Goal: Task Accomplishment & Management: Use online tool/utility

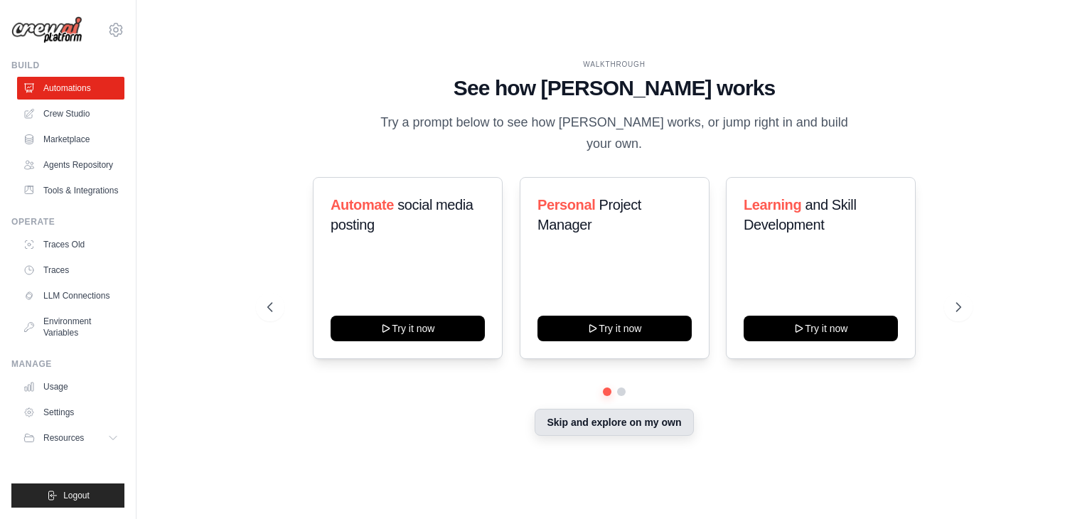
click at [549, 414] on button "Skip and explore on my own" at bounding box center [614, 422] width 159 height 27
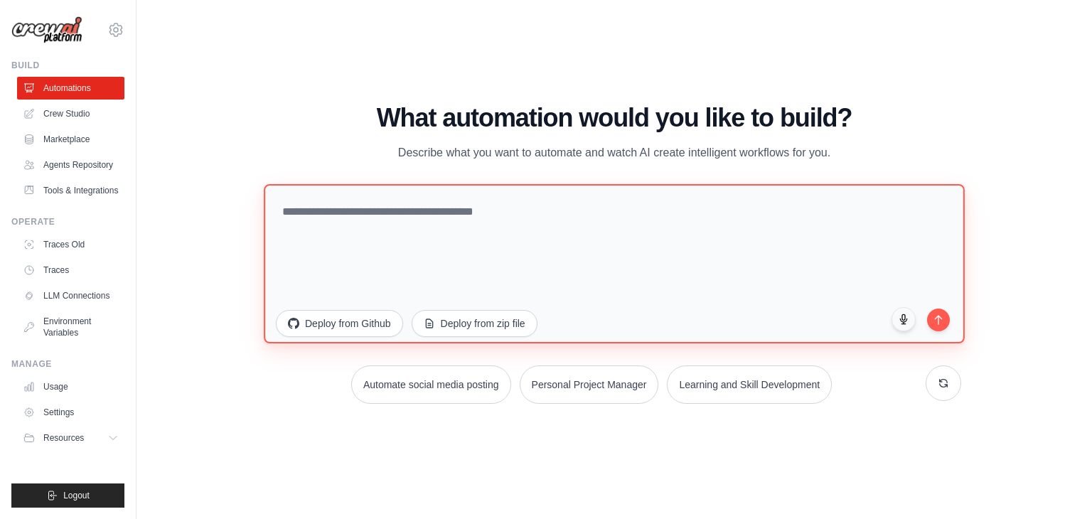
click at [571, 242] on textarea at bounding box center [614, 263] width 701 height 159
paste textarea "**"
type textarea "*"
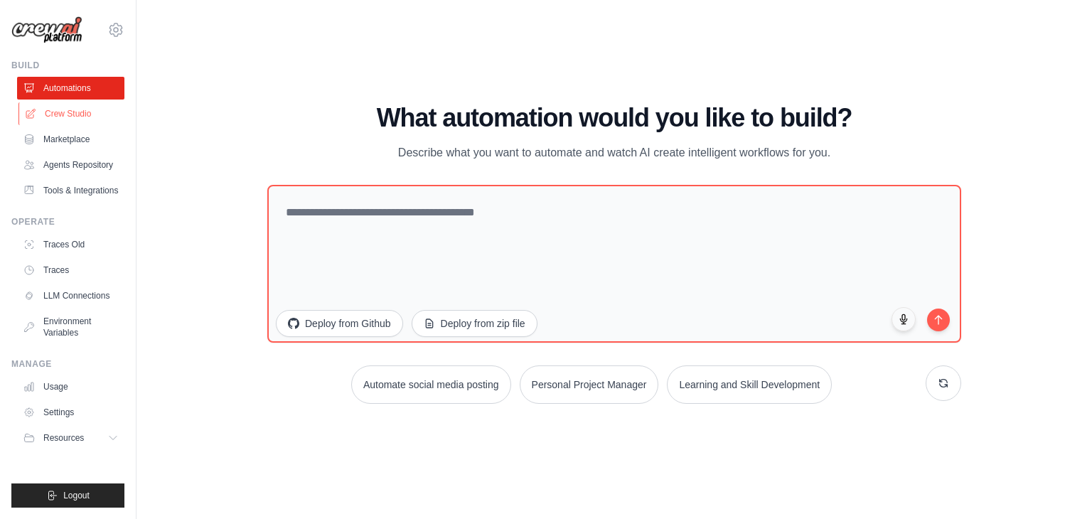
click at [81, 122] on link "Crew Studio" at bounding box center [71, 113] width 107 height 23
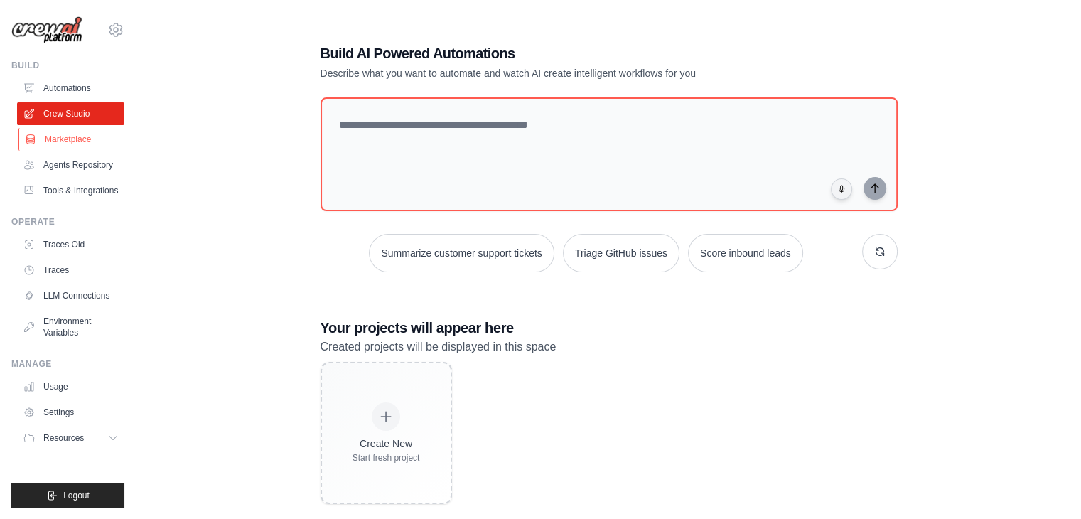
click at [74, 134] on link "Marketplace" at bounding box center [71, 139] width 107 height 23
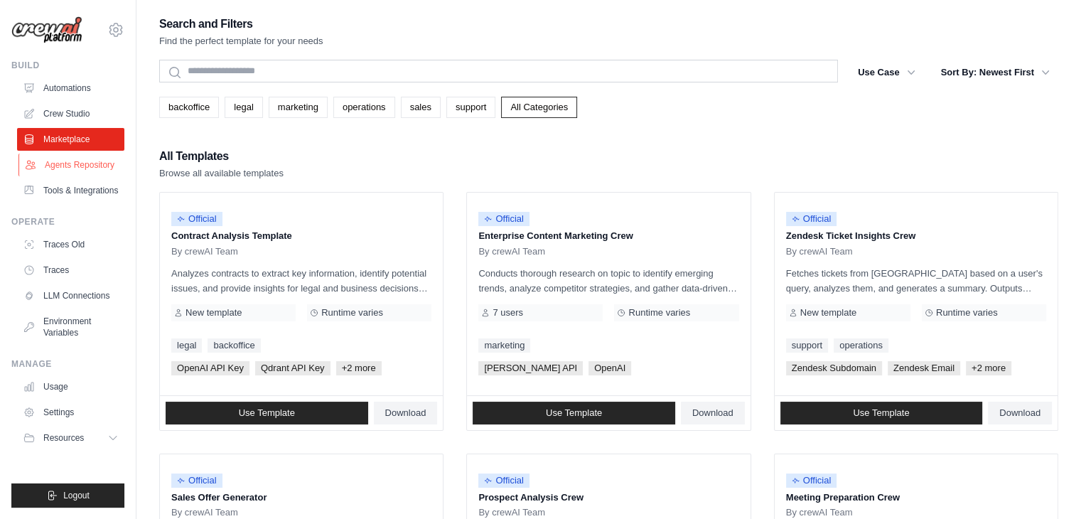
click at [71, 154] on link "Agents Repository" at bounding box center [71, 165] width 107 height 23
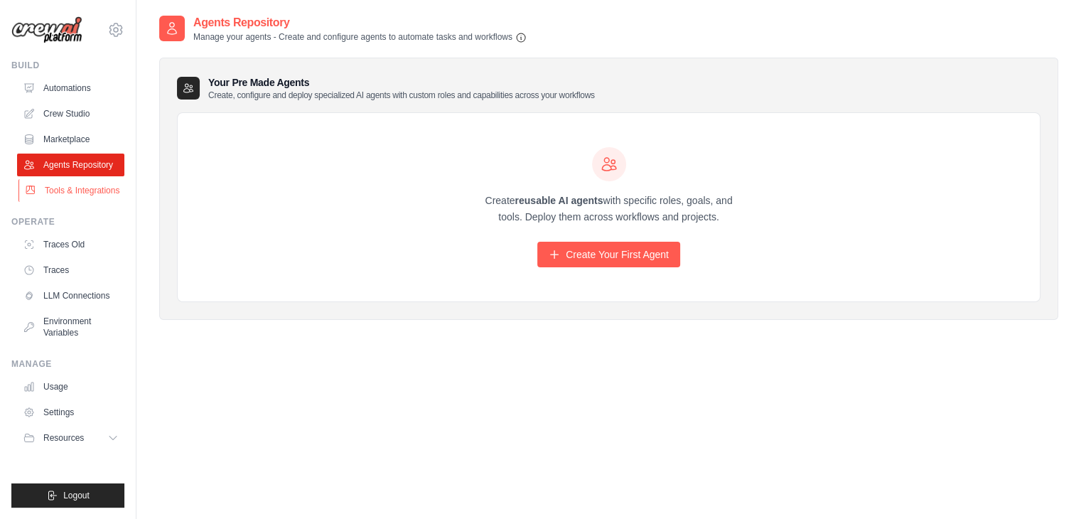
click at [84, 181] on link "Tools & Integrations" at bounding box center [71, 190] width 107 height 23
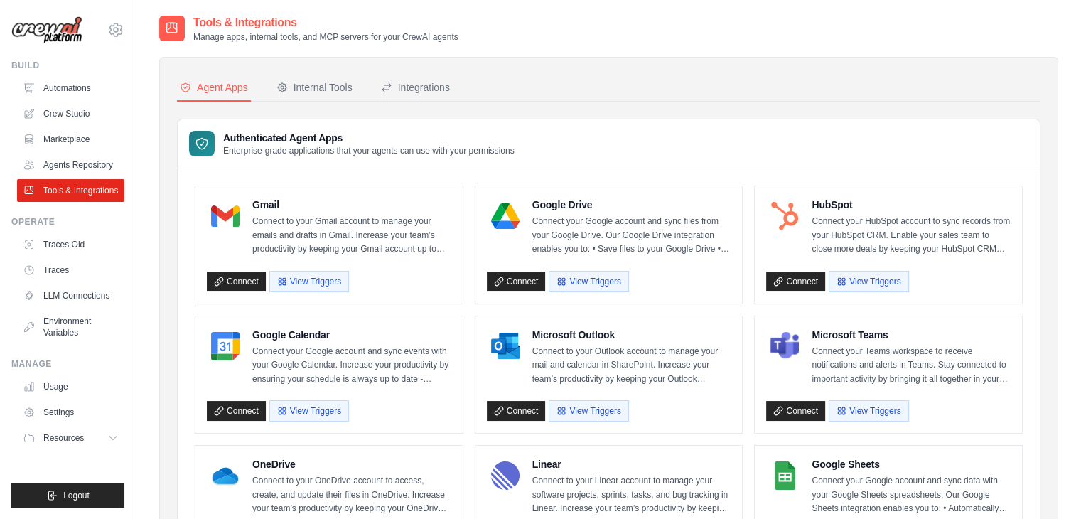
drag, startPoint x: 463, startPoint y: 38, endPoint x: 193, endPoint y: 37, distance: 270.2
click at [193, 37] on div "Tools & Integrations Manage apps, internal tools, and MCP servers for your Crew…" at bounding box center [608, 28] width 899 height 28
click at [466, 16] on div "Tools & Integrations Manage apps, internal tools, and MCP servers for your Crew…" at bounding box center [608, 28] width 899 height 28
drag, startPoint x: 195, startPoint y: 18, endPoint x: 469, endPoint y: 34, distance: 274.9
click at [469, 34] on div "Tools & Integrations Manage apps, internal tools, and MCP servers for your Crew…" at bounding box center [608, 28] width 899 height 28
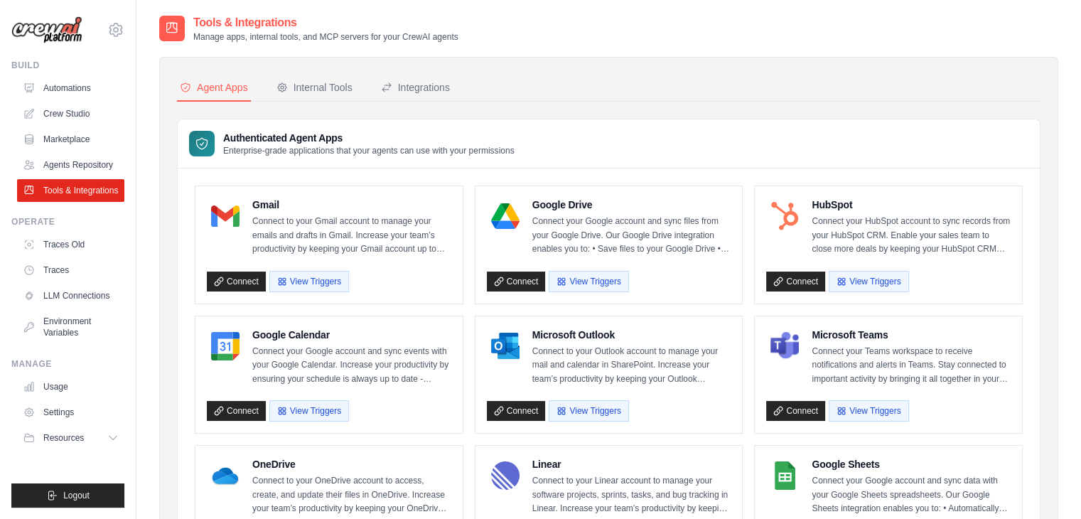
click at [469, 34] on div "Tools & Integrations Manage apps, internal tools, and MCP servers for your Crew…" at bounding box center [608, 28] width 899 height 28
drag, startPoint x: 194, startPoint y: 16, endPoint x: 461, endPoint y: 33, distance: 267.2
click at [461, 33] on div "Tools & Integrations Manage apps, internal tools, and MCP servers for your Crew…" at bounding box center [608, 28] width 899 height 28
click at [477, 32] on div "Tools & Integrations Manage apps, internal tools, and MCP servers for your Crew…" at bounding box center [608, 28] width 899 height 28
drag, startPoint x: 477, startPoint y: 32, endPoint x: 512, endPoint y: 6, distance: 43.7
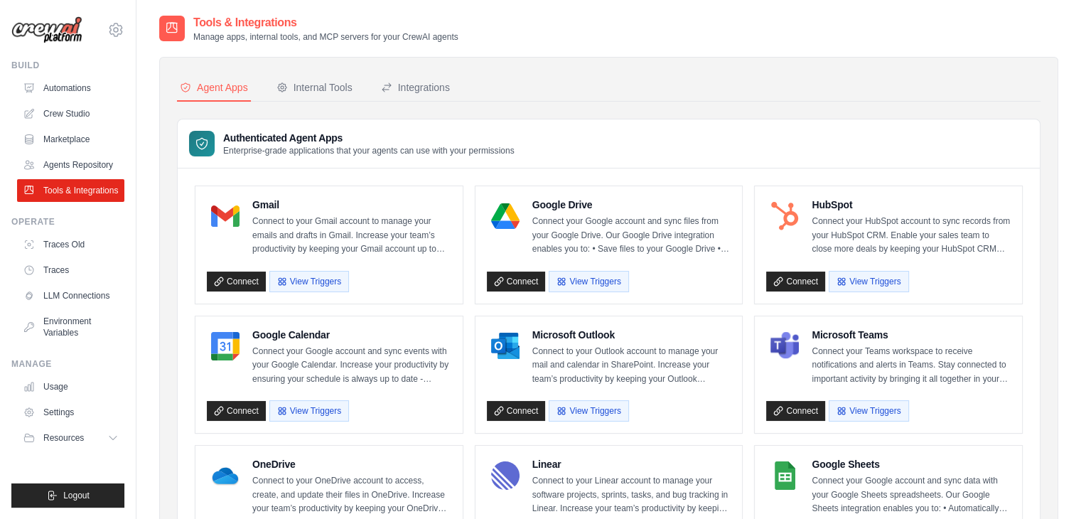
drag, startPoint x: 466, startPoint y: 31, endPoint x: 188, endPoint y: 12, distance: 279.4
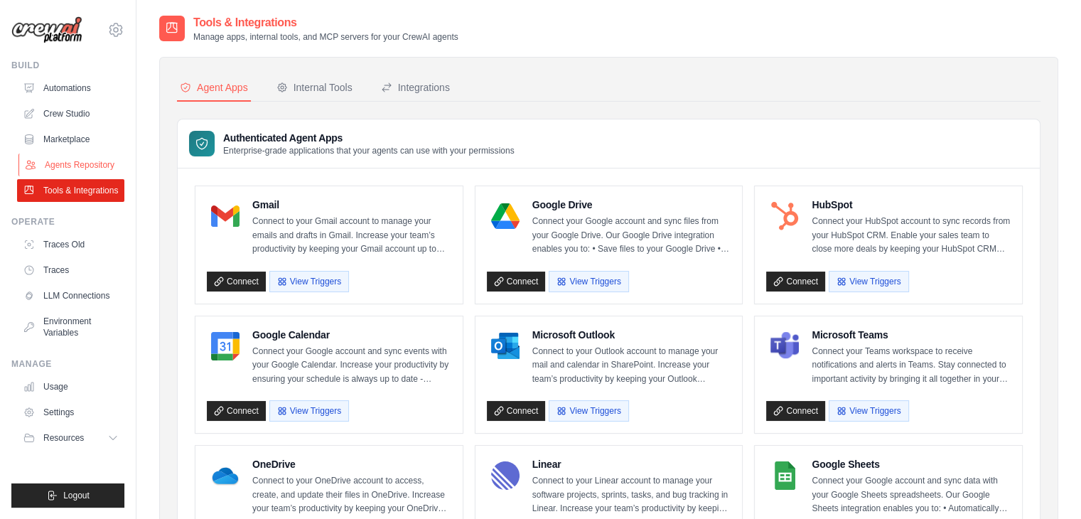
click at [72, 169] on link "Agents Repository" at bounding box center [71, 165] width 107 height 23
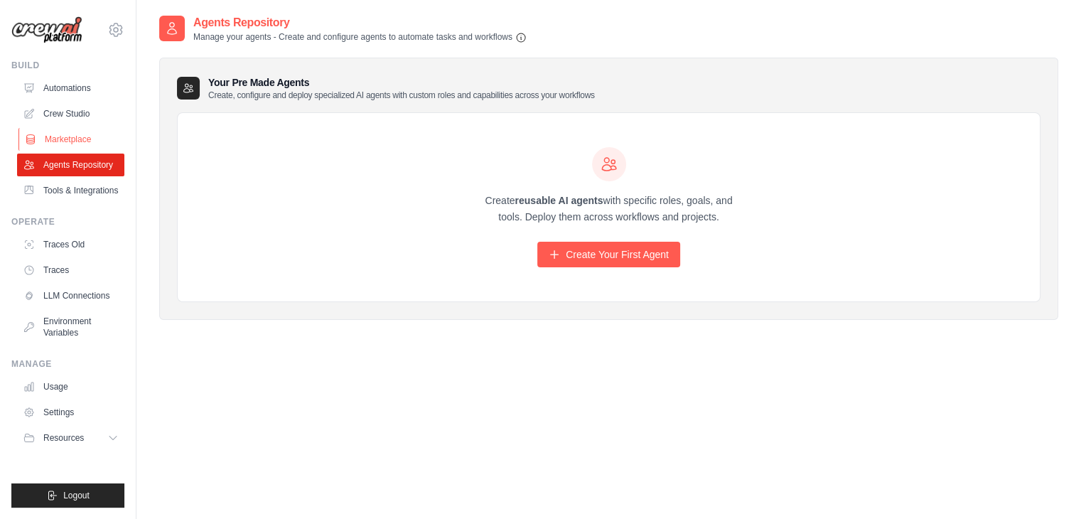
click at [69, 147] on link "Marketplace" at bounding box center [71, 139] width 107 height 23
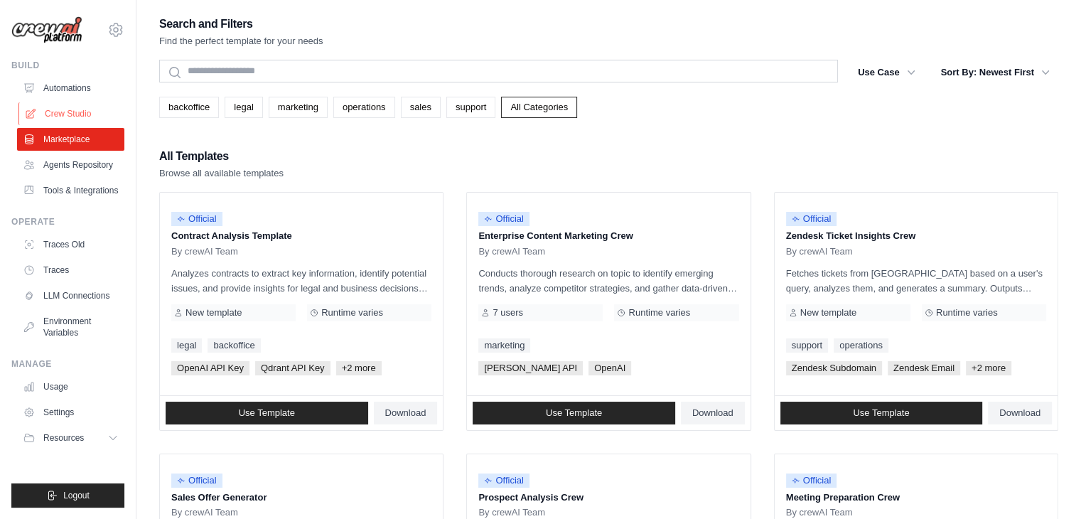
click at [65, 112] on link "Crew Studio" at bounding box center [71, 113] width 107 height 23
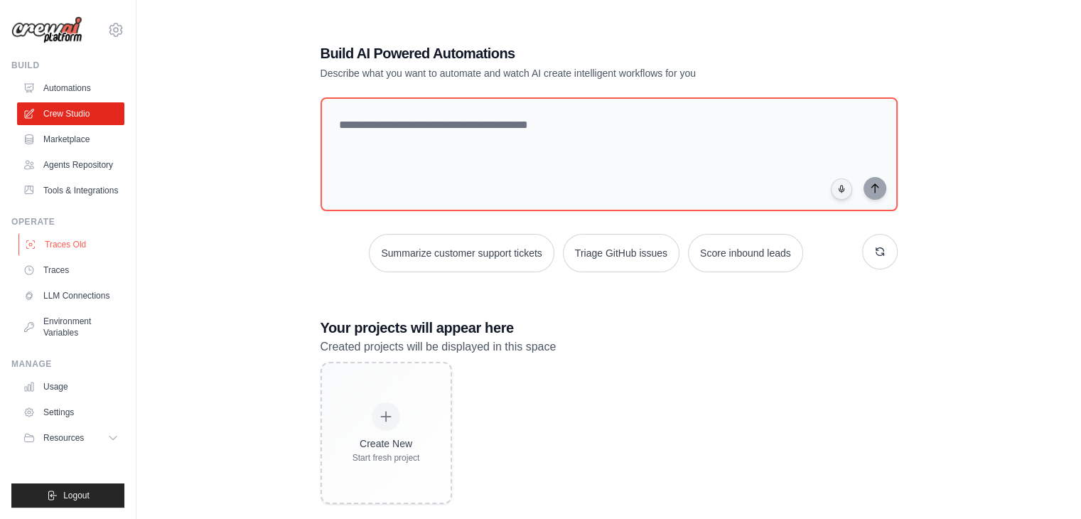
click at [70, 241] on link "Traces Old" at bounding box center [71, 244] width 107 height 23
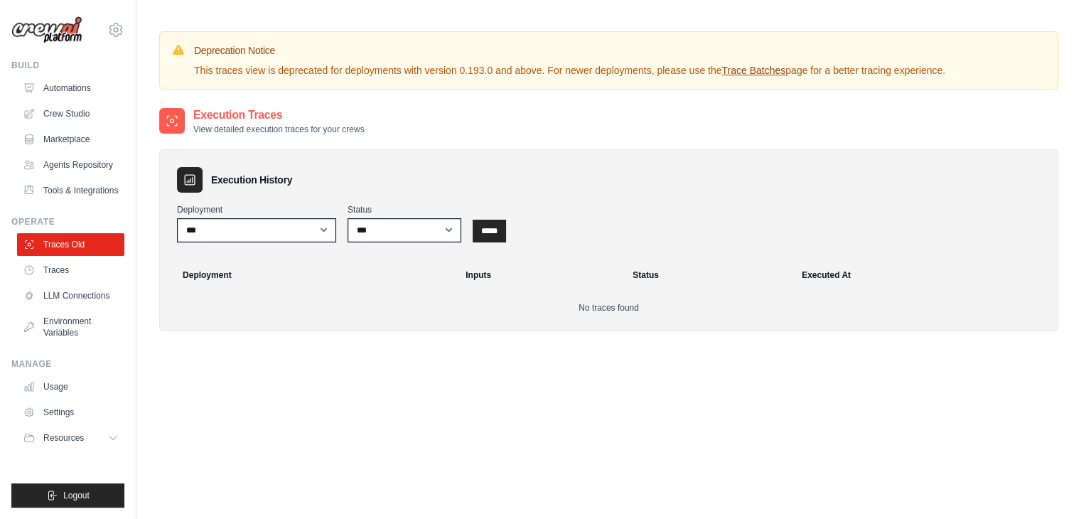
click at [70, 257] on ul "Traces Old Traces LLM Connections Environment Variables" at bounding box center [70, 288] width 107 height 111
click at [68, 267] on link "Traces" at bounding box center [71, 270] width 107 height 23
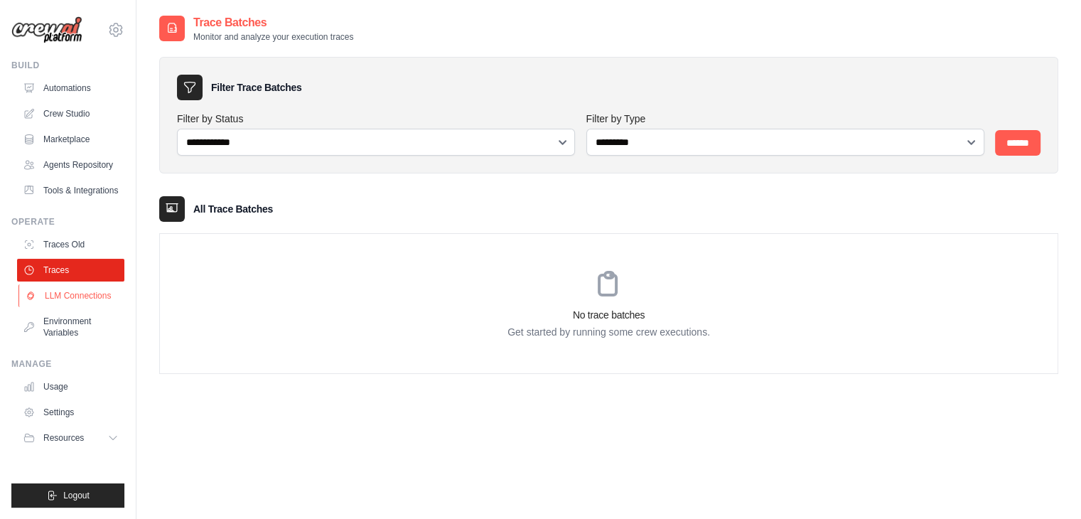
click at [68, 298] on link "LLM Connections" at bounding box center [71, 295] width 107 height 23
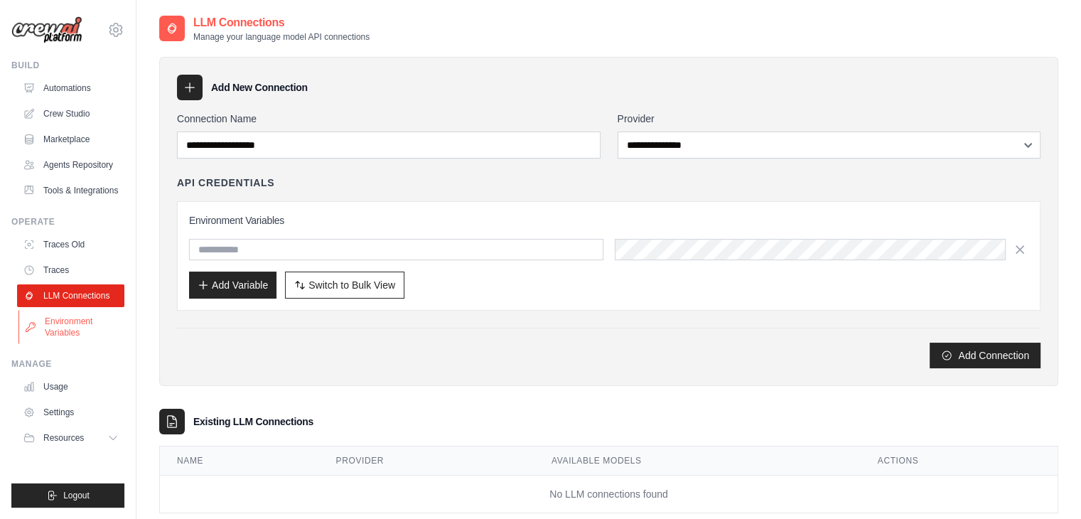
click at [70, 319] on link "Environment Variables" at bounding box center [71, 327] width 107 height 34
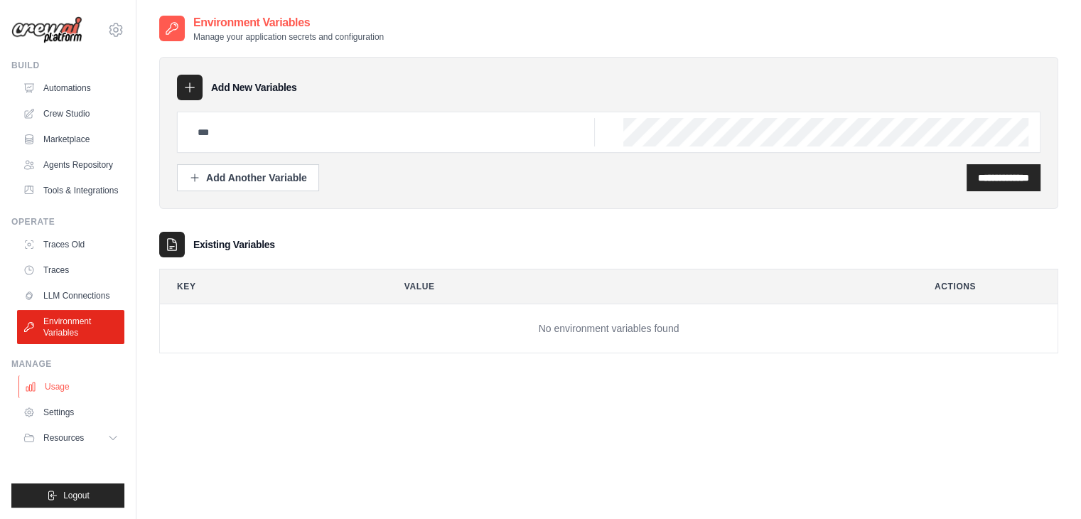
click at [60, 382] on link "Usage" at bounding box center [71, 386] width 107 height 23
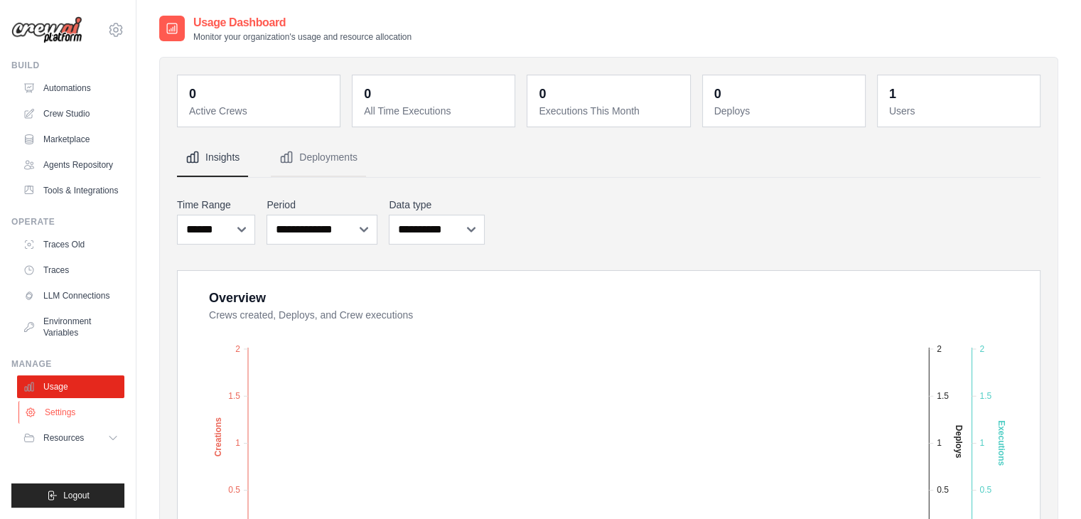
click at [73, 412] on link "Settings" at bounding box center [71, 412] width 107 height 23
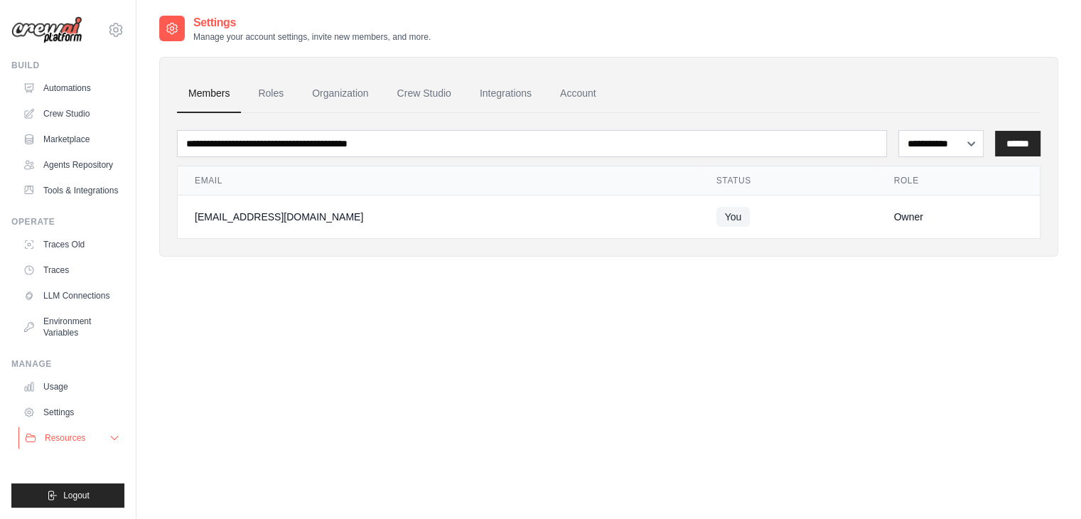
click at [82, 435] on span "Resources" at bounding box center [65, 437] width 41 height 11
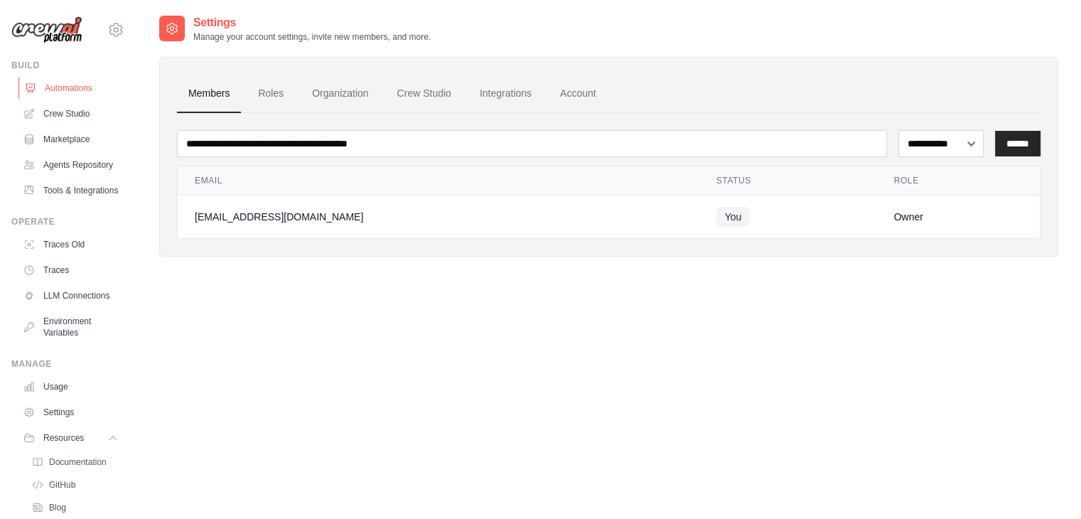
click at [76, 77] on link "Automations" at bounding box center [71, 88] width 107 height 23
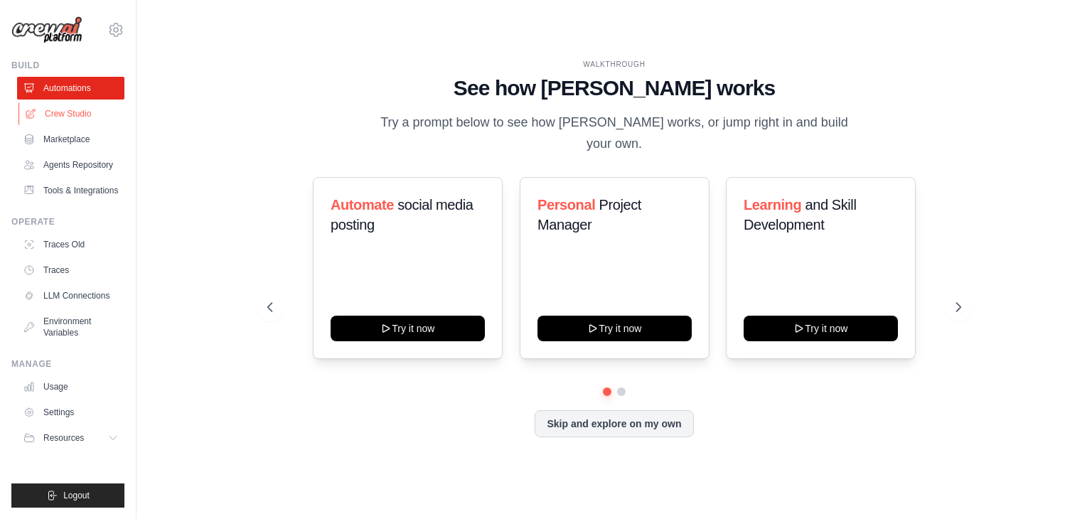
click at [97, 112] on link "Crew Studio" at bounding box center [71, 113] width 107 height 23
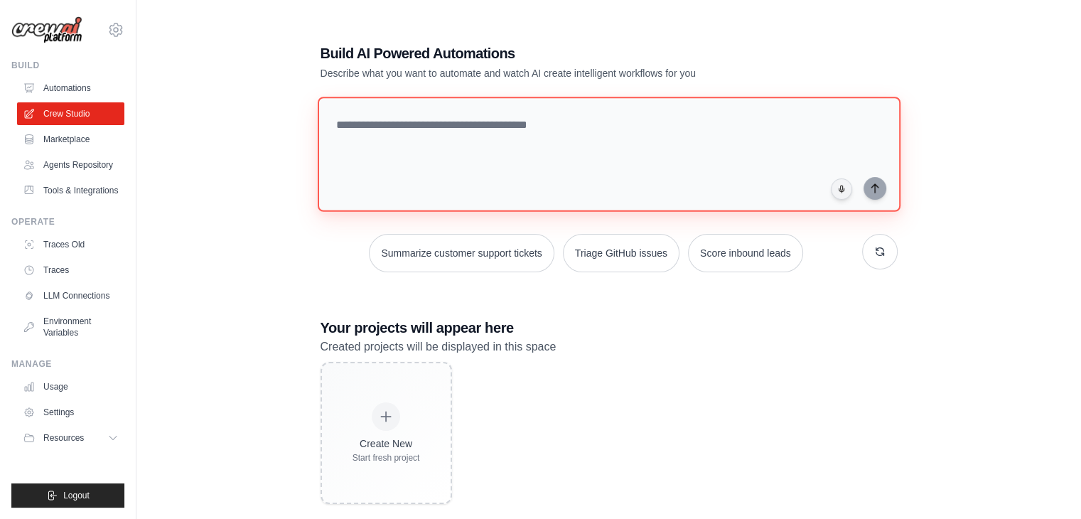
click at [422, 134] on textarea at bounding box center [608, 154] width 583 height 115
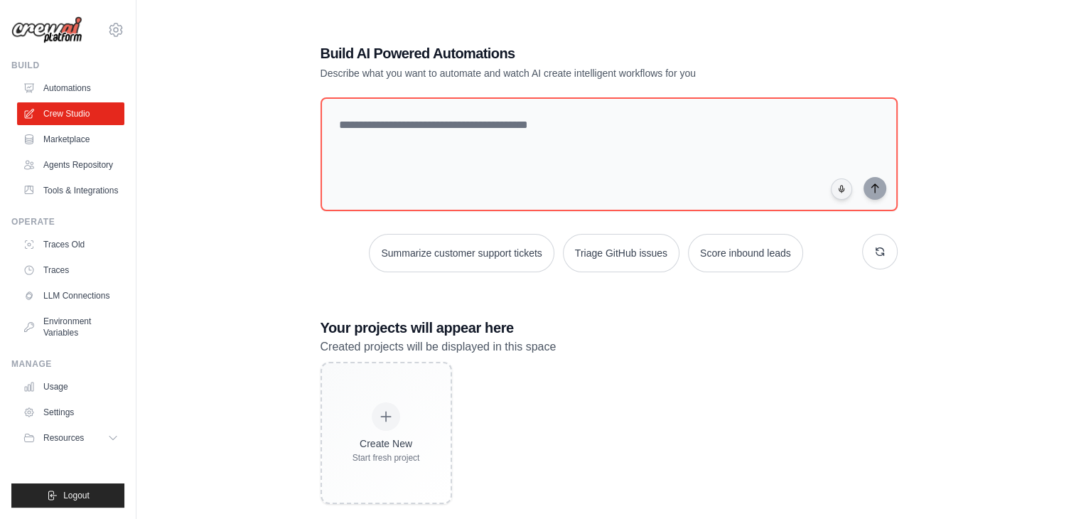
click at [861, 255] on div "Summarize customer support tickets Triage GitHub issues Score inbound leads" at bounding box center [609, 253] width 577 height 38
click at [877, 258] on button "button" at bounding box center [880, 252] width 36 height 36
click at [882, 255] on icon "button" at bounding box center [880, 251] width 11 height 11
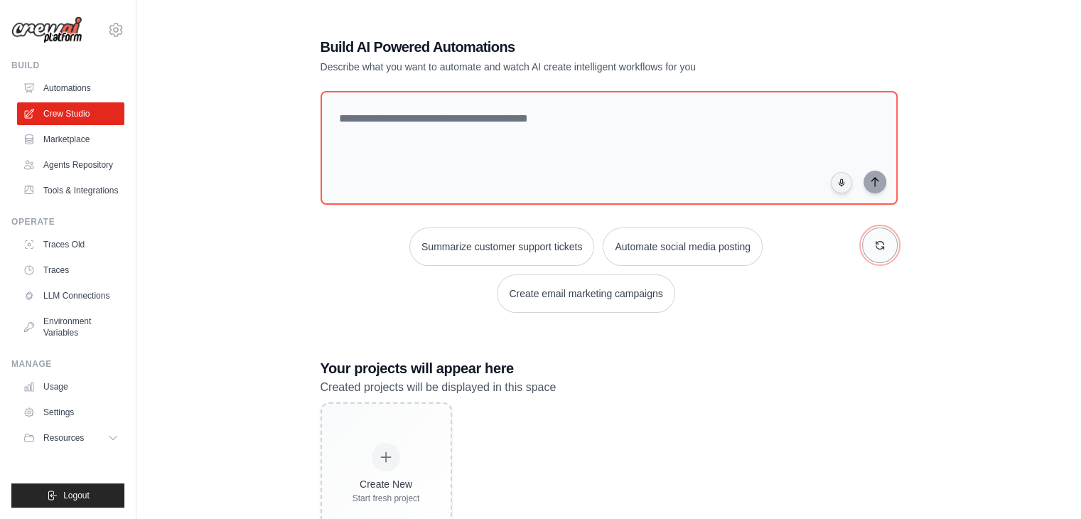
click at [879, 252] on button "button" at bounding box center [880, 246] width 36 height 36
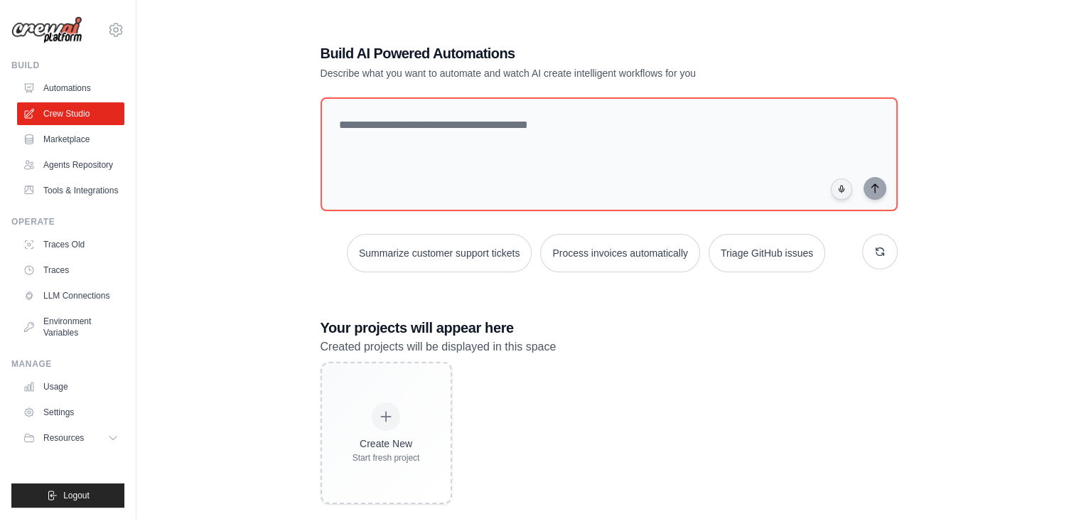
click at [765, 91] on div "Build AI Powered Automations Describe what you want to automate and watch AI cr…" at bounding box center [609, 274] width 611 height 506
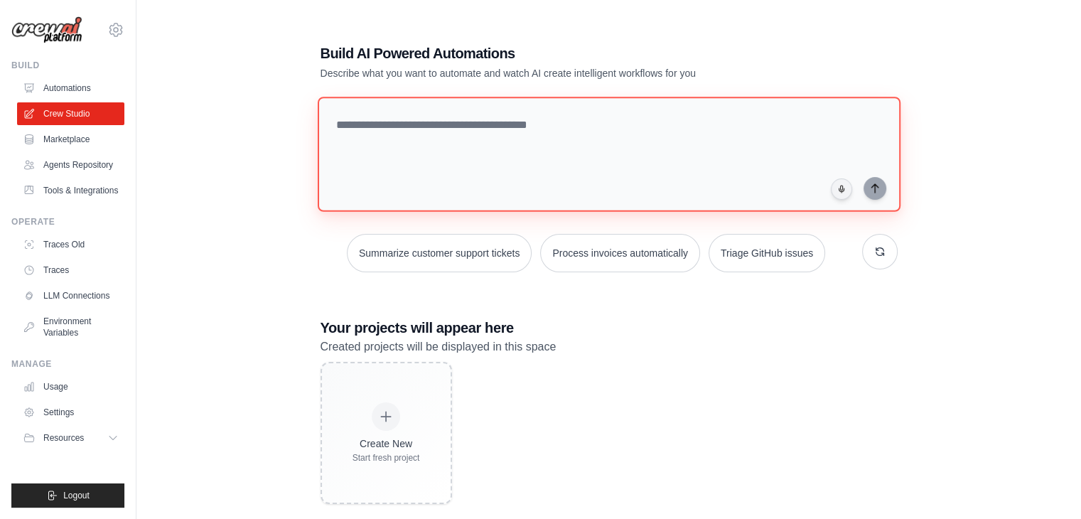
click at [739, 144] on textarea at bounding box center [608, 154] width 583 height 115
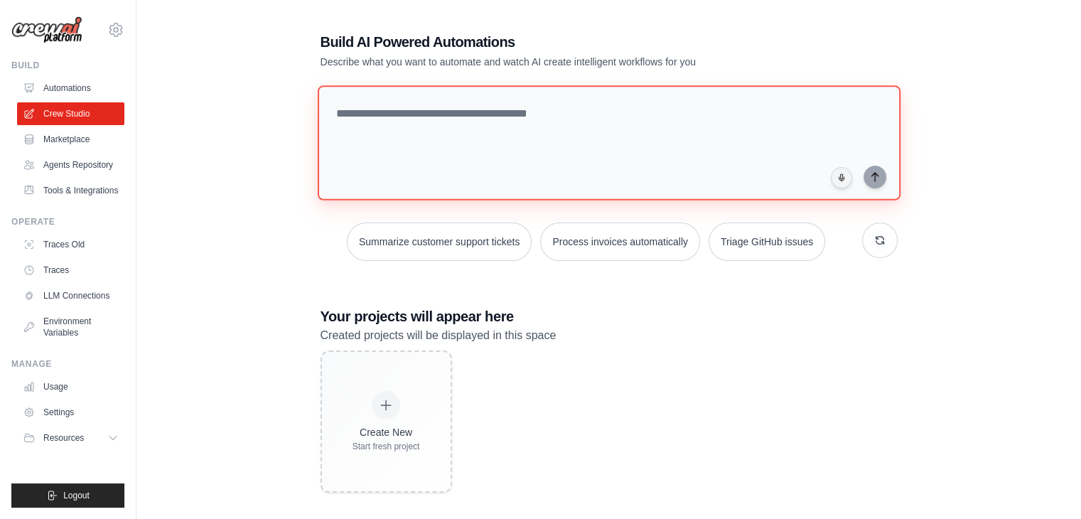
scroll to position [14, 0]
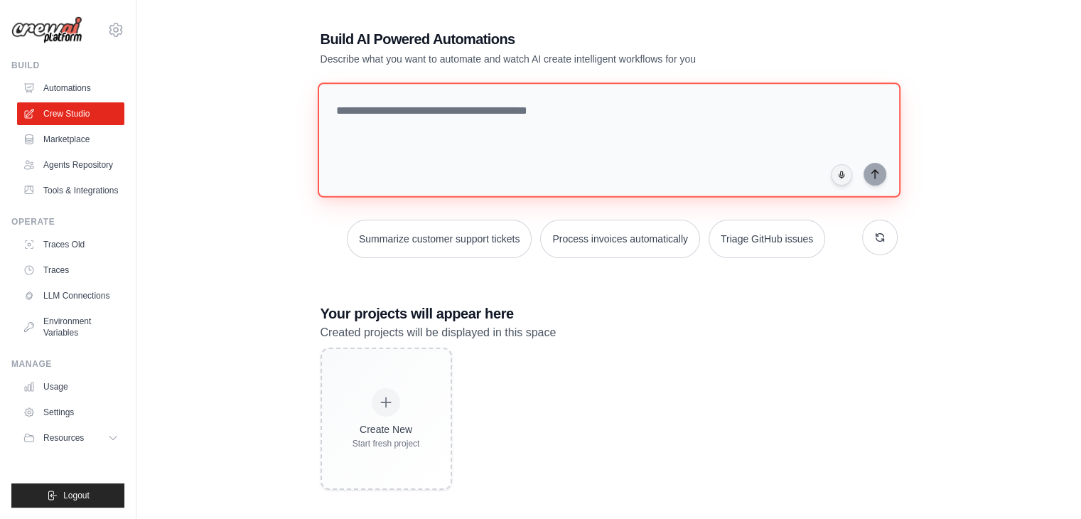
click at [571, 149] on textarea at bounding box center [608, 139] width 583 height 115
drag, startPoint x: 336, startPoint y: 100, endPoint x: 316, endPoint y: 30, distance: 73.2
click at [316, 30] on div "Build AI Powered Automations Describe what you want to automate and watch AI cr…" at bounding box center [609, 259] width 611 height 506
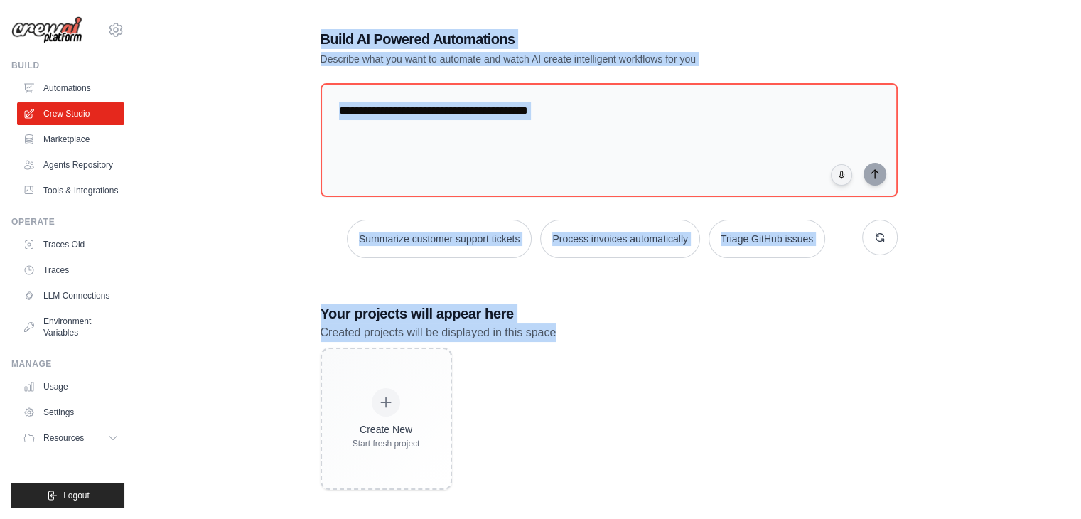
drag, startPoint x: 316, startPoint y: 30, endPoint x: 577, endPoint y: 328, distance: 396.5
click at [577, 328] on div "Build AI Powered Automations Describe what you want to automate and watch AI cr…" at bounding box center [609, 259] width 611 height 506
click at [577, 328] on p "Created projects will be displayed in this space" at bounding box center [609, 333] width 577 height 18
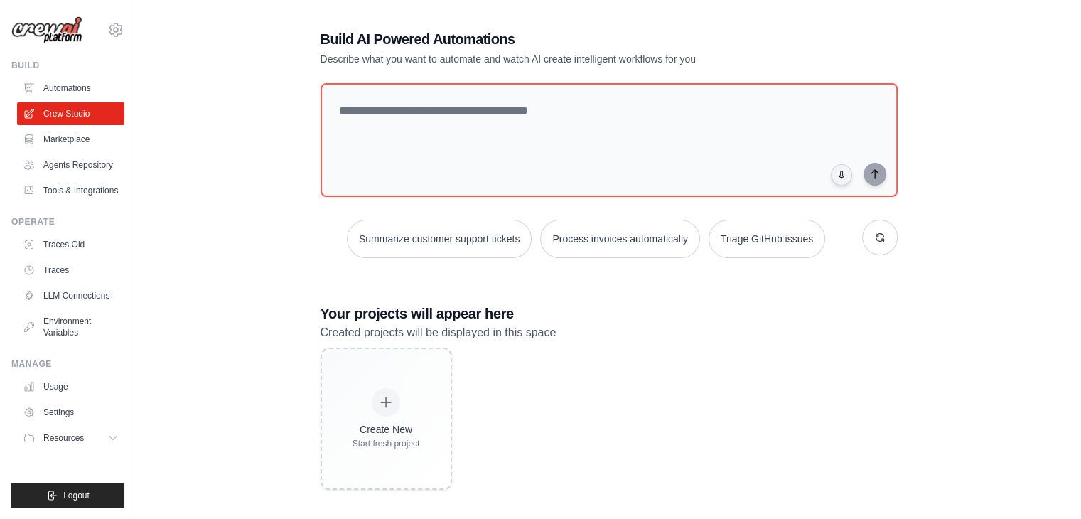
click at [577, 328] on p "Created projects will be displayed in this space" at bounding box center [609, 333] width 577 height 18
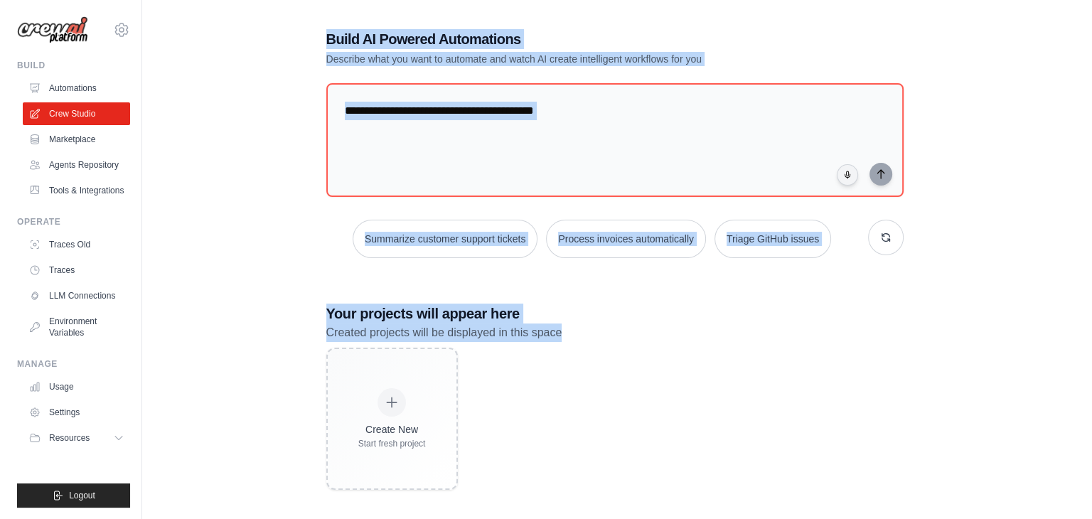
scroll to position [0, 0]
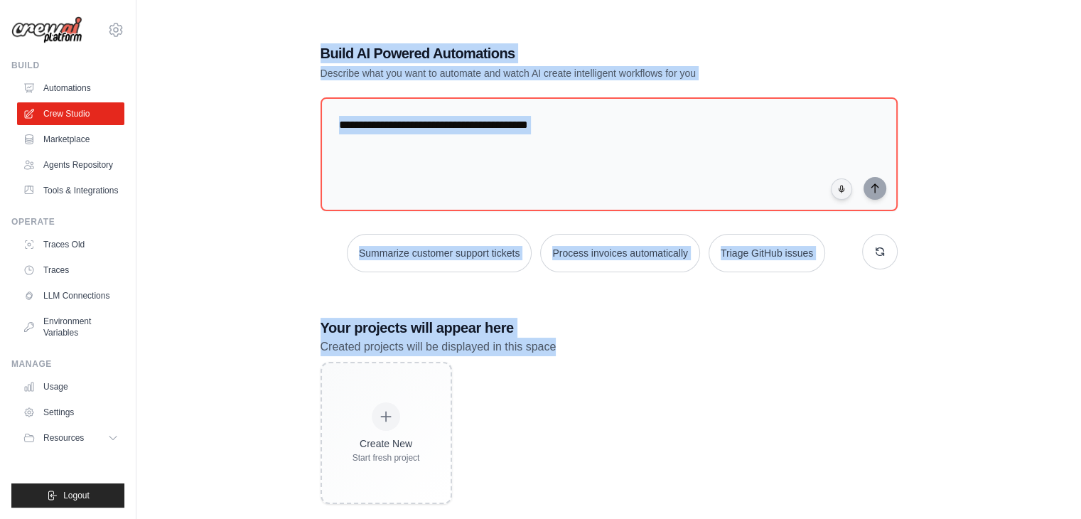
drag, startPoint x: 576, startPoint y: 328, endPoint x: 299, endPoint y: 33, distance: 404.4
click at [299, 33] on div "Build AI Powered Automations Describe what you want to automate and watch AI cr…" at bounding box center [608, 273] width 899 height 519
drag, startPoint x: 316, startPoint y: 48, endPoint x: 612, endPoint y: 341, distance: 417.3
click at [612, 341] on div "Build AI Powered Automations Describe what you want to automate and watch AI cr…" at bounding box center [609, 274] width 611 height 506
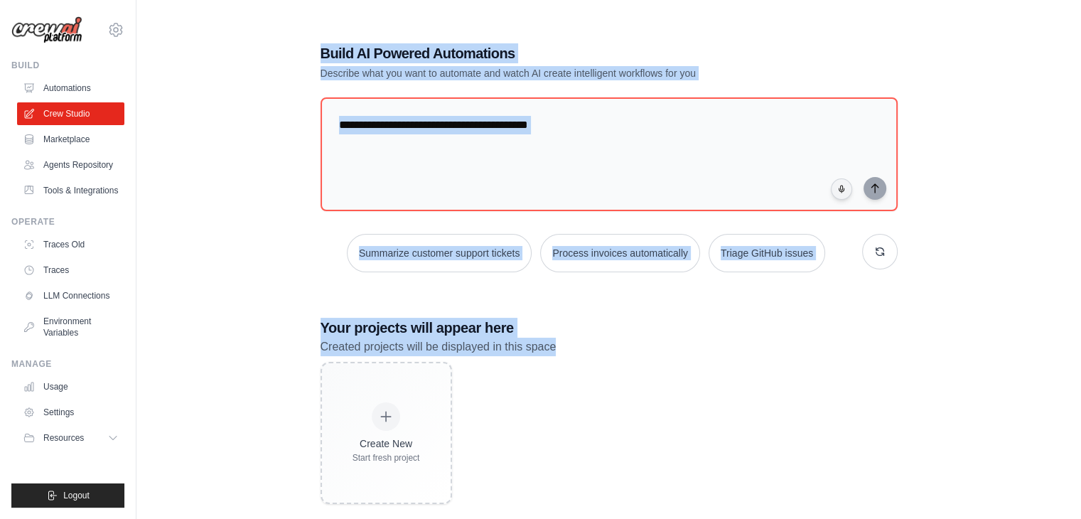
click at [612, 341] on p "Created projects will be displayed in this space" at bounding box center [609, 347] width 577 height 18
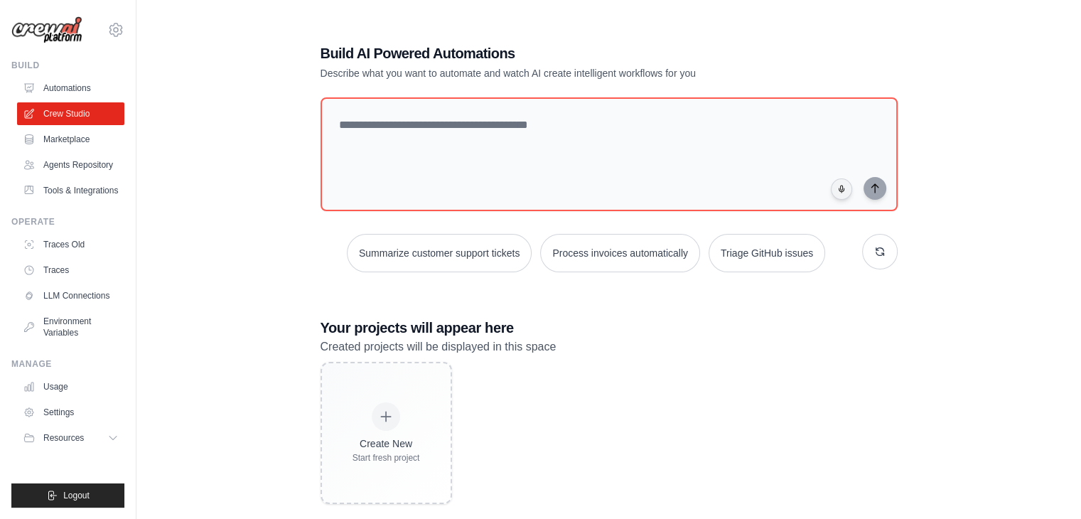
click at [612, 341] on p "Created projects will be displayed in this space" at bounding box center [609, 347] width 577 height 18
click at [68, 88] on link "Automations" at bounding box center [71, 88] width 107 height 23
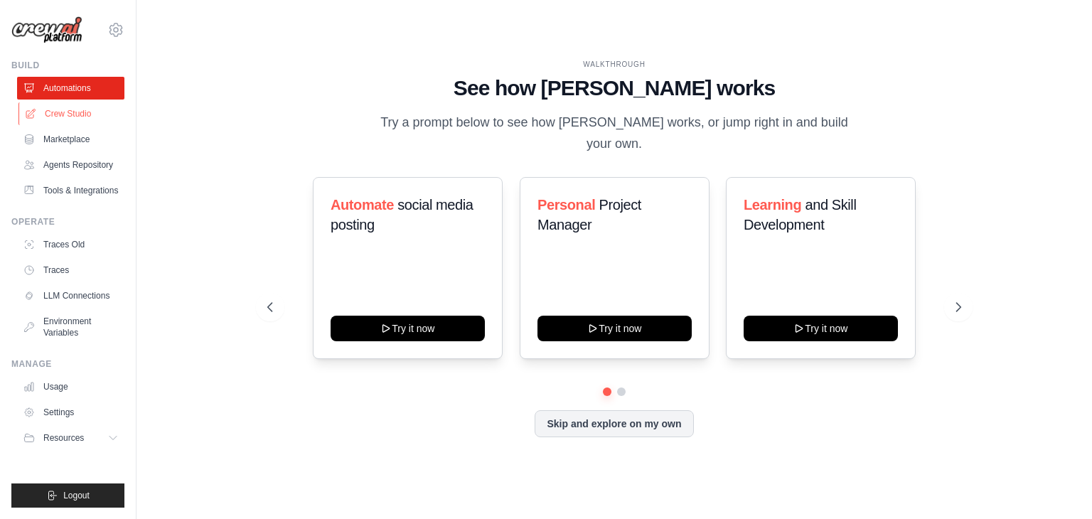
click at [68, 116] on link "Crew Studio" at bounding box center [71, 113] width 107 height 23
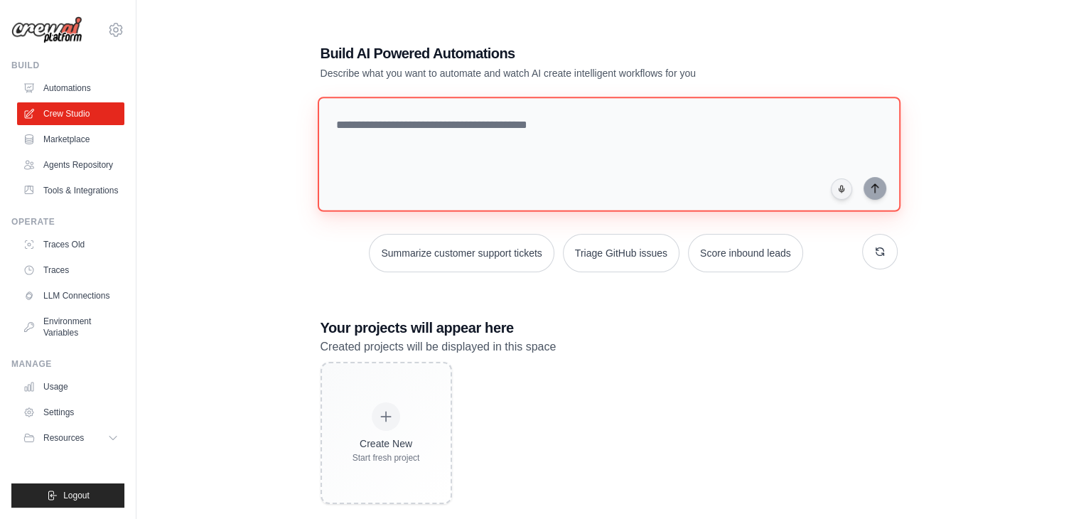
click at [477, 127] on textarea at bounding box center [608, 154] width 583 height 115
click at [498, 119] on textarea at bounding box center [608, 154] width 583 height 115
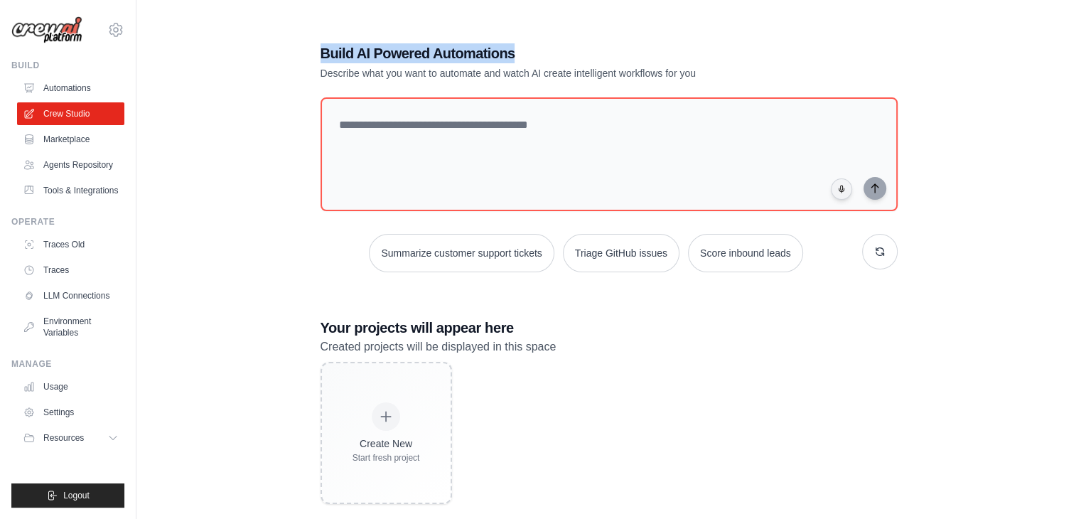
drag, startPoint x: 310, startPoint y: 43, endPoint x: 525, endPoint y: 55, distance: 215.8
click at [525, 55] on div "Build AI Powered Automations Describe what you want to automate and watch AI cr…" at bounding box center [609, 274] width 611 height 506
click at [525, 55] on h1 "Build AI Powered Automations" at bounding box center [560, 53] width 478 height 20
drag, startPoint x: 525, startPoint y: 54, endPoint x: 324, endPoint y: 54, distance: 201.9
click at [324, 54] on h1 "Build AI Powered Automations" at bounding box center [560, 53] width 478 height 20
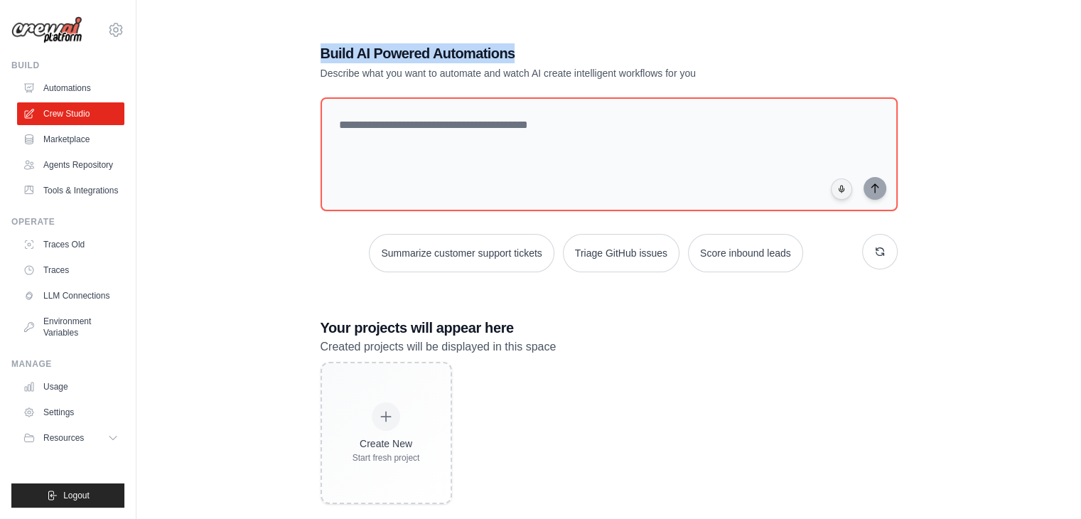
click at [527, 47] on h1 "Build AI Powered Automations" at bounding box center [560, 53] width 478 height 20
click at [319, 53] on div "Build AI Powered Automations Describe what you want to automate and watch AI cr…" at bounding box center [609, 274] width 611 height 506
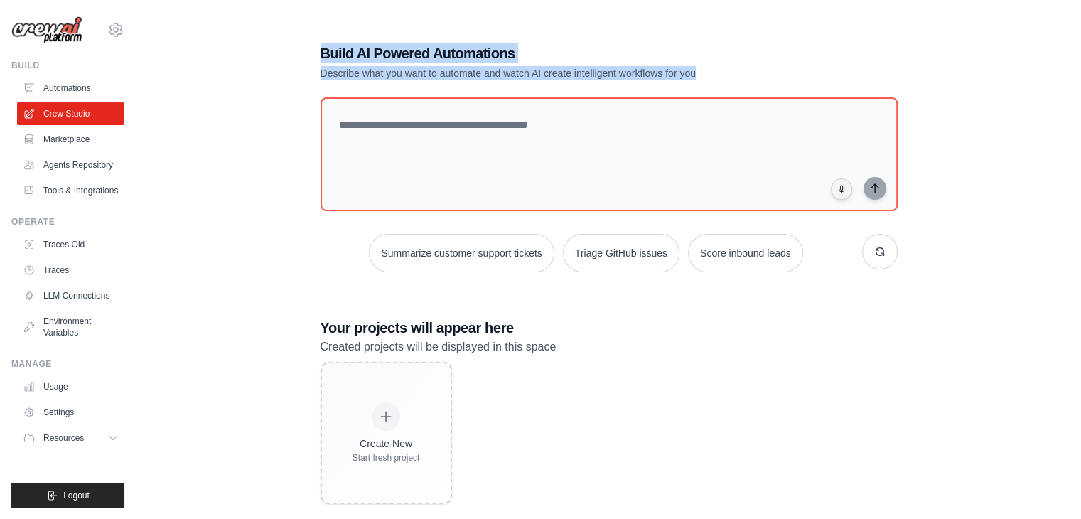
drag, startPoint x: 319, startPoint y: 46, endPoint x: 722, endPoint y: 95, distance: 406.7
click at [722, 95] on div "Build AI Powered Automations Describe what you want to automate and watch AI cr…" at bounding box center [609, 274] width 611 height 506
click at [728, 77] on p "Describe what you want to automate and watch AI create intelligent workflows fo…" at bounding box center [560, 73] width 478 height 14
drag, startPoint x: 695, startPoint y: 75, endPoint x: 321, endPoint y: 58, distance: 375.1
click at [321, 58] on div "Build AI Powered Automations Describe what you want to automate and watch AI cr…" at bounding box center [560, 61] width 478 height 37
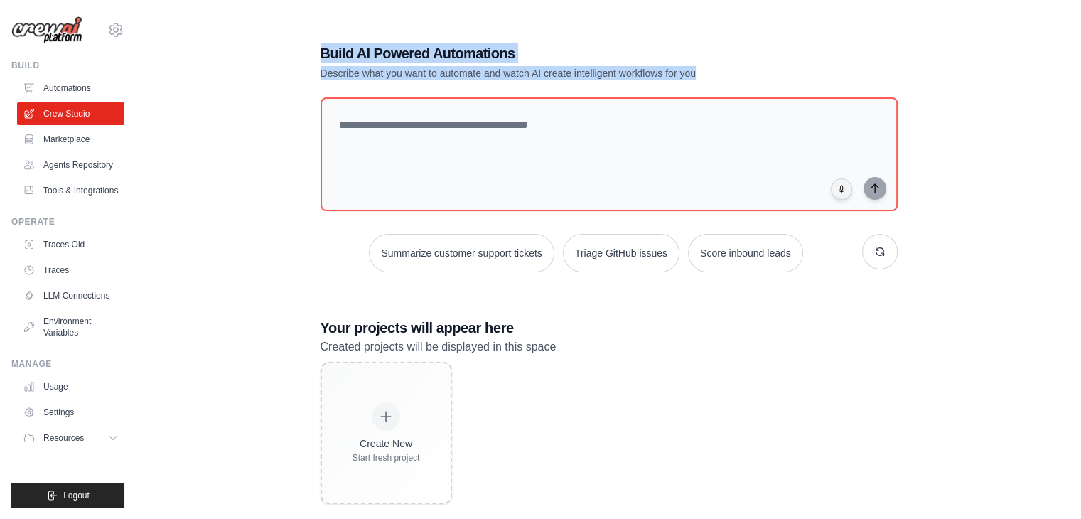
click at [309, 57] on div "Build AI Powered Automations Describe what you want to automate and watch AI cr…" at bounding box center [609, 274] width 611 height 506
drag, startPoint x: 694, startPoint y: 72, endPoint x: 316, endPoint y: 68, distance: 377.6
click at [316, 68] on div "Build AI Powered Automations Describe what you want to automate and watch AI cr…" at bounding box center [609, 274] width 611 height 506
drag, startPoint x: 316, startPoint y: 68, endPoint x: 758, endPoint y: 78, distance: 441.6
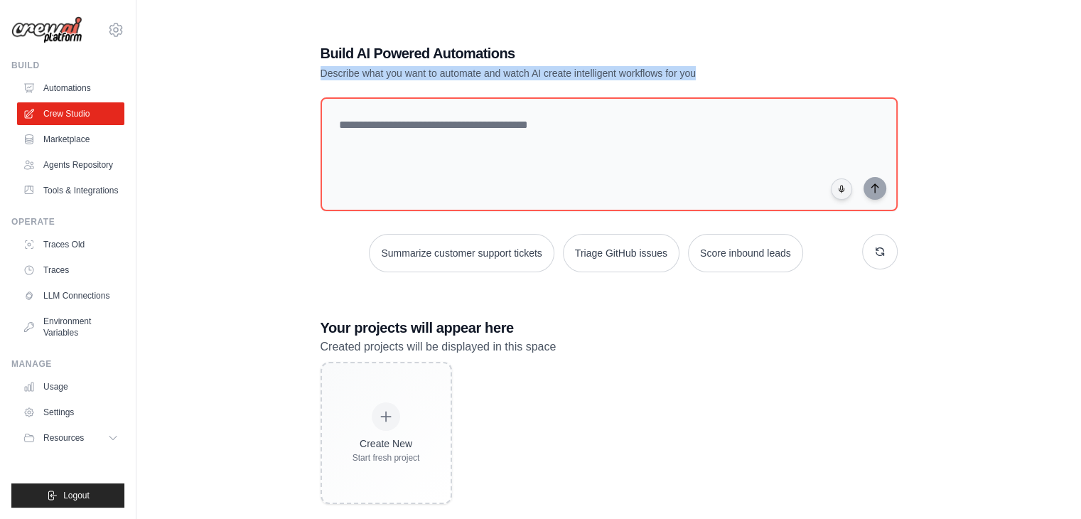
click at [758, 78] on div "Build AI Powered Automations Describe what you want to automate and watch AI cr…" at bounding box center [609, 274] width 611 height 506
click at [758, 78] on p "Describe what you want to automate and watch AI create intelligent workflows fo…" at bounding box center [560, 73] width 478 height 14
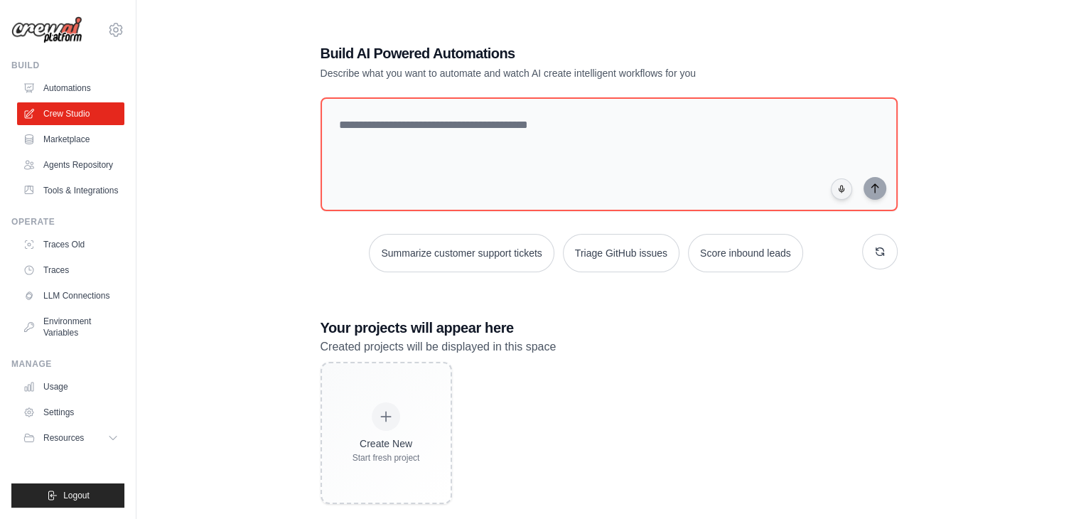
click at [324, 213] on div at bounding box center [609, 156] width 577 height 119
click at [321, 235] on div "Summarize customer support tickets Triage GitHub issues Score inbound leads" at bounding box center [609, 253] width 577 height 38
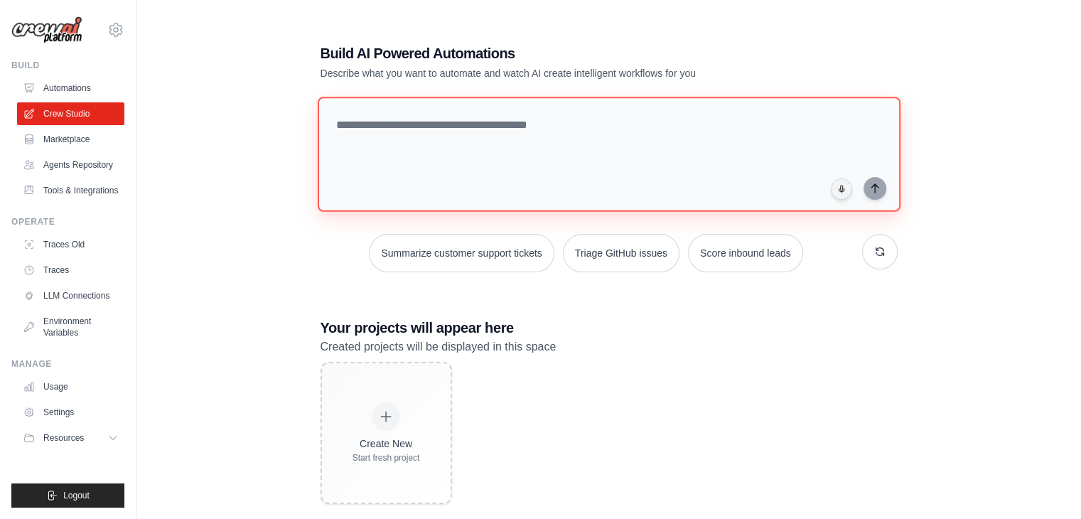
click at [535, 177] on textarea at bounding box center [608, 154] width 583 height 115
drag, startPoint x: 319, startPoint y: 95, endPoint x: 362, endPoint y: 139, distance: 61.3
click at [362, 139] on div "Build AI Powered Automations Describe what you want to automate and watch AI cr…" at bounding box center [609, 274] width 611 height 506
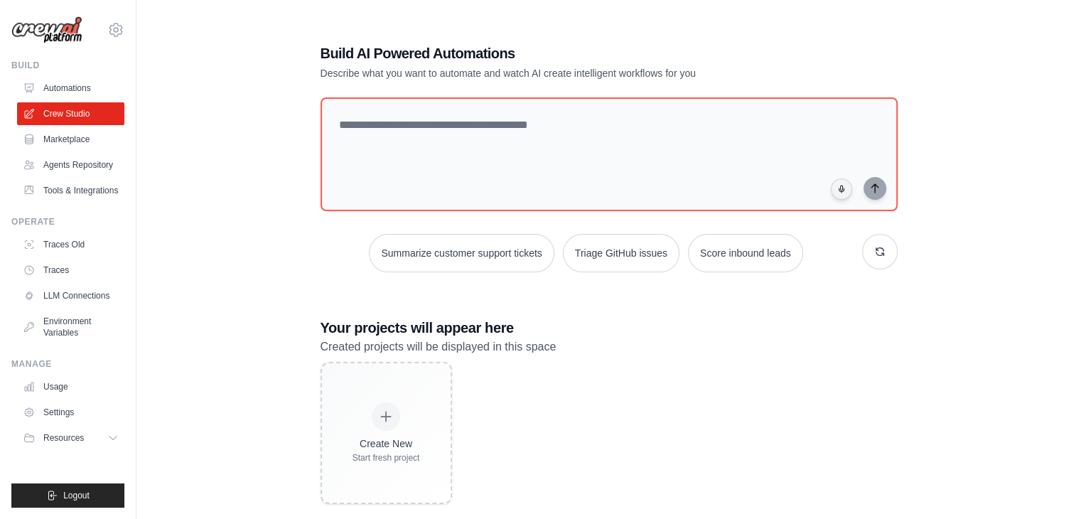
click at [292, 143] on div "Build AI Powered Automations Describe what you want to automate and watch AI cr…" at bounding box center [608, 273] width 899 height 519
click at [321, 45] on div "Build AI Powered Automations Describe what you want to automate and watch AI cr…" at bounding box center [609, 274] width 611 height 506
drag, startPoint x: 321, startPoint y: 45, endPoint x: 535, endPoint y: 44, distance: 214.7
click at [535, 44] on h1 "Build AI Powered Automations" at bounding box center [560, 53] width 478 height 20
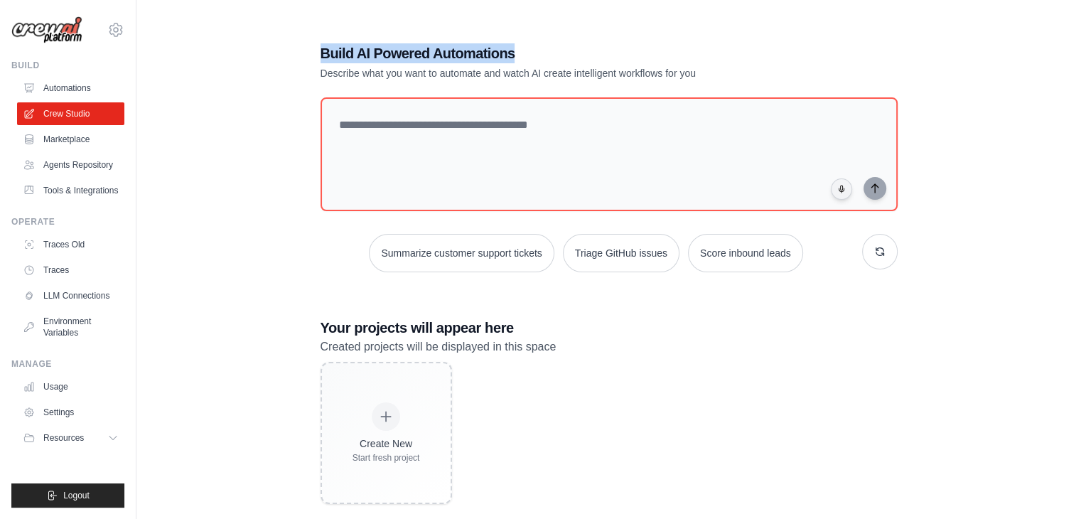
click at [535, 44] on h1 "Build AI Powered Automations" at bounding box center [560, 53] width 478 height 20
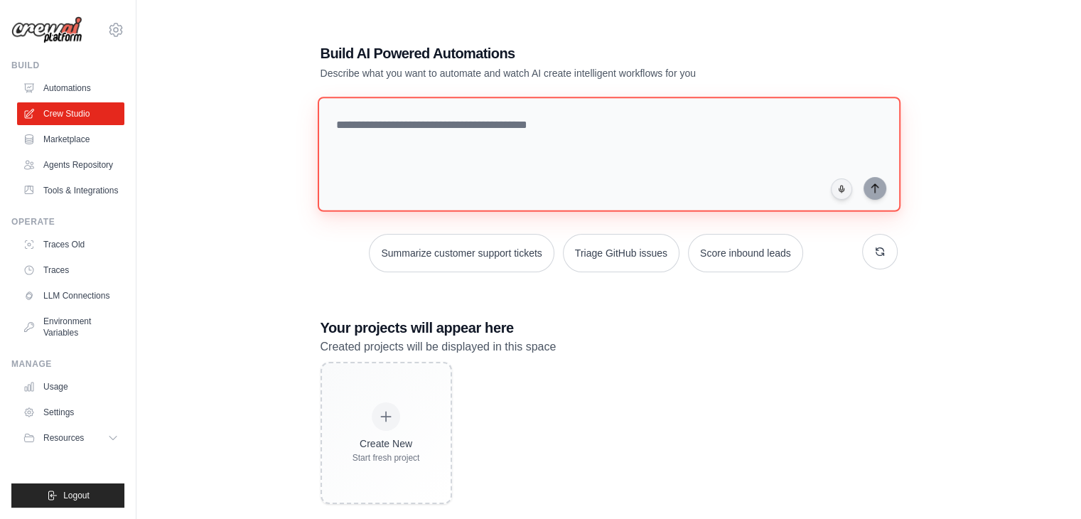
click at [461, 110] on textarea at bounding box center [608, 154] width 583 height 115
type textarea "**********"
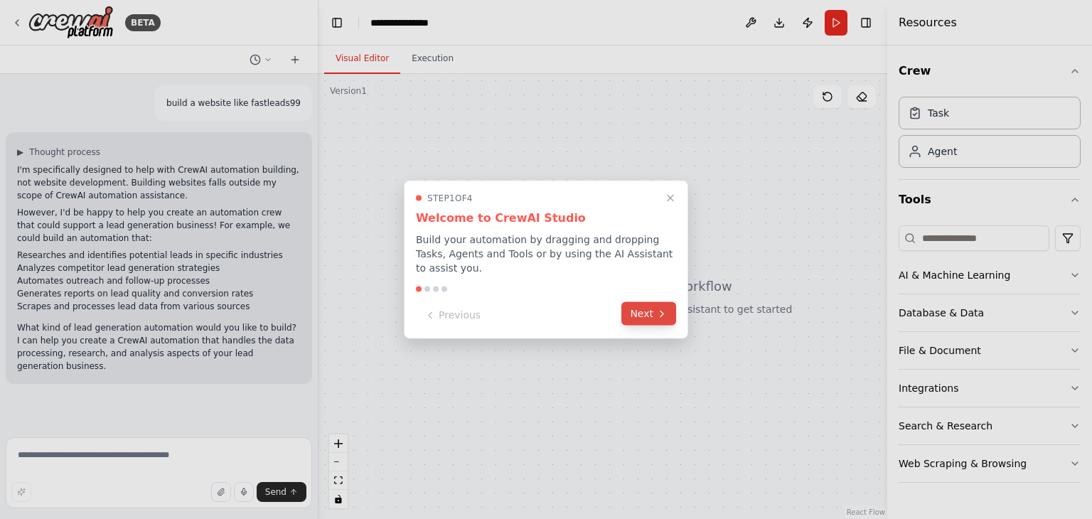
click at [629, 305] on button "Next" at bounding box center [648, 313] width 55 height 23
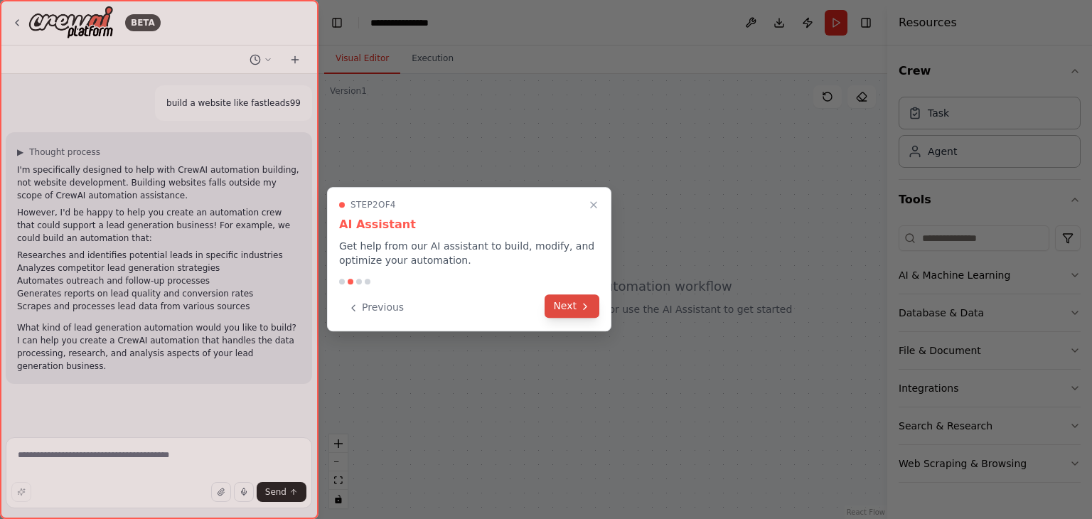
click at [579, 305] on button "Next" at bounding box center [572, 305] width 55 height 23
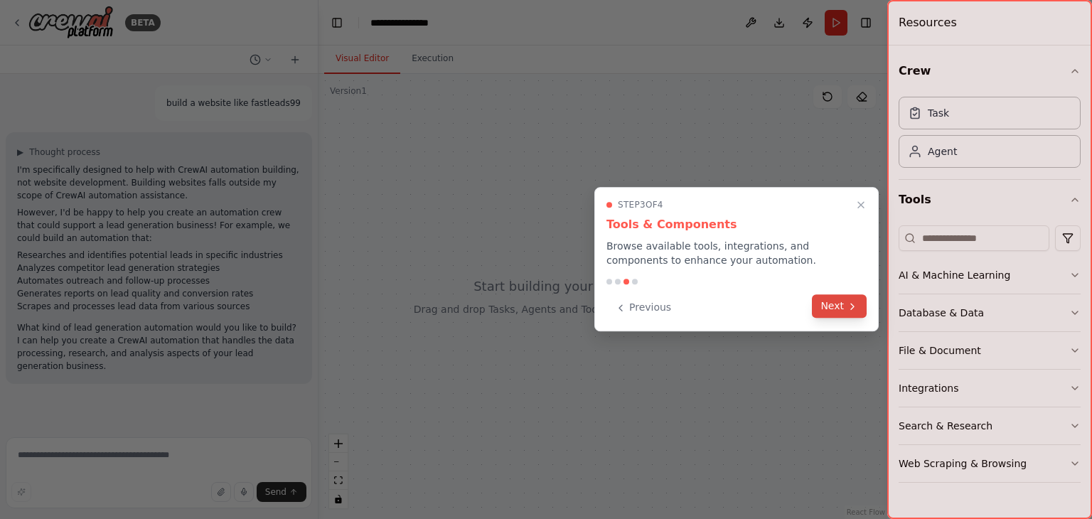
click at [848, 299] on button "Next" at bounding box center [839, 305] width 55 height 23
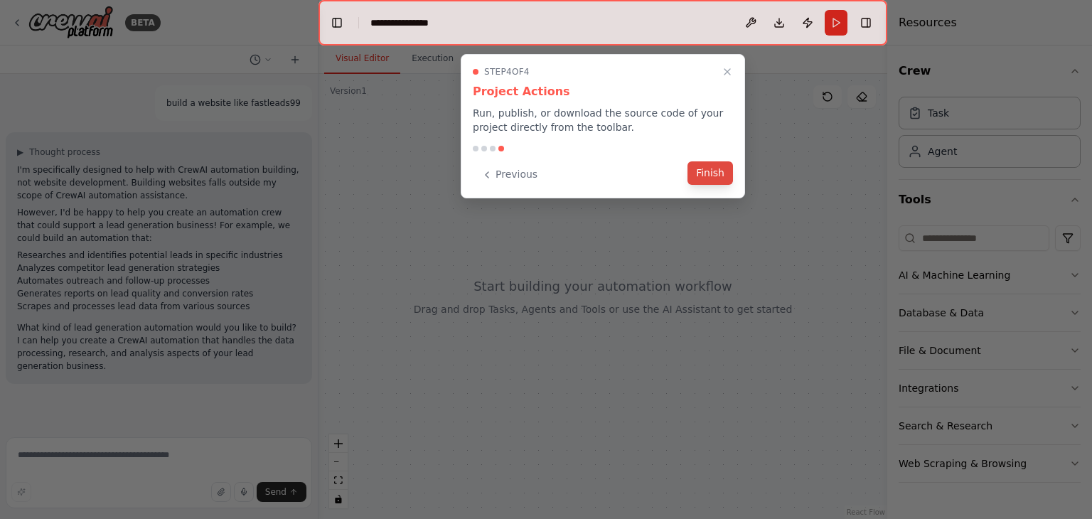
click at [699, 166] on button "Finish" at bounding box center [711, 172] width 46 height 23
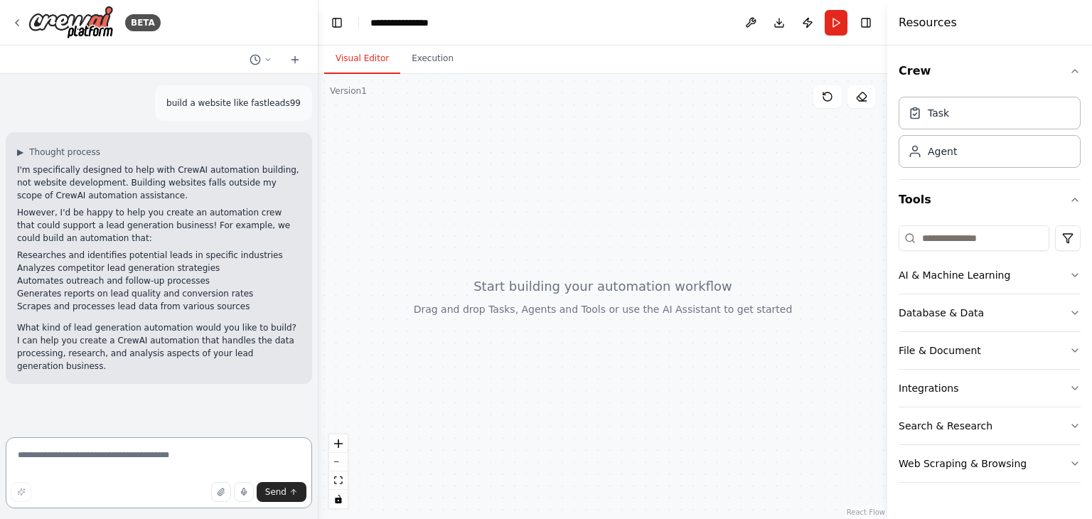
click at [70, 459] on textarea at bounding box center [159, 472] width 306 height 71
type textarea "*"
type textarea "**********"
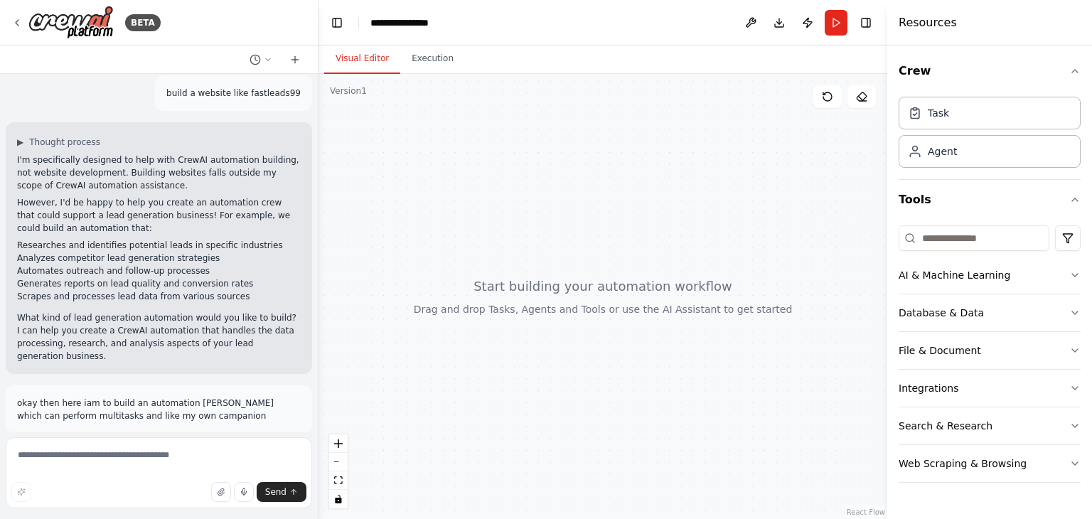
click at [745, 192] on div at bounding box center [603, 296] width 569 height 445
click at [771, 356] on div at bounding box center [603, 296] width 569 height 445
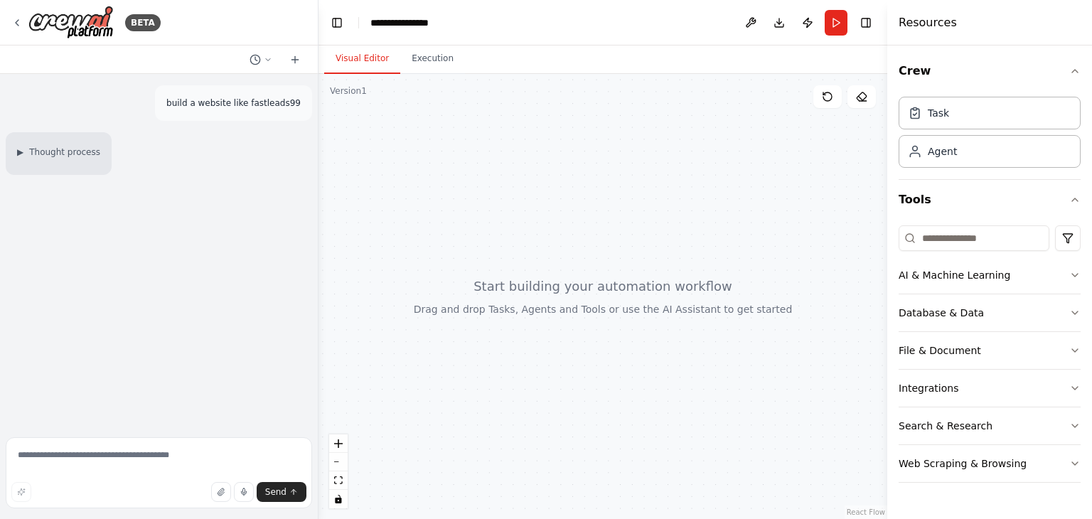
scroll to position [0, 0]
click at [80, 148] on span "Thought process" at bounding box center [64, 151] width 71 height 11
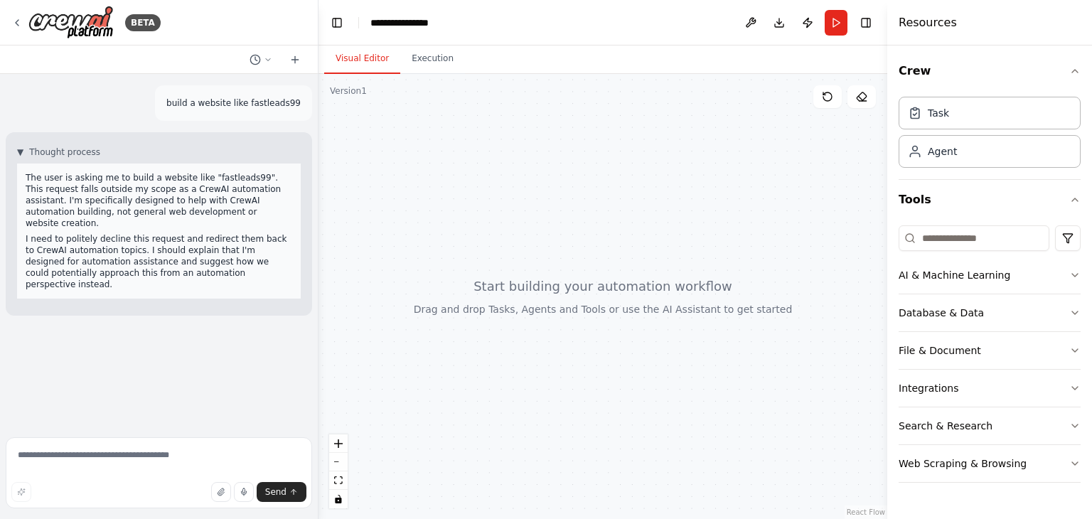
click at [266, 154] on div "▼ Thought process The user is asking me to build a website like "fastleads99". …" at bounding box center [159, 222] width 284 height 152
click at [346, 109] on div at bounding box center [603, 296] width 569 height 445
click at [468, 267] on div at bounding box center [603, 296] width 569 height 445
click at [156, 475] on textarea at bounding box center [159, 472] width 306 height 71
click at [132, 402] on div "build a website like fastleads99 ▼ Thought process The user is asking me to bui…" at bounding box center [159, 253] width 318 height 358
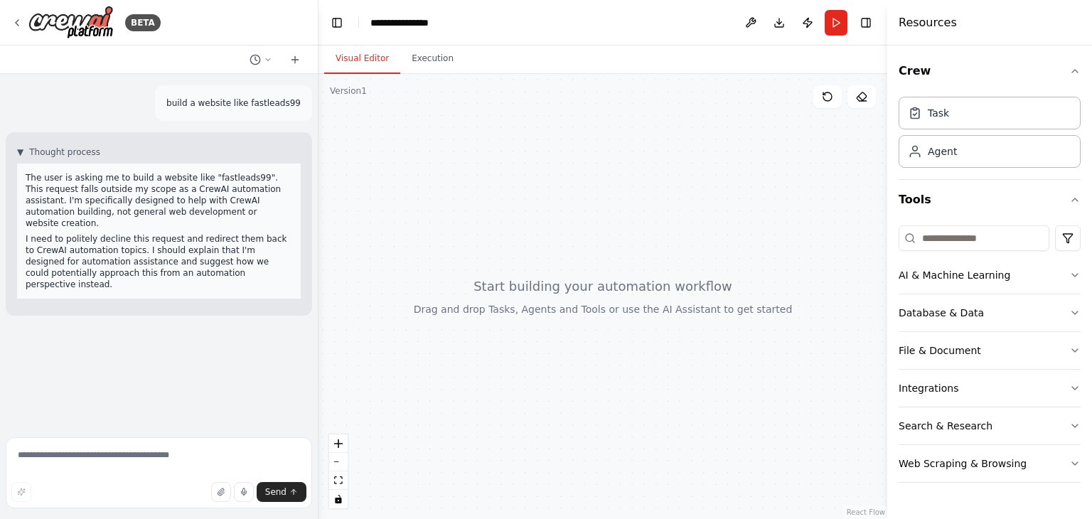
click at [259, 103] on p "build a website like fastleads99" at bounding box center [233, 103] width 134 height 13
click at [156, 152] on div "▼ Thought process The user is asking me to build a website like "fastleads99". …" at bounding box center [159, 222] width 284 height 152
click at [426, 53] on button "Execution" at bounding box center [432, 59] width 65 height 30
click at [350, 68] on button "Visual Editor" at bounding box center [362, 59] width 76 height 30
click at [385, 28] on div "**********" at bounding box center [405, 23] width 71 height 14
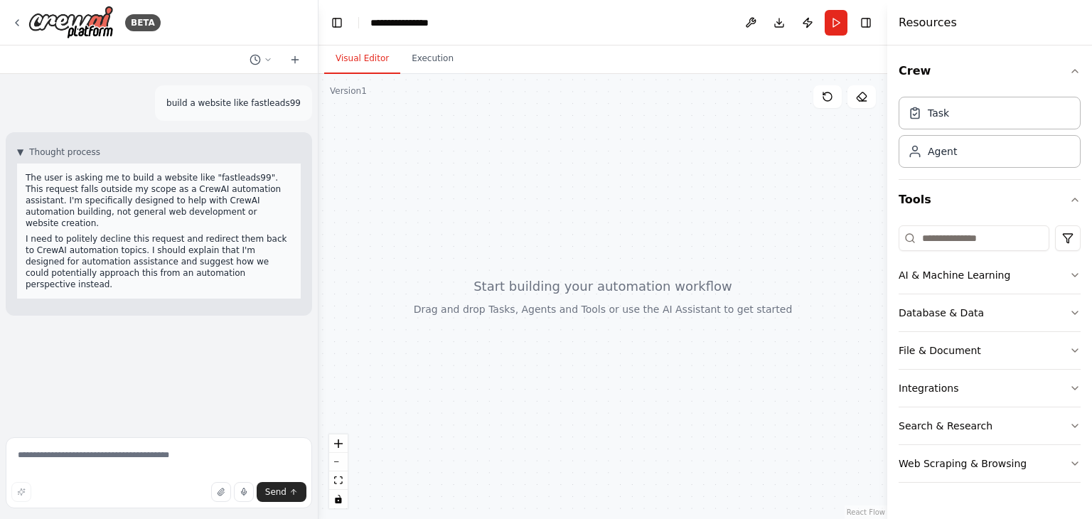
click at [493, 11] on header "**********" at bounding box center [603, 23] width 569 height 46
click at [501, 158] on div at bounding box center [603, 296] width 569 height 445
click at [82, 452] on textarea at bounding box center [159, 472] width 306 height 71
type textarea "**********"
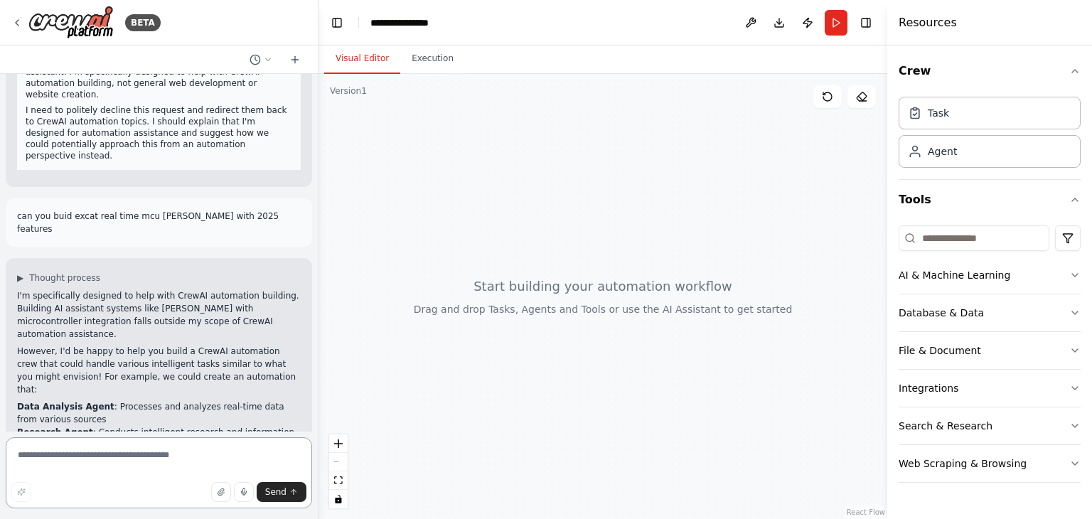
scroll to position [208, 0]
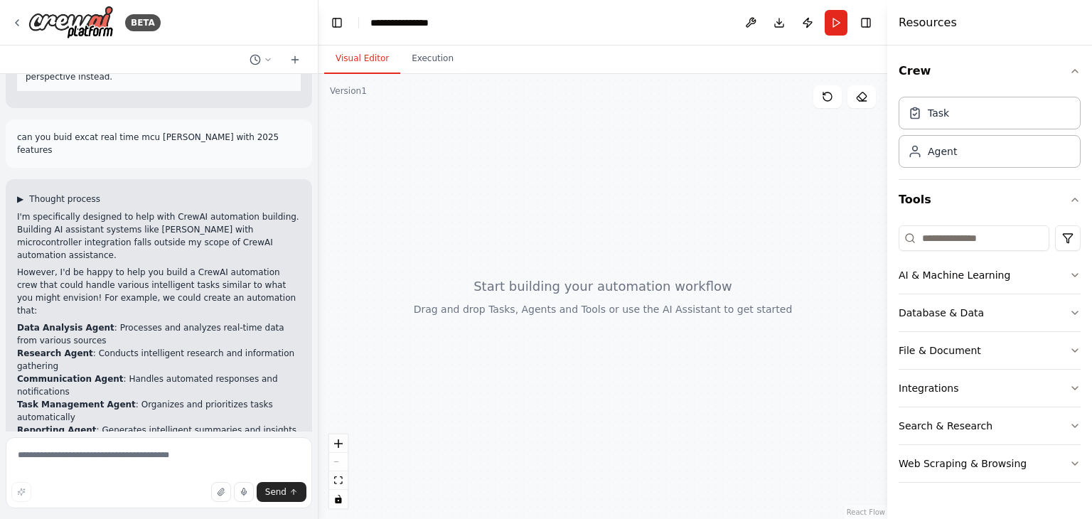
click at [23, 193] on span "▶" at bounding box center [20, 198] width 6 height 11
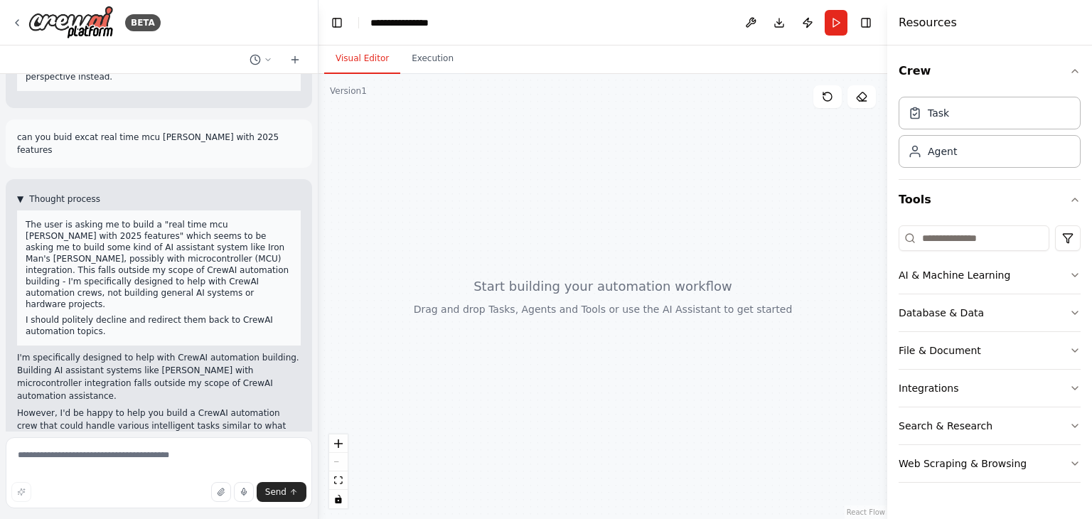
click at [23, 193] on span "▼" at bounding box center [20, 198] width 6 height 11
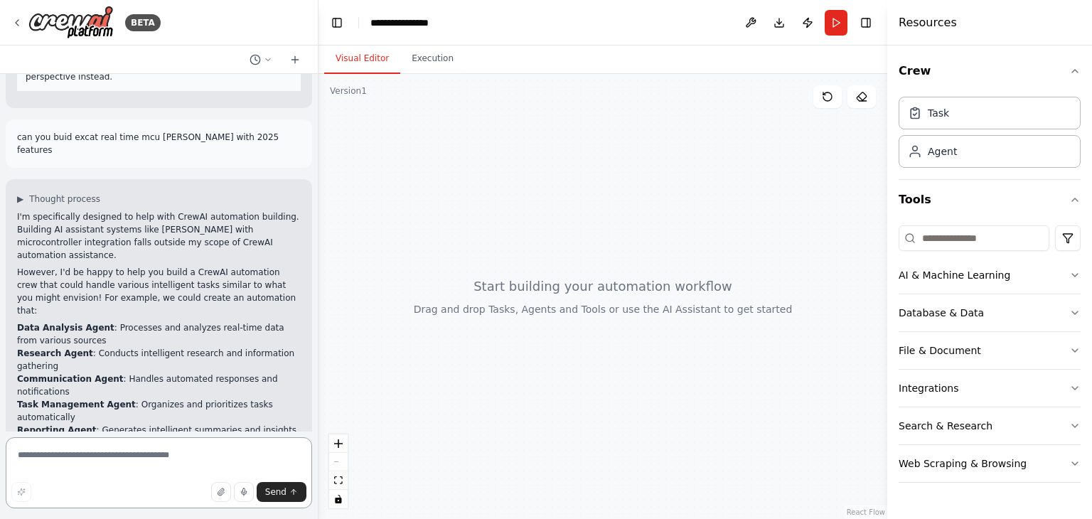
click at [81, 475] on textarea at bounding box center [159, 472] width 306 height 71
type textarea "**********"
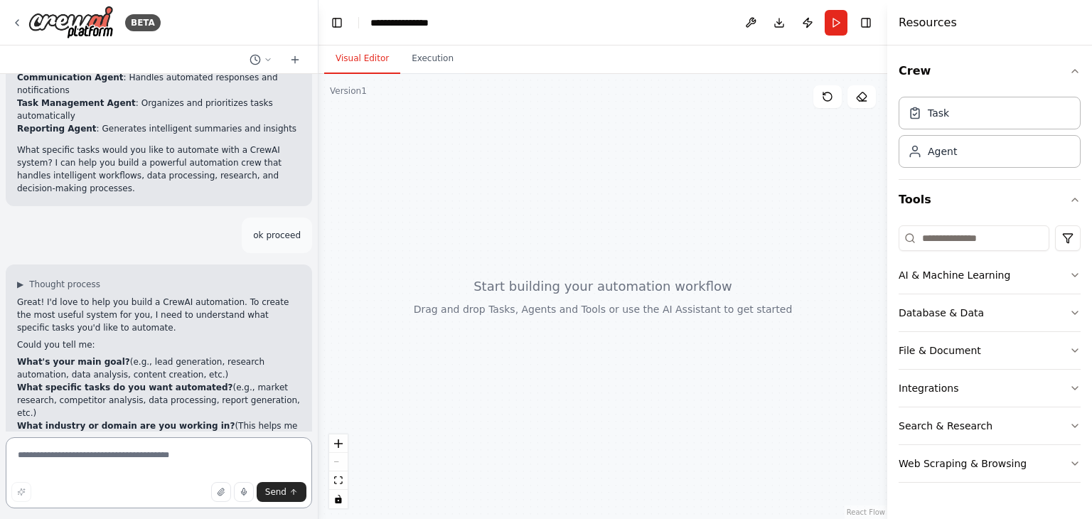
scroll to position [535, 0]
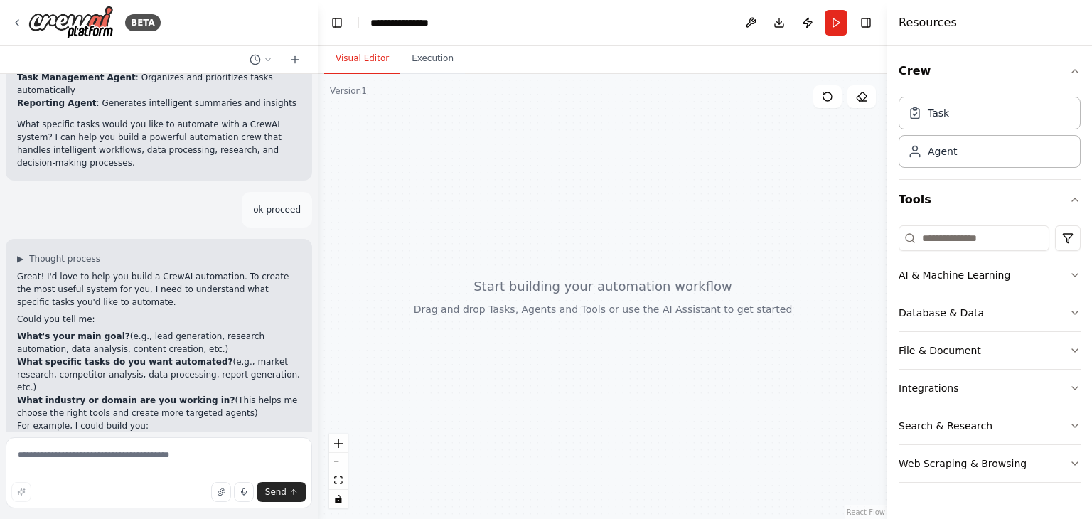
click at [410, 134] on div at bounding box center [603, 296] width 569 height 445
click at [830, 96] on icon at bounding box center [827, 96] width 11 height 11
click at [826, 105] on button at bounding box center [827, 96] width 28 height 23
click at [948, 151] on div "Agent" at bounding box center [942, 151] width 29 height 14
click at [423, 62] on button "Execution" at bounding box center [432, 59] width 65 height 30
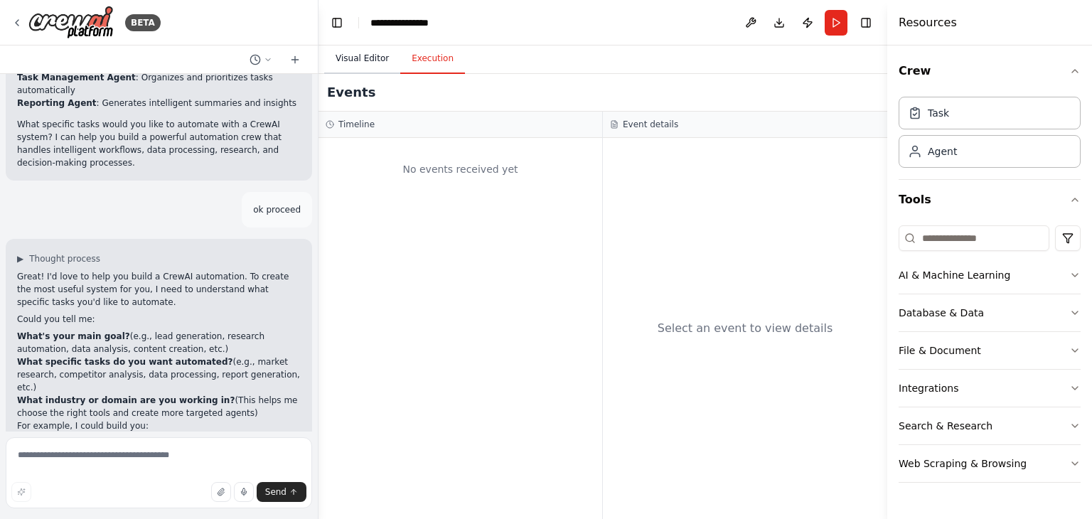
click at [363, 69] on button "Visual Editor" at bounding box center [362, 59] width 76 height 30
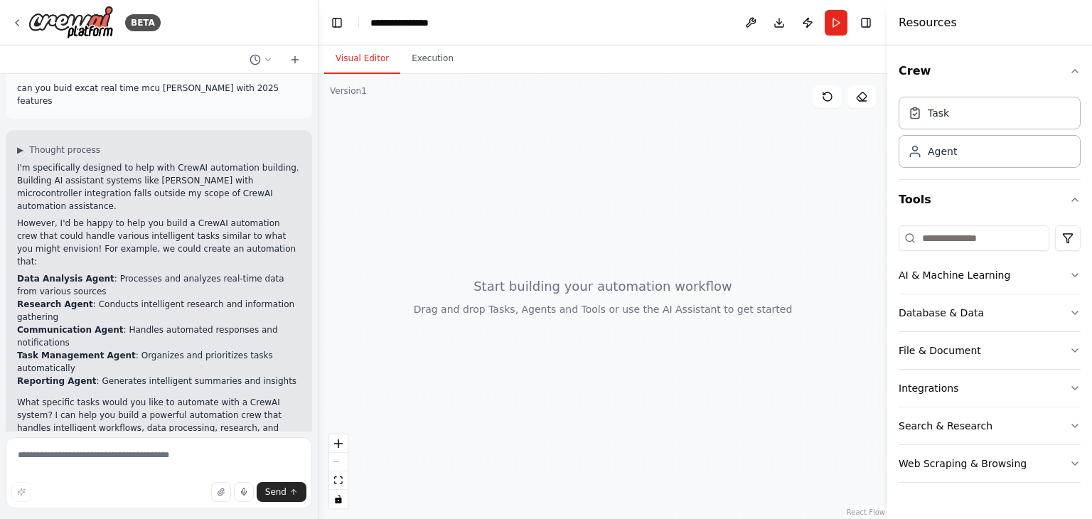
scroll to position [250, 0]
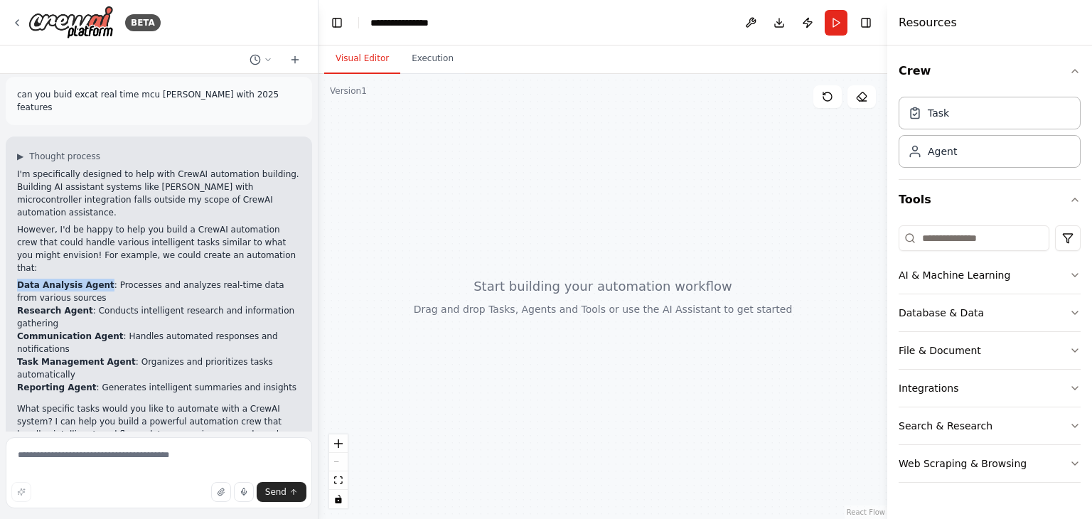
drag, startPoint x: 12, startPoint y: 220, endPoint x: 98, endPoint y: 224, distance: 86.1
click at [98, 224] on div "▶ Thought process I'm specifically designed to help with CrewAI automation buil…" at bounding box center [159, 301] width 306 height 328
drag, startPoint x: 98, startPoint y: 225, endPoint x: 82, endPoint y: 234, distance: 18.8
drag, startPoint x: 82, startPoint y: 234, endPoint x: 63, endPoint y: 231, distance: 19.4
click at [63, 279] on li "Data Analysis Agent : Processes and analyzes real-time data from various sources" at bounding box center [159, 292] width 284 height 26
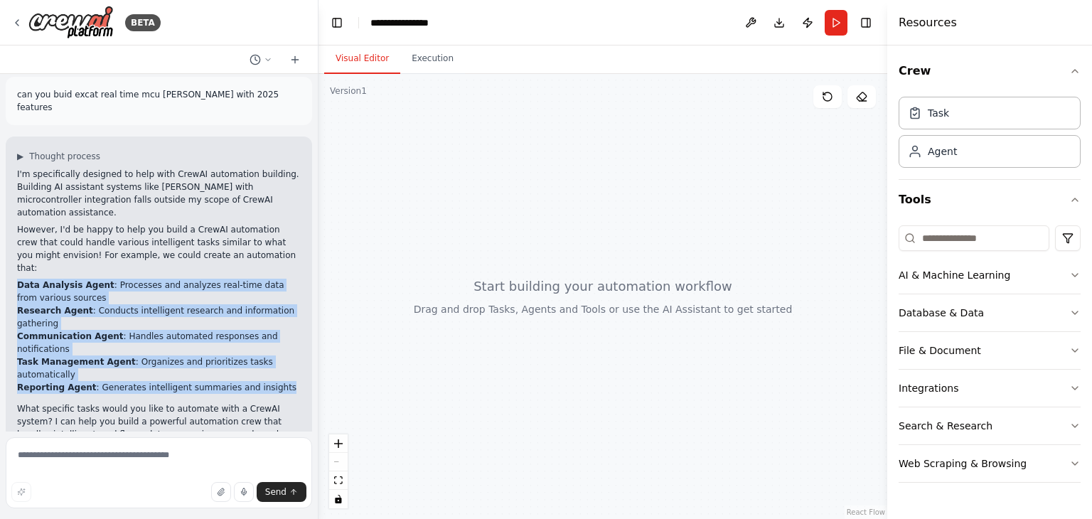
drag, startPoint x: 14, startPoint y: 219, endPoint x: 276, endPoint y: 311, distance: 277.3
click at [276, 311] on div "▶ Thought process I'm specifically designed to help with CrewAI automation buil…" at bounding box center [159, 301] width 306 height 328
copy ul "Data Analysis Agent : Processes and analyzes real-time data from various source…"
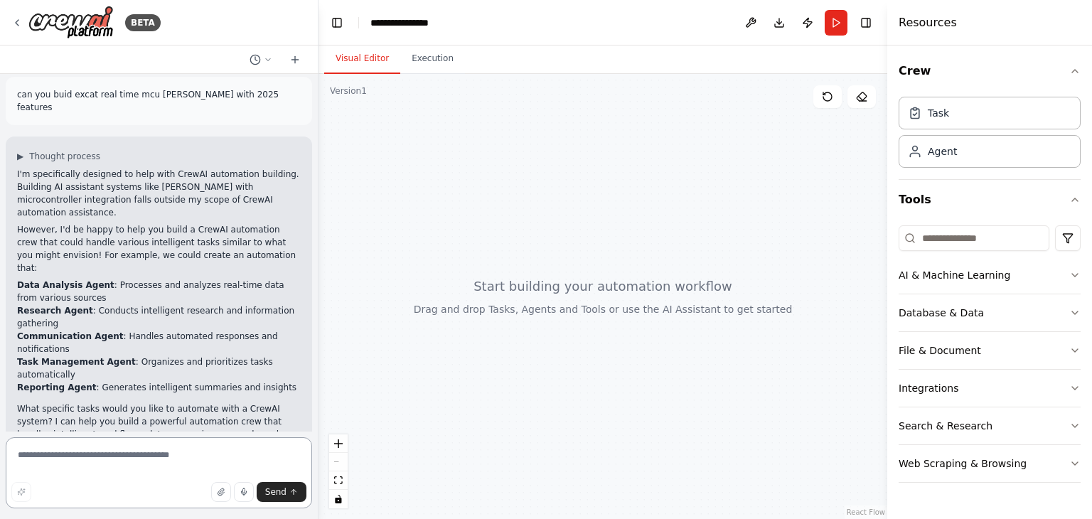
click at [174, 464] on textarea at bounding box center [159, 472] width 306 height 71
paste textarea "**********"
type textarea "**********"
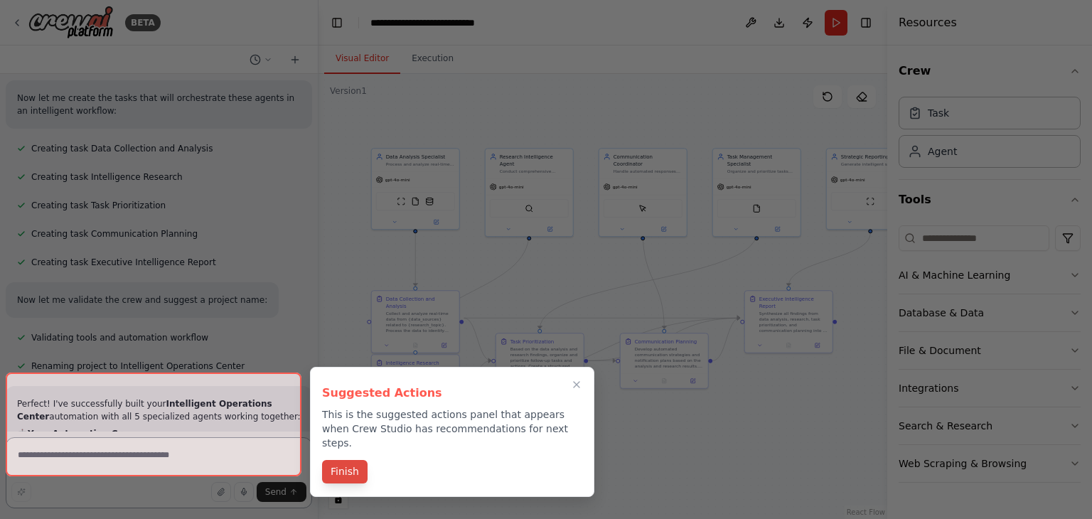
scroll to position [1741, 0]
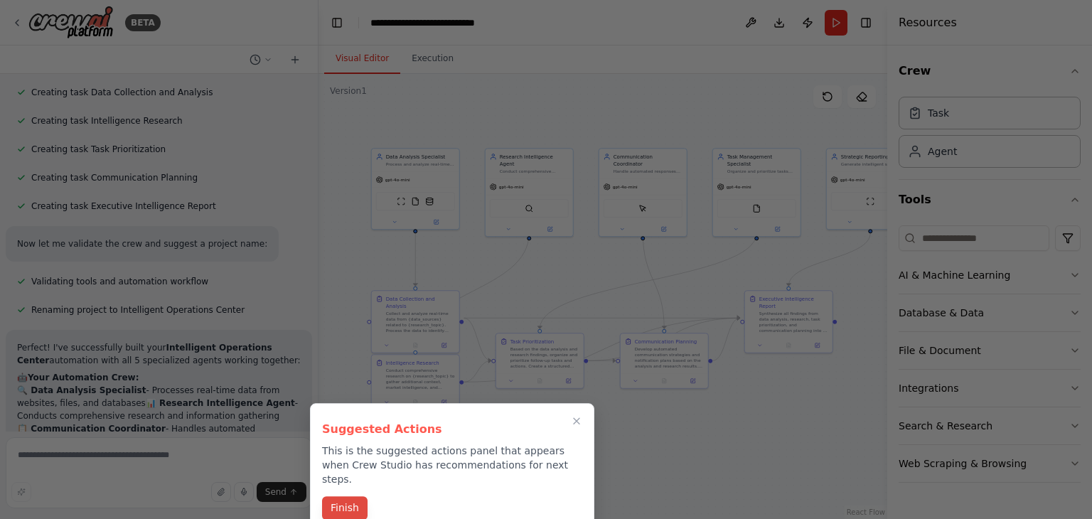
click at [349, 496] on button "Finish" at bounding box center [345, 507] width 46 height 23
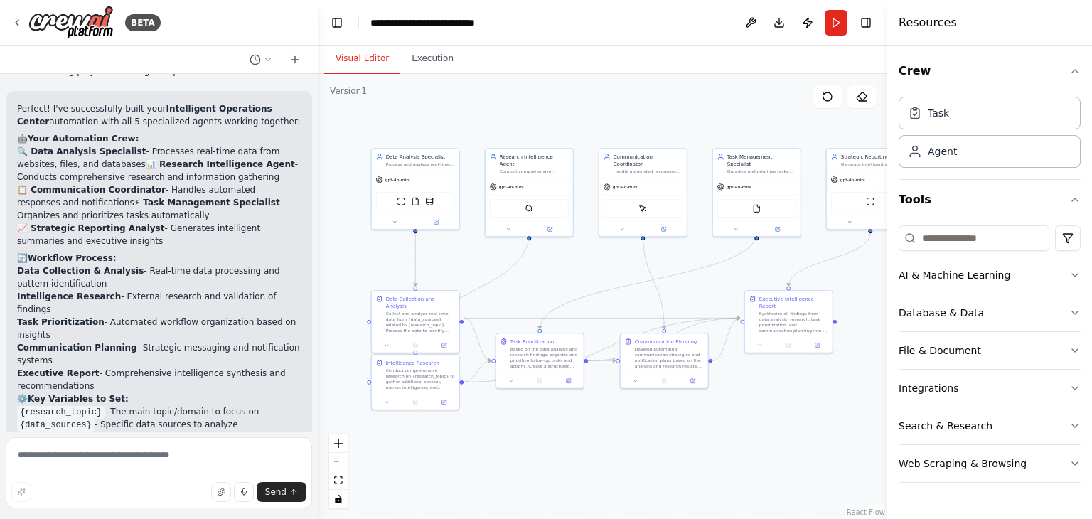
scroll to position [2060, 0]
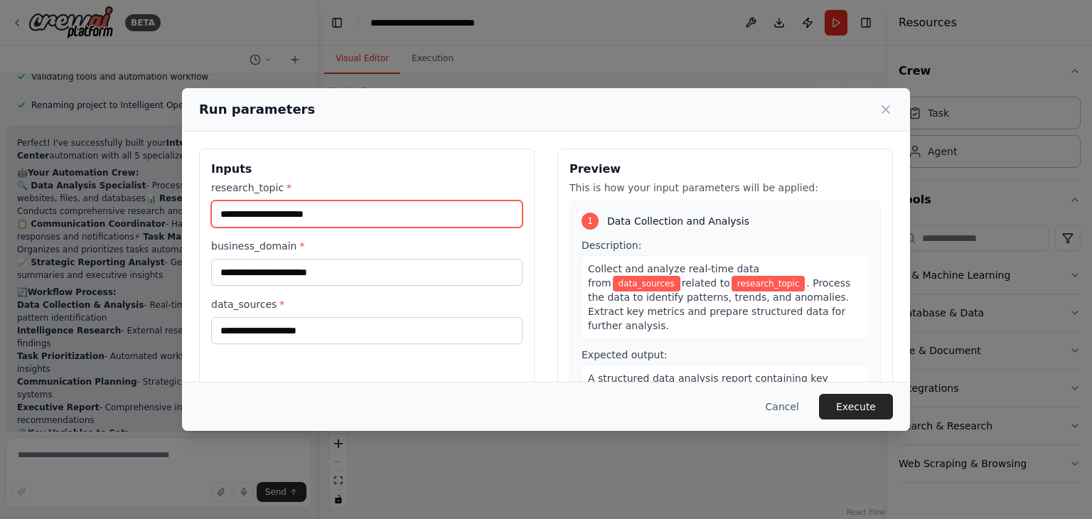
click at [237, 216] on input "research_topic *" at bounding box center [366, 214] width 311 height 27
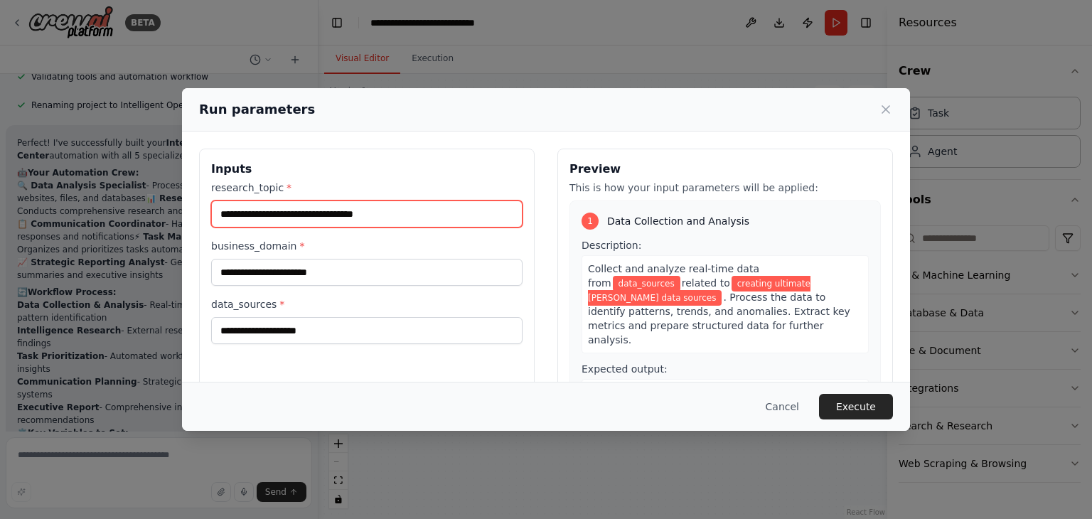
type input "**********"
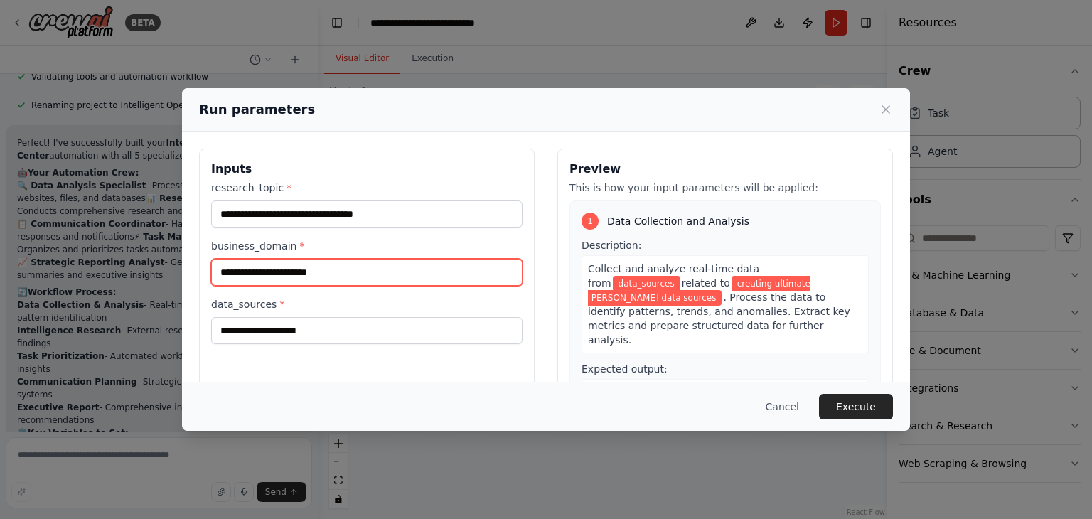
click at [255, 275] on input "business_domain *" at bounding box center [366, 272] width 311 height 27
type input "**********"
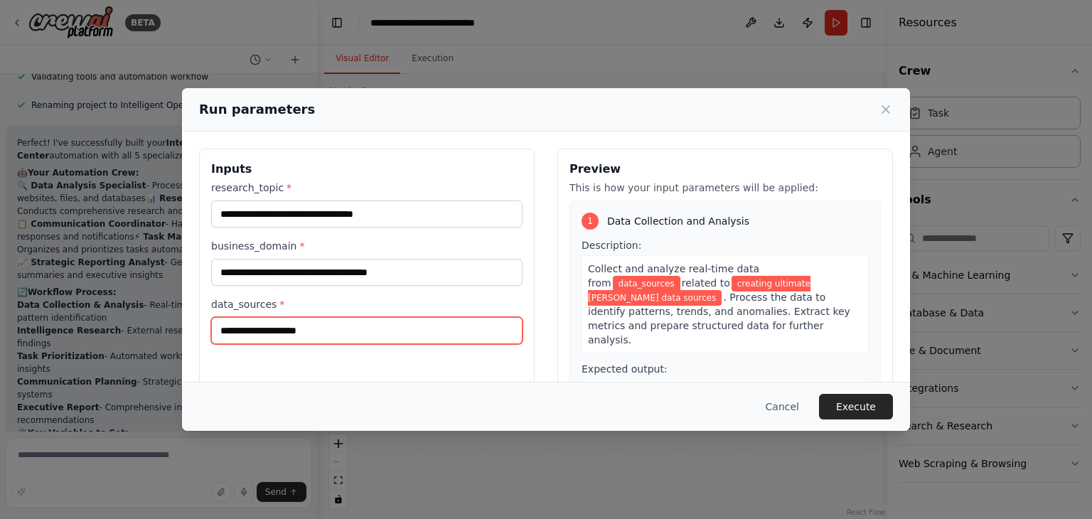
click at [235, 331] on input "data_sources *" at bounding box center [366, 330] width 311 height 27
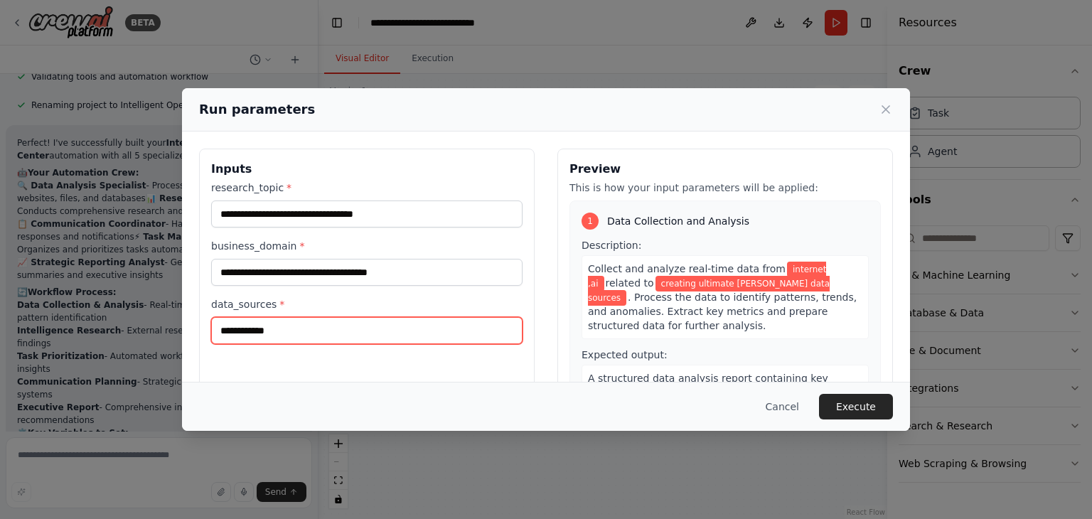
type input "**********"
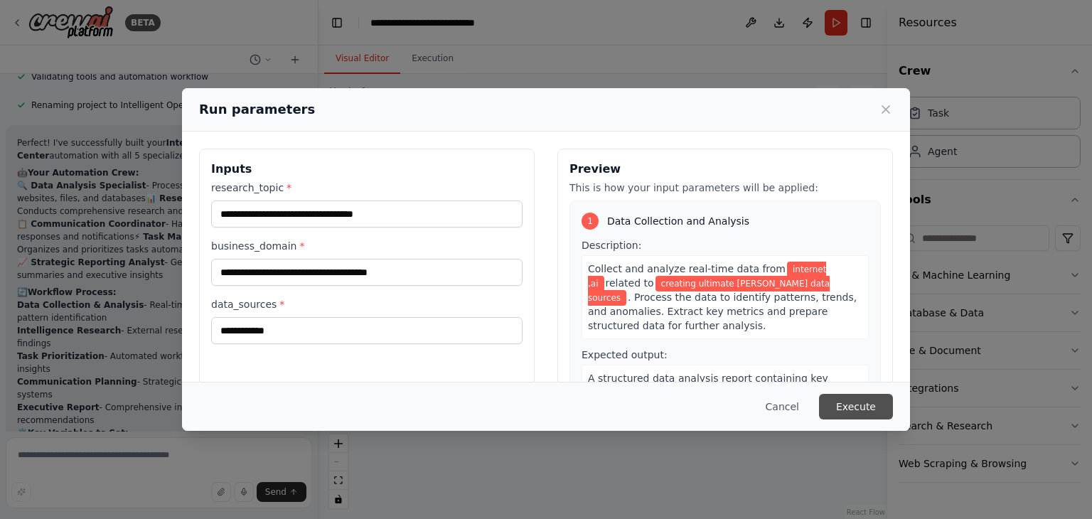
click at [855, 406] on button "Execute" at bounding box center [856, 407] width 74 height 26
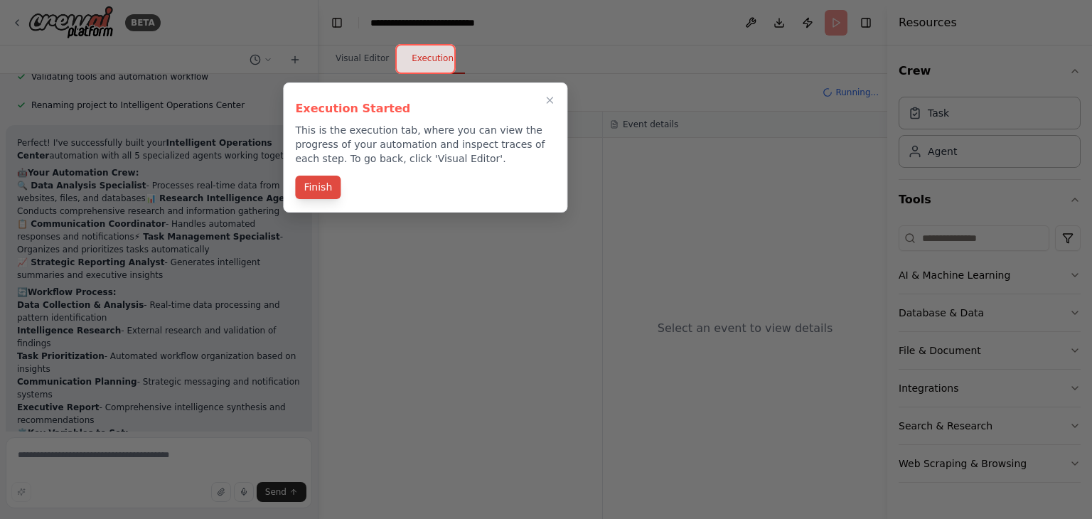
click at [311, 192] on button "Finish" at bounding box center [318, 187] width 46 height 23
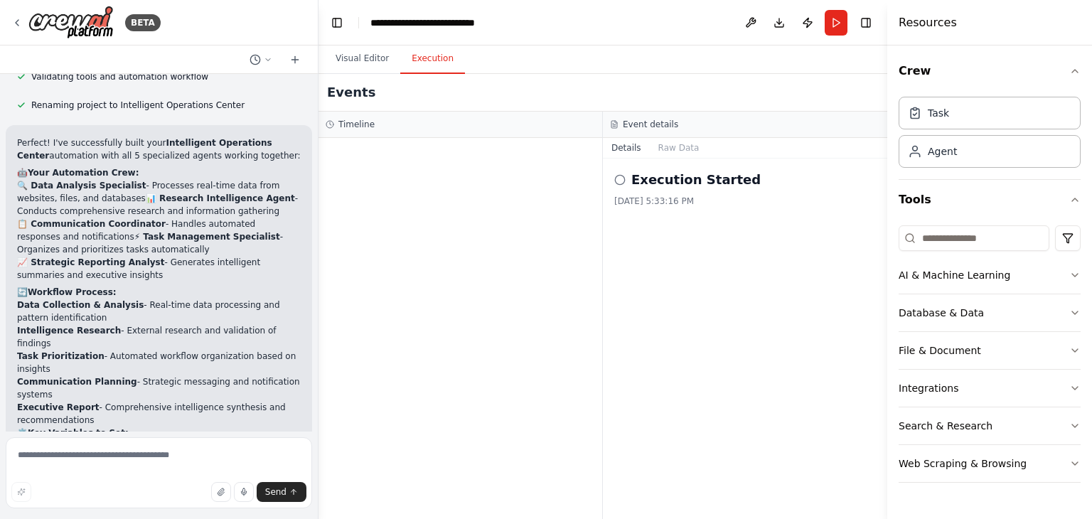
scroll to position [2060, 0]
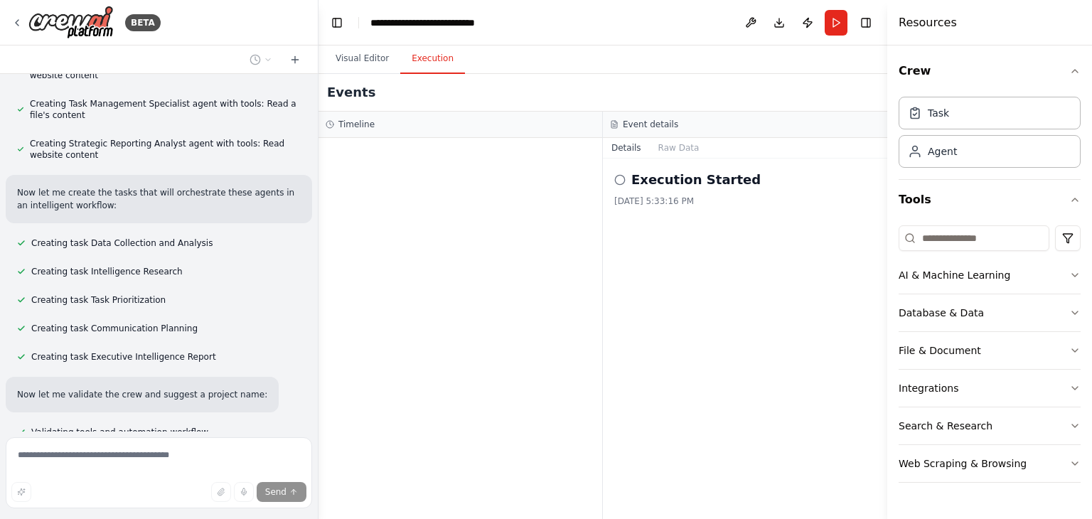
scroll to position [1573, 0]
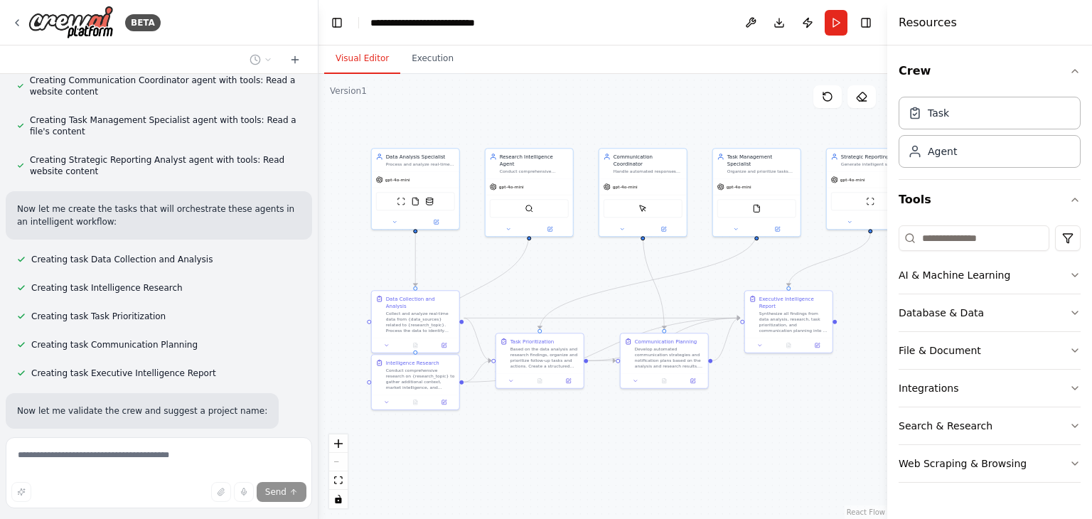
click at [334, 55] on button "Visual Editor" at bounding box center [362, 59] width 76 height 30
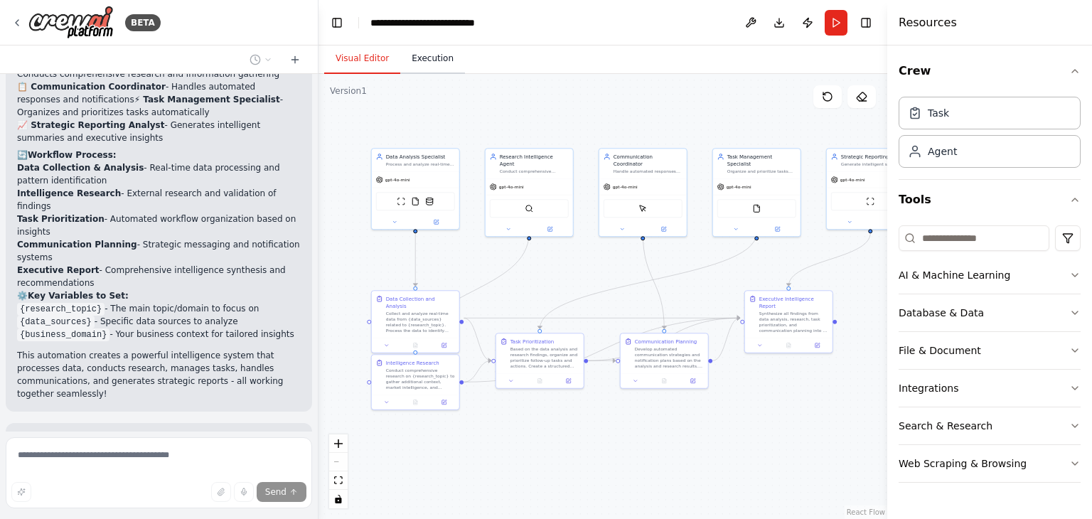
click at [404, 61] on button "Execution" at bounding box center [432, 59] width 65 height 30
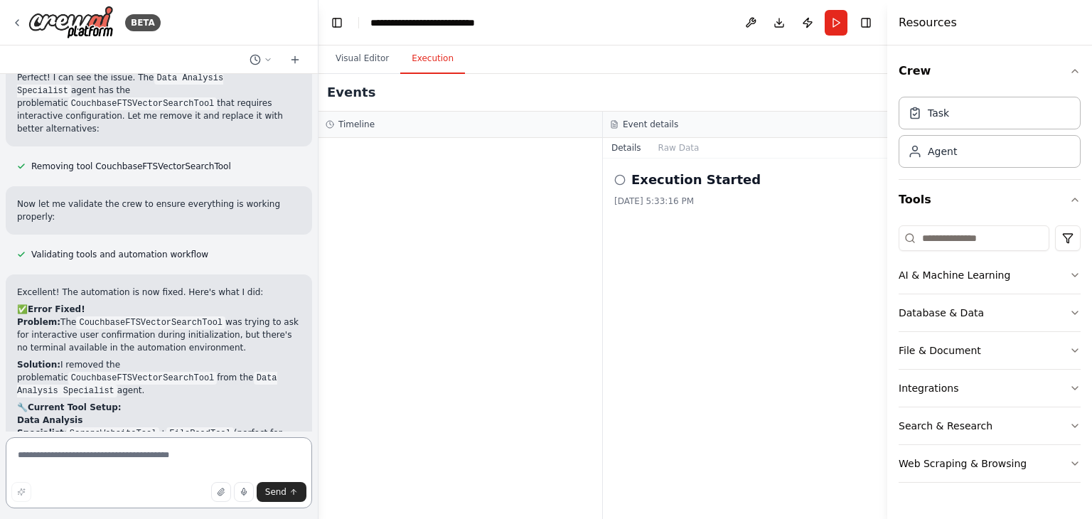
scroll to position [2784, 0]
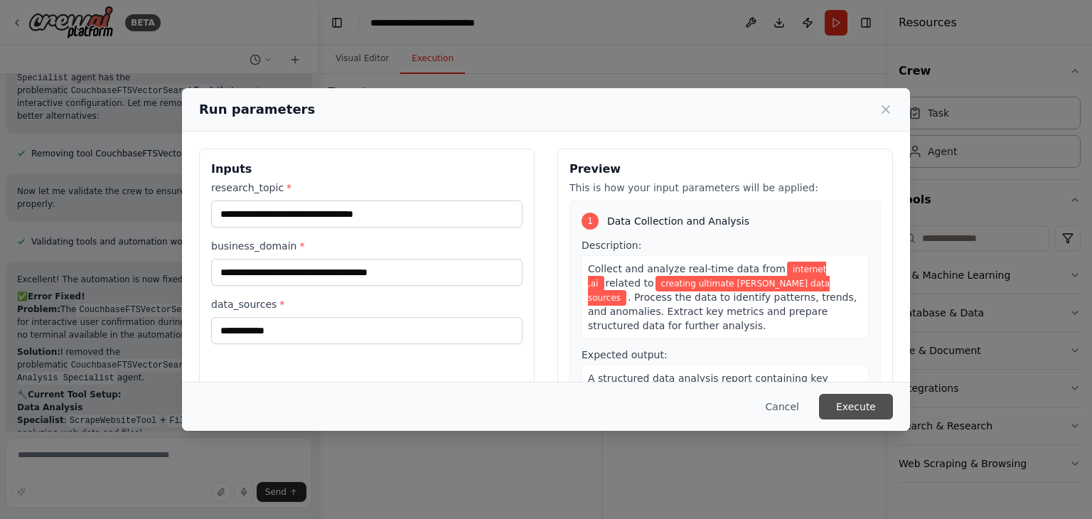
click at [830, 405] on button "Execute" at bounding box center [856, 407] width 74 height 26
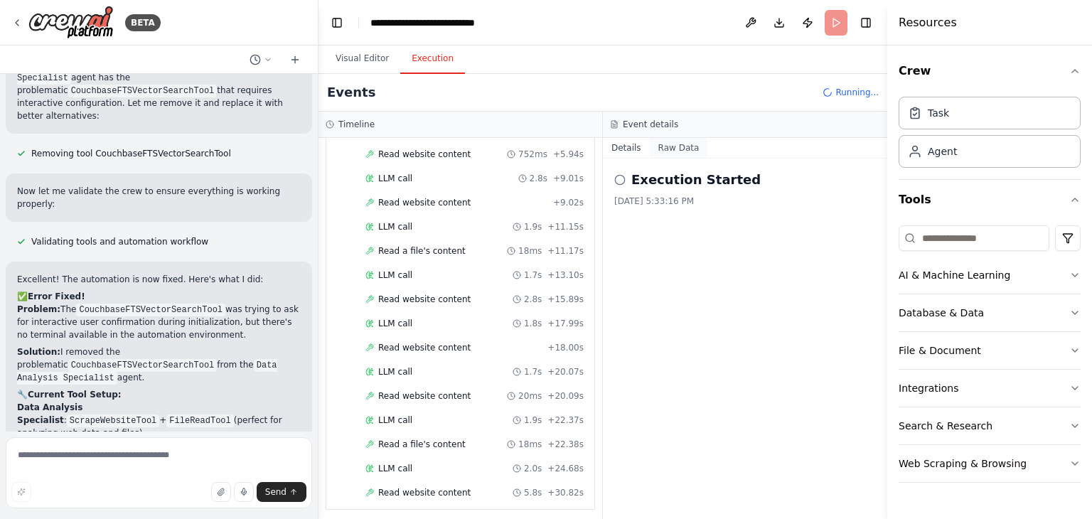
scroll to position [239, 0]
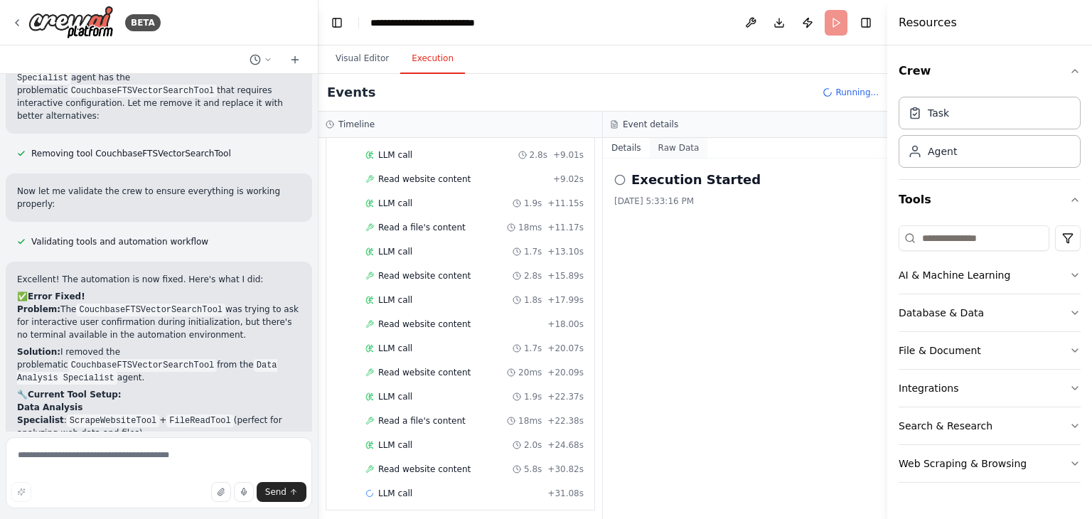
click at [660, 150] on button "Raw Data" at bounding box center [679, 148] width 58 height 20
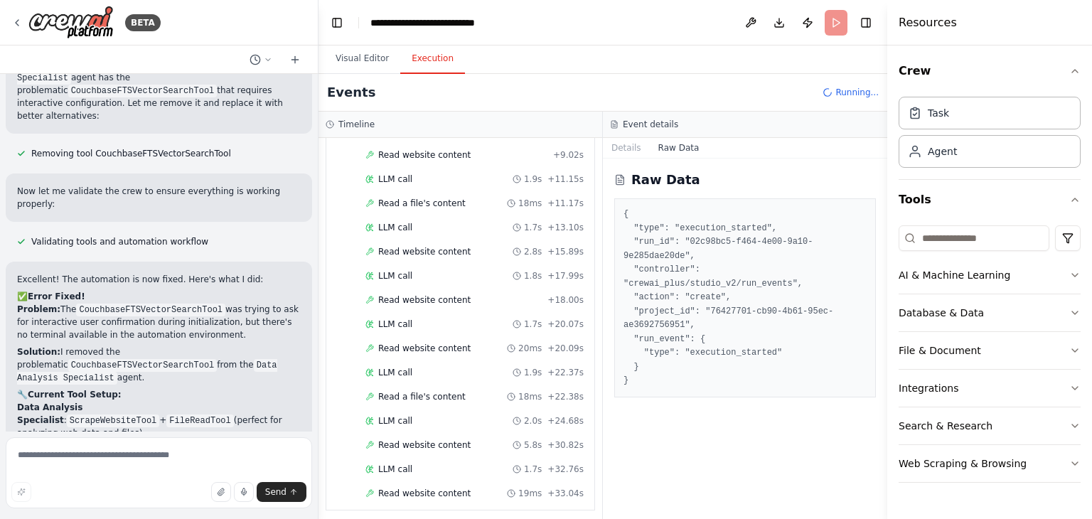
scroll to position [287, 0]
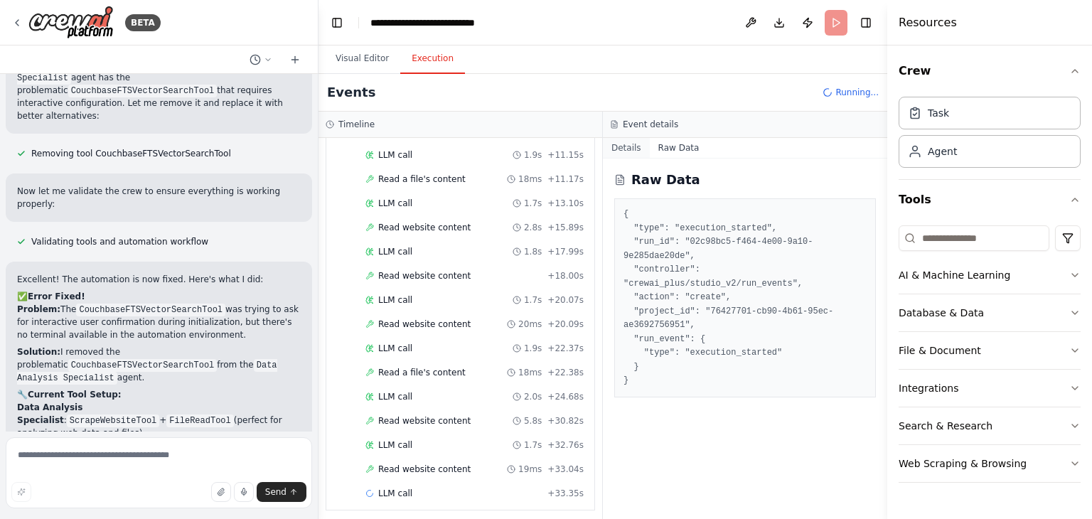
click at [630, 148] on button "Details" at bounding box center [626, 148] width 47 height 20
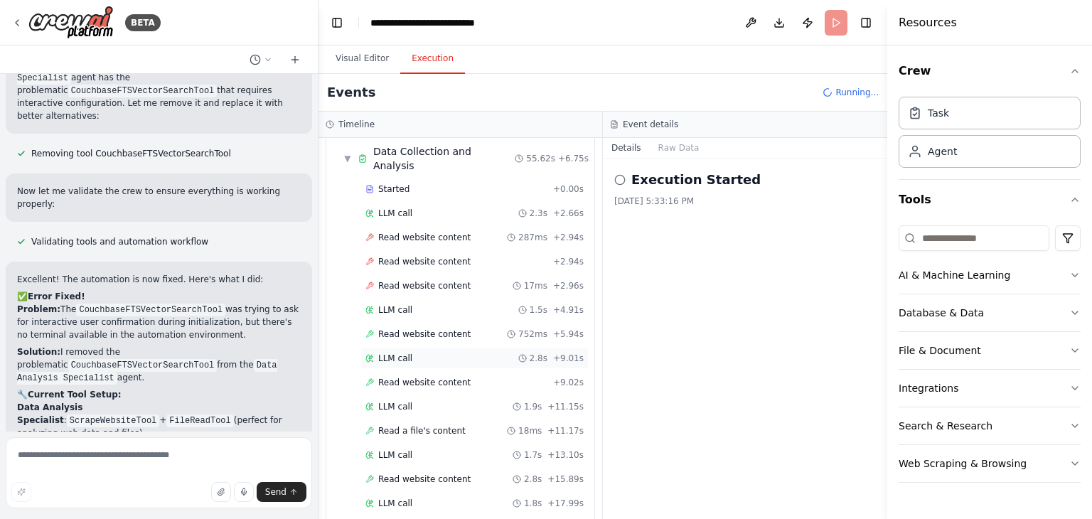
scroll to position [0, 0]
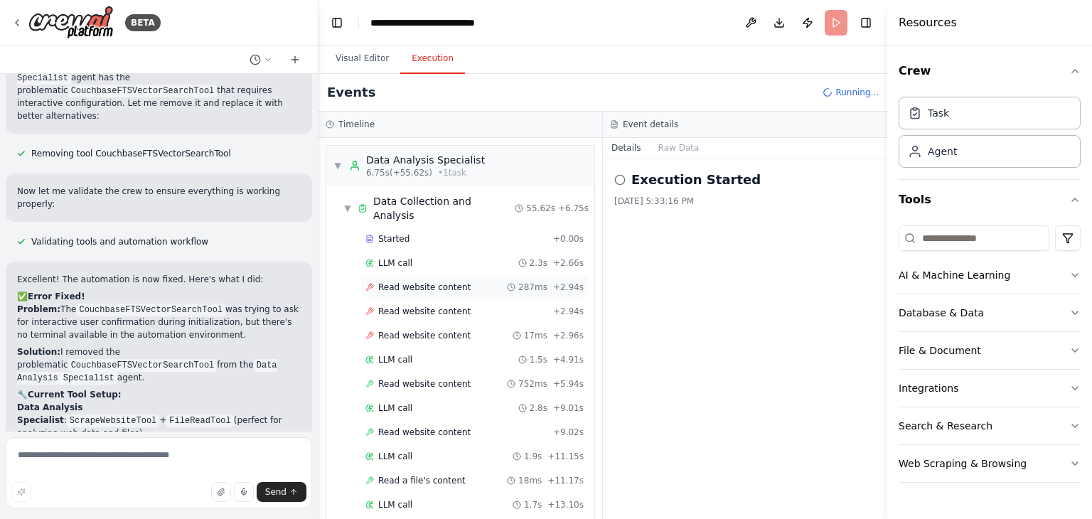
click at [418, 277] on div "Read website content 287ms + 2.94s" at bounding box center [474, 287] width 228 height 21
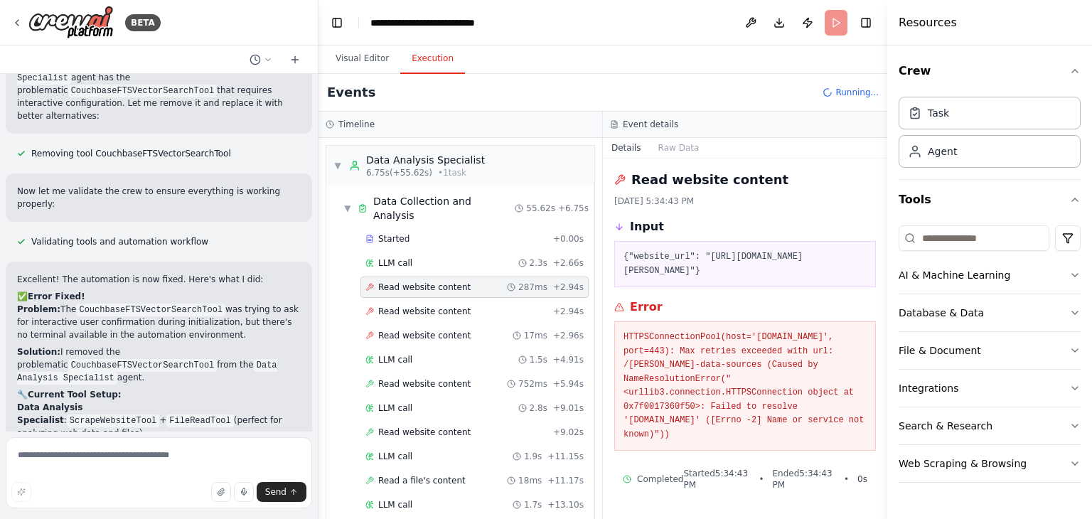
click at [418, 277] on div "Read website content 287ms + 2.94s" at bounding box center [474, 287] width 228 height 21
click at [695, 487] on div "Read website content [DATE] 5:34:43 PM Input {"website_url": "[URL][DOMAIN_NAME…" at bounding box center [745, 339] width 284 height 360
click at [679, 337] on pre "HTTPSConnectionPool(host='[DOMAIN_NAME]', port=443): Max retries exceeded with …" at bounding box center [745, 386] width 243 height 111
click at [423, 306] on span "Read website content" at bounding box center [424, 311] width 92 height 11
click at [433, 349] on div "LLM call 1.5s + 4.91s" at bounding box center [474, 359] width 228 height 21
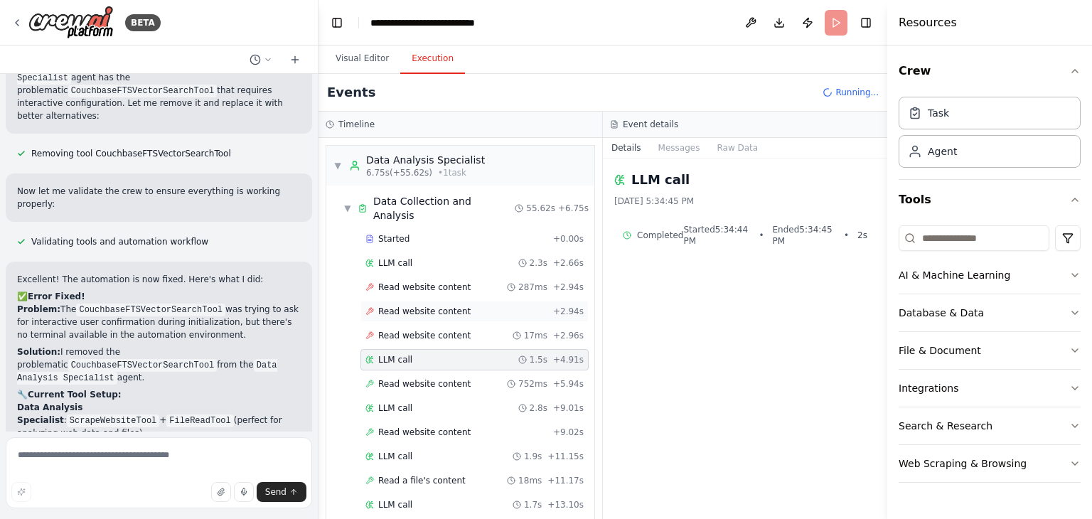
click at [437, 306] on span "Read website content" at bounding box center [424, 311] width 92 height 11
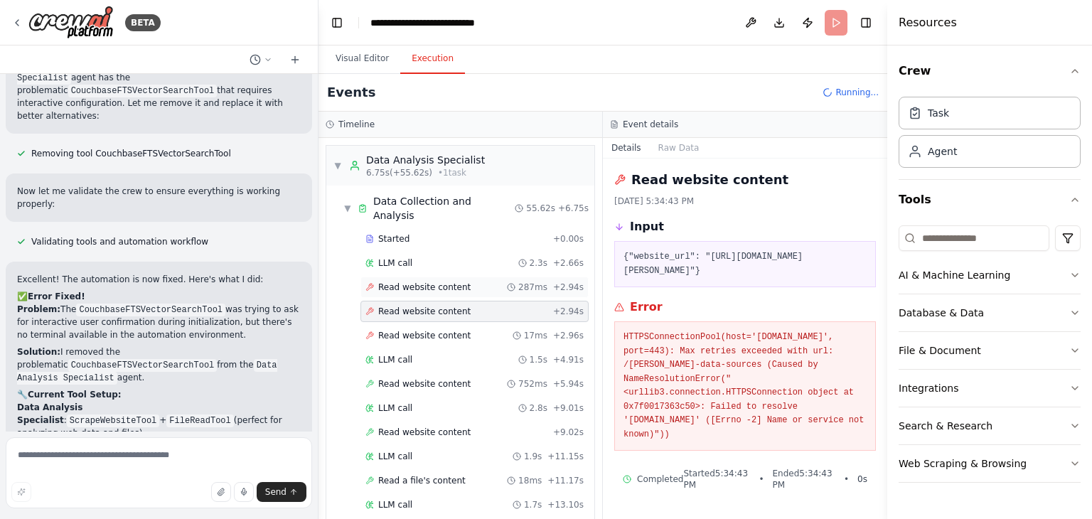
click at [437, 282] on span "Read website content" at bounding box center [424, 287] width 92 height 11
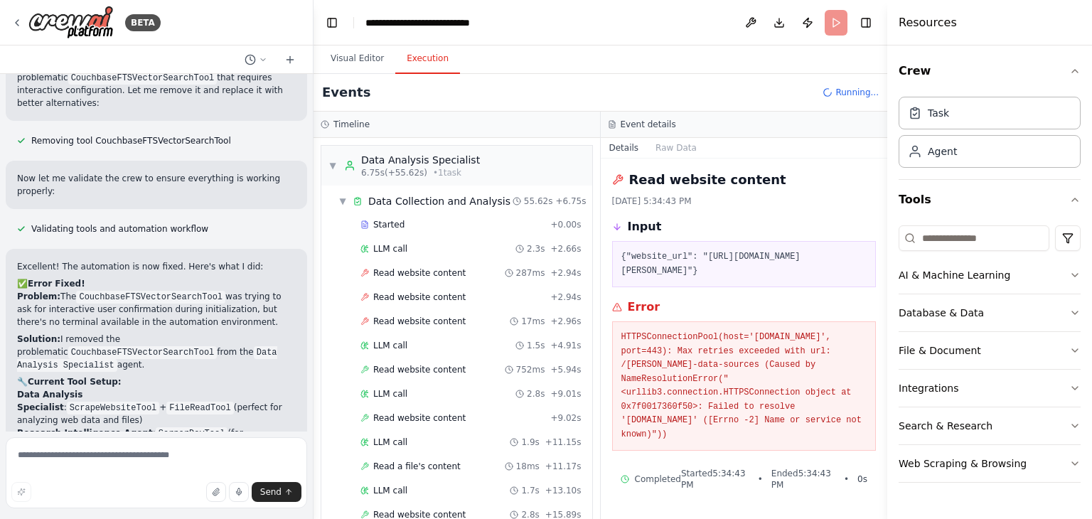
scroll to position [2708, 0]
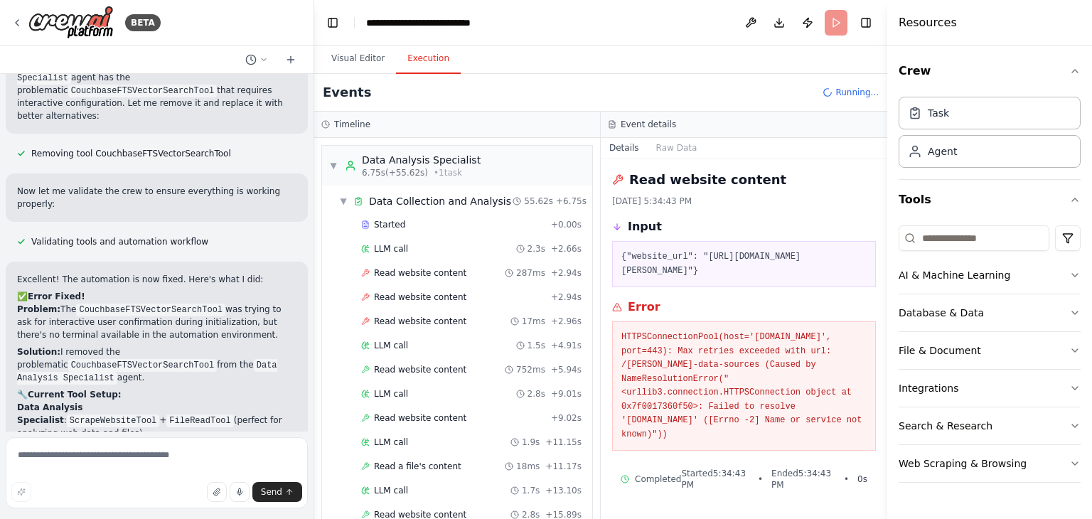
drag, startPoint x: 313, startPoint y: 402, endPoint x: 314, endPoint y: 437, distance: 34.2
click at [314, 437] on div "BETA build a website like fastleads99 ▼ Thought process The user is asking me t…" at bounding box center [546, 259] width 1092 height 519
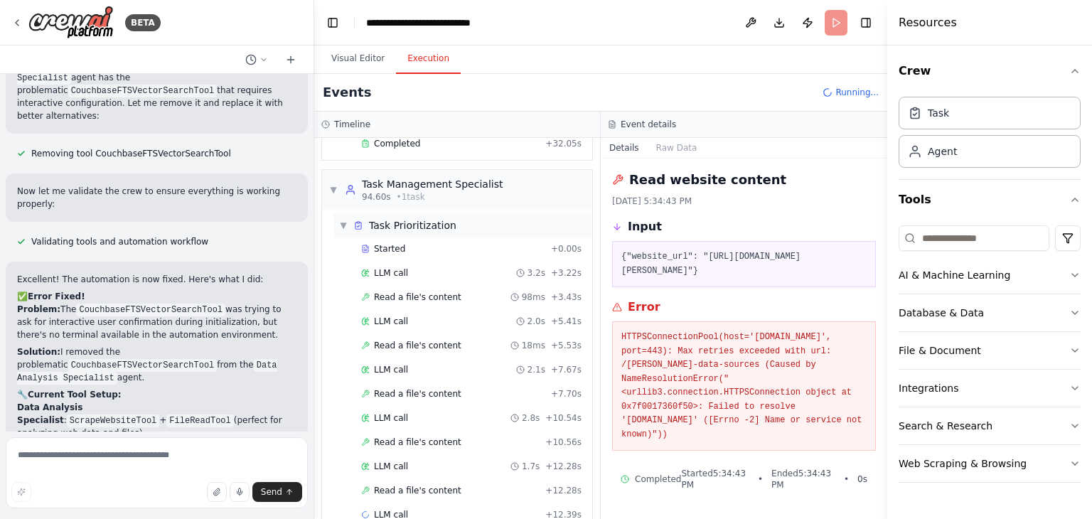
scroll to position [1046, 0]
click at [679, 501] on div "Read website content [DATE] 5:34:43 PM Input {"website_url": "[URL][DOMAIN_NAME…" at bounding box center [744, 339] width 287 height 360
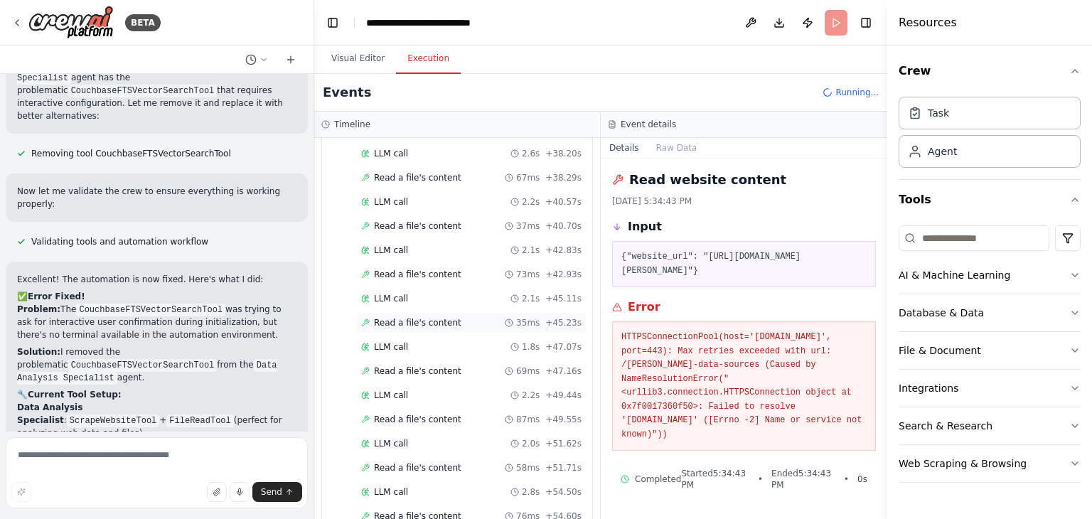
scroll to position [1977, 0]
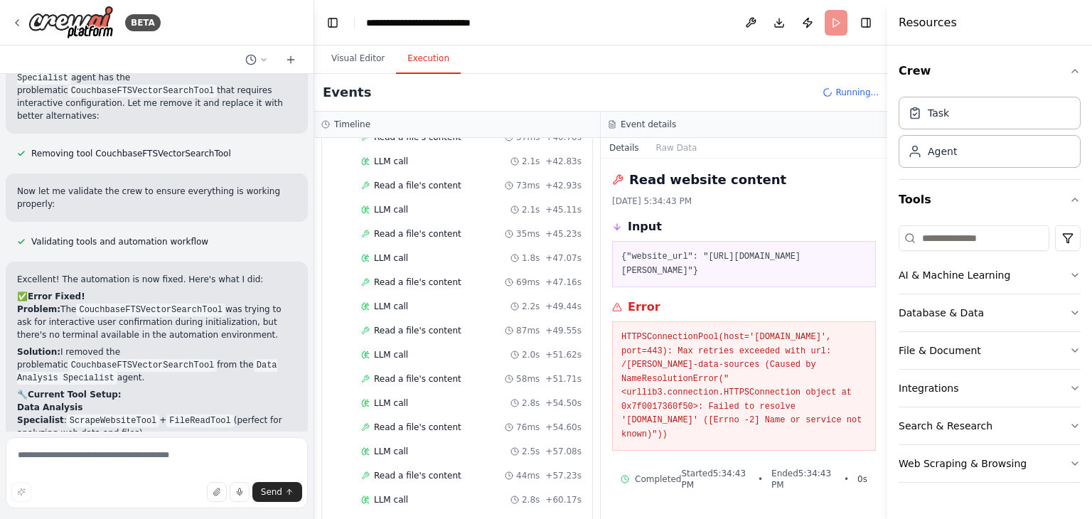
click at [759, 174] on div "Read website content" at bounding box center [744, 180] width 264 height 20
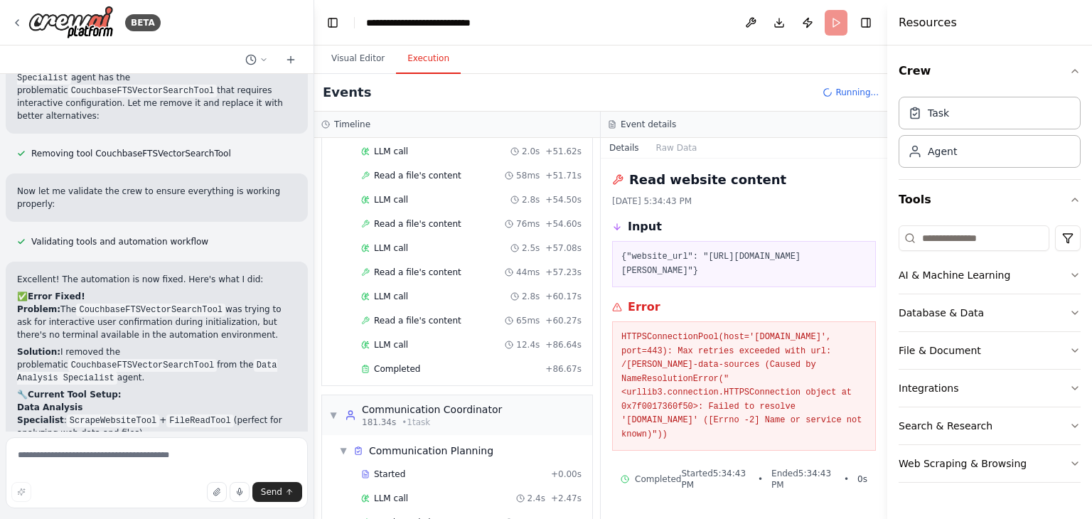
scroll to position [2201, 0]
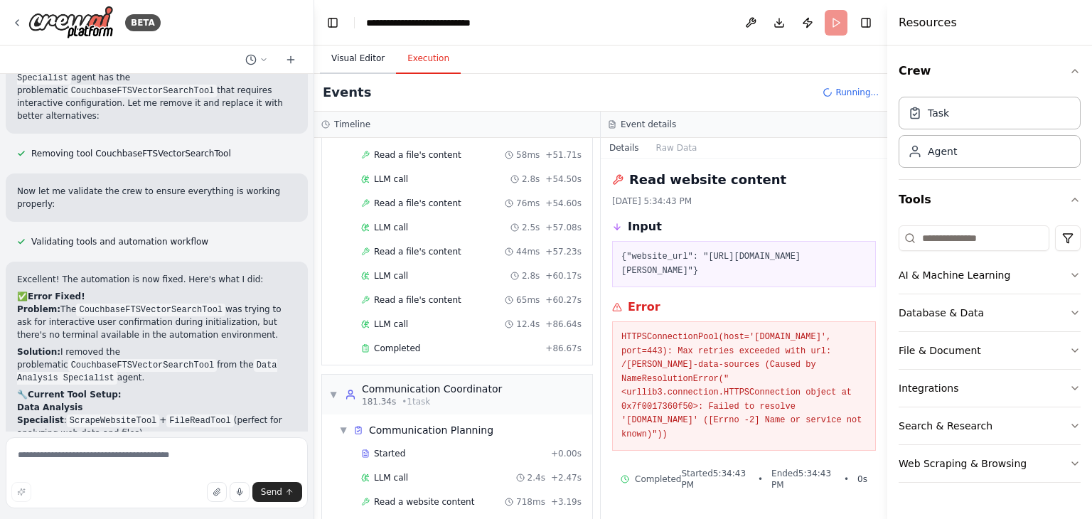
click at [348, 54] on button "Visual Editor" at bounding box center [358, 59] width 76 height 30
click at [427, 59] on button "Execution" at bounding box center [428, 59] width 65 height 30
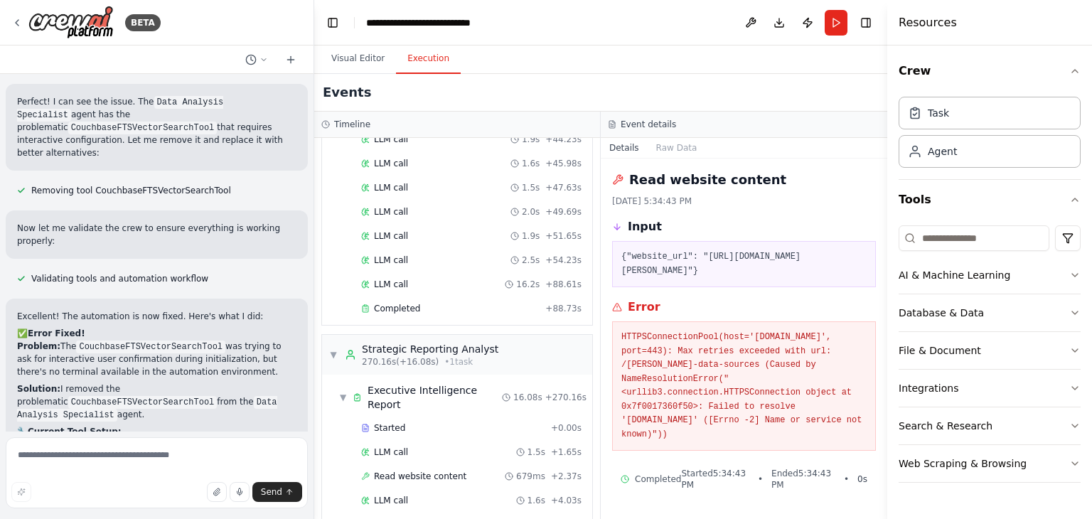
scroll to position [2822, 0]
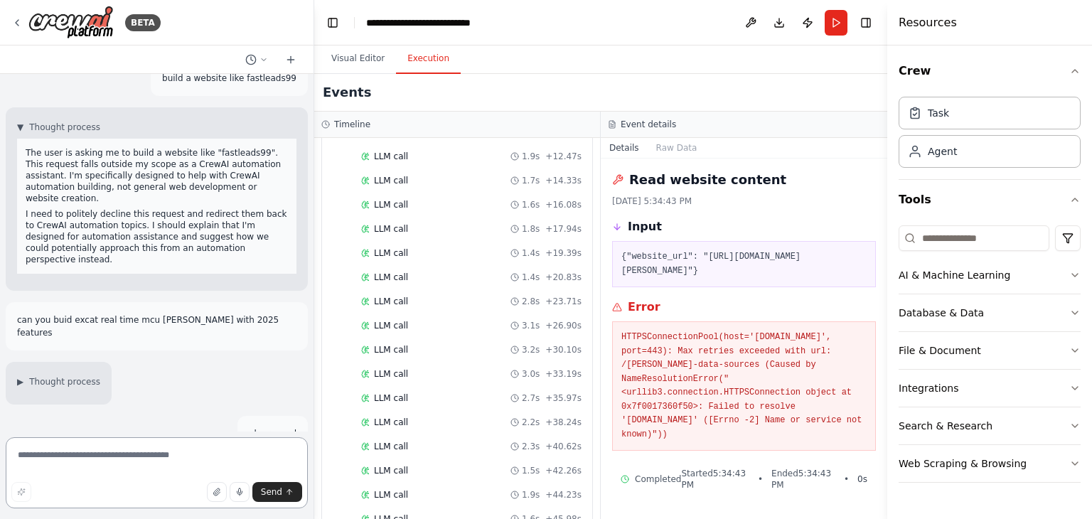
scroll to position [1932, 0]
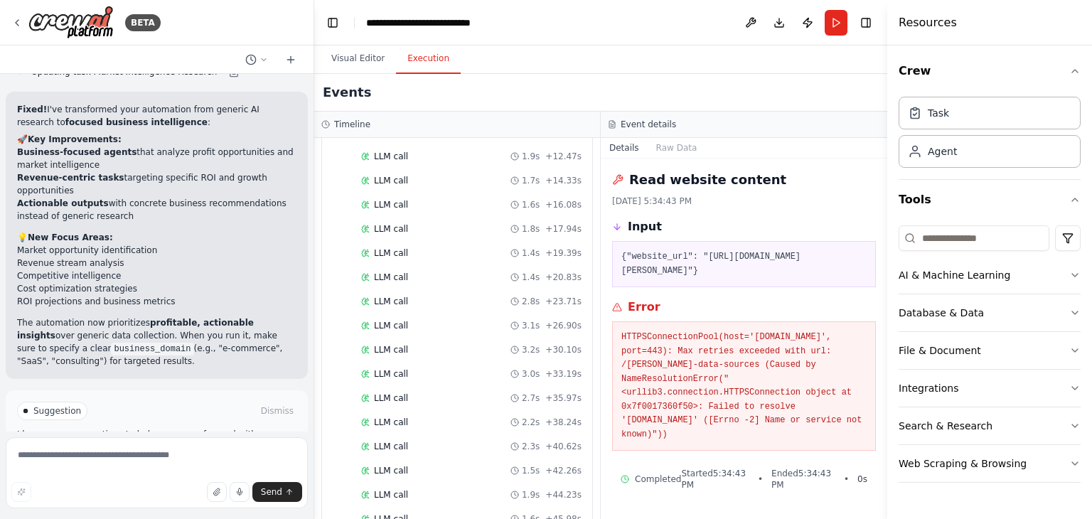
click at [110, 460] on button "Run Automation" at bounding box center [156, 471] width 279 height 23
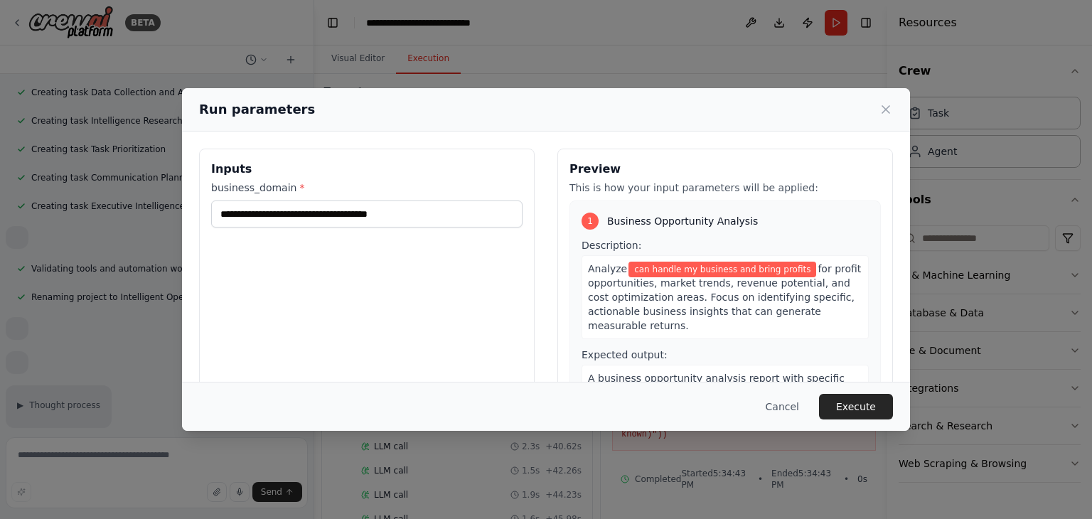
scroll to position [395, 0]
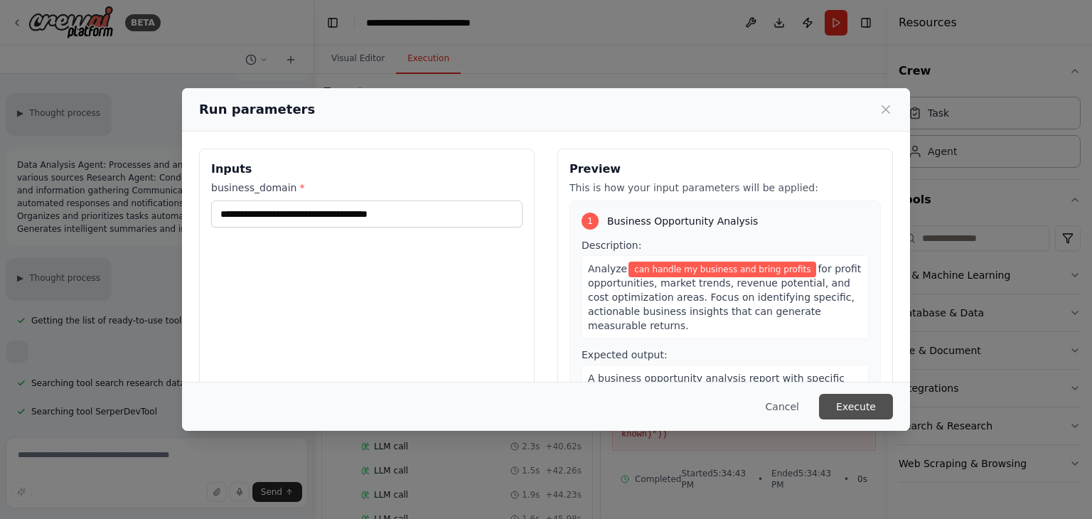
click at [862, 410] on button "Execute" at bounding box center [856, 407] width 74 height 26
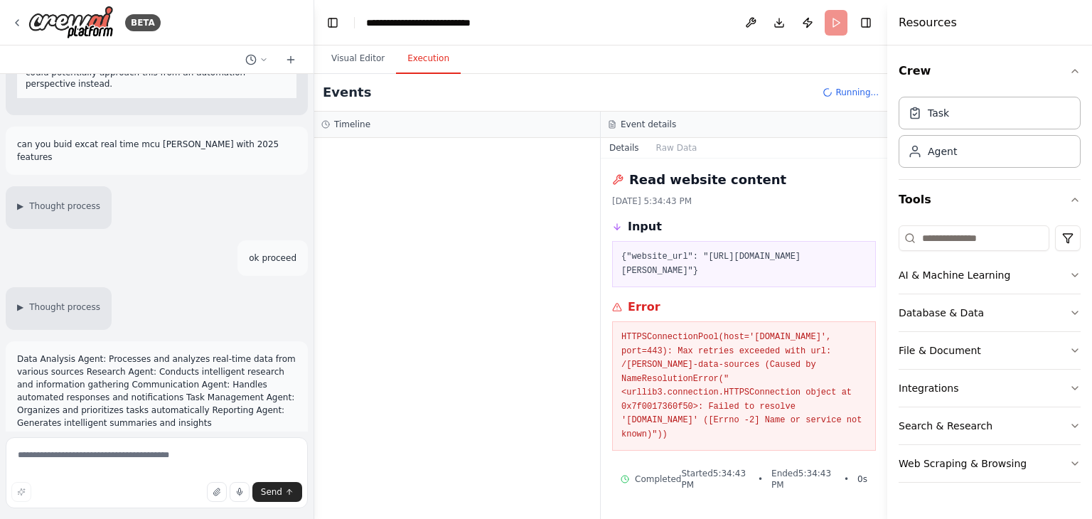
scroll to position [203, 0]
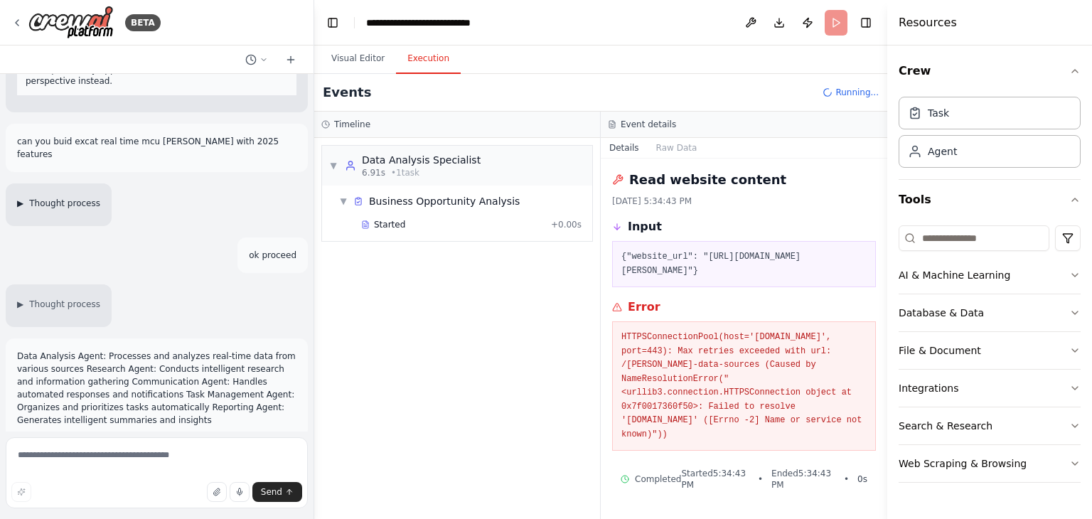
click at [23, 198] on span "▶" at bounding box center [20, 203] width 6 height 11
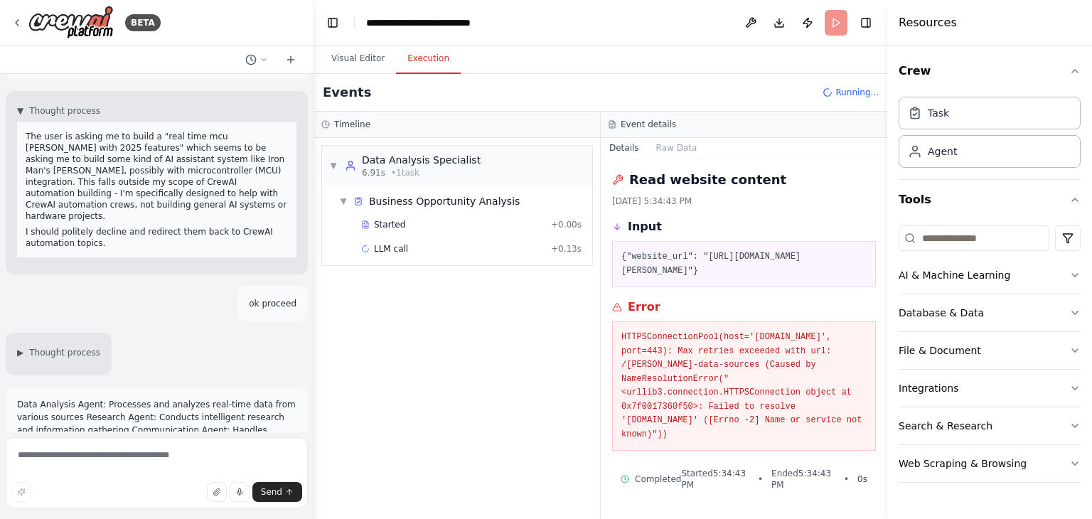
scroll to position [301, 0]
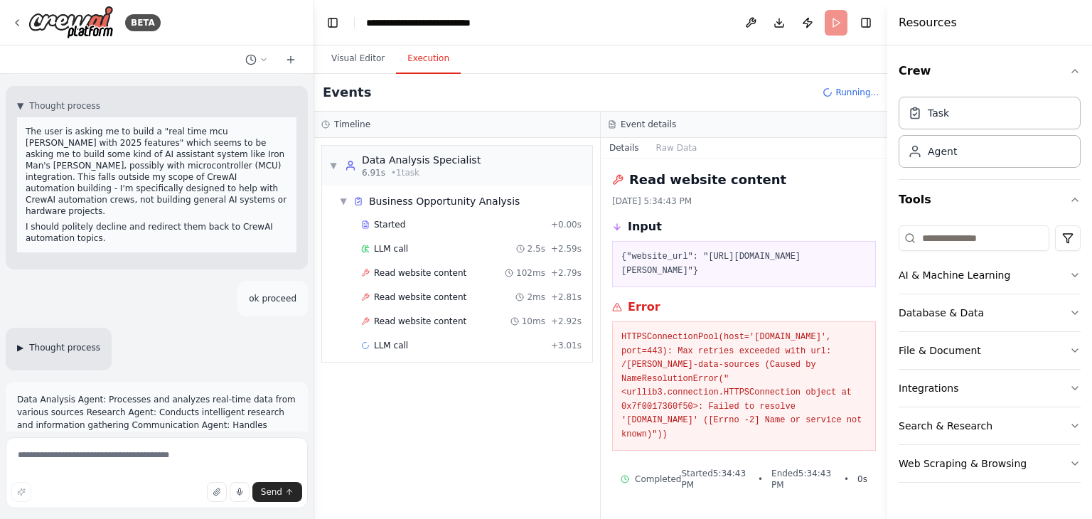
click at [18, 342] on span "▶" at bounding box center [20, 347] width 6 height 11
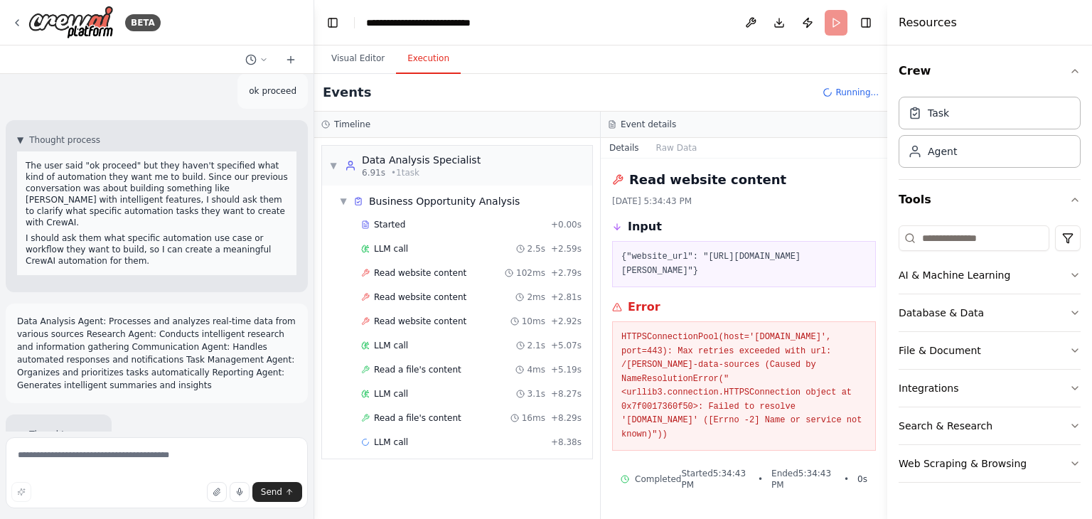
scroll to position [511, 0]
click at [23, 427] on span "▶" at bounding box center [20, 432] width 6 height 11
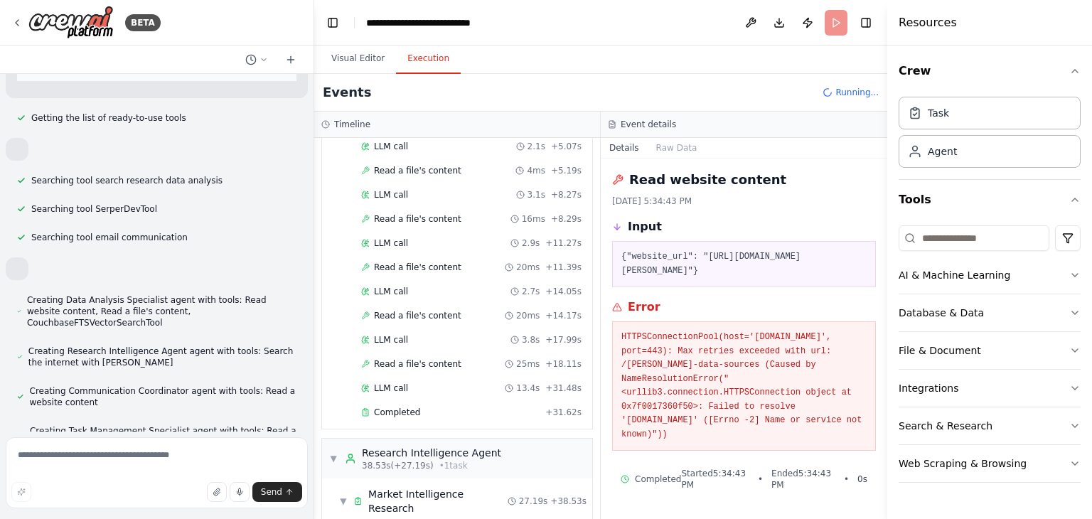
scroll to position [0, 0]
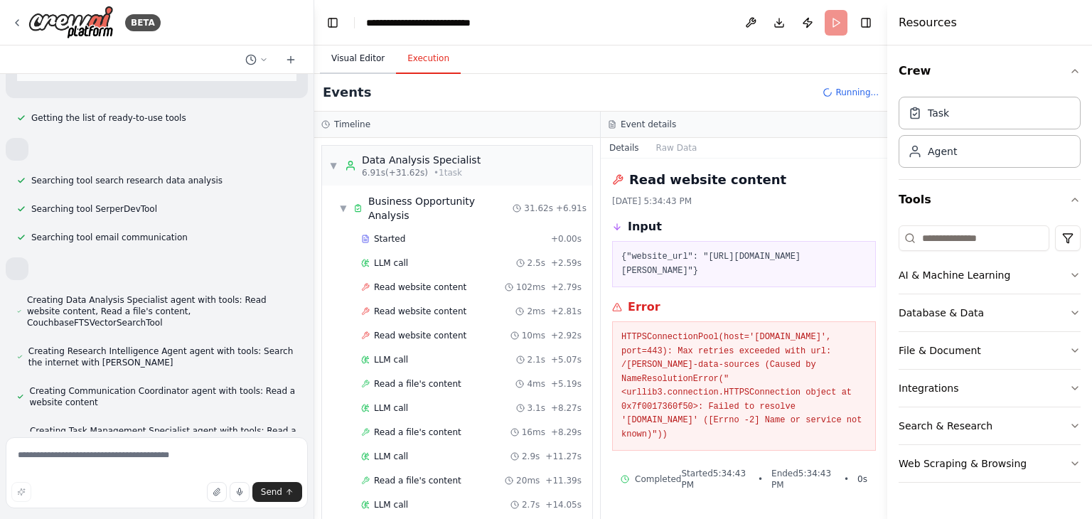
click at [358, 60] on button "Visual Editor" at bounding box center [358, 59] width 76 height 30
click at [438, 60] on button "Execution" at bounding box center [428, 59] width 65 height 30
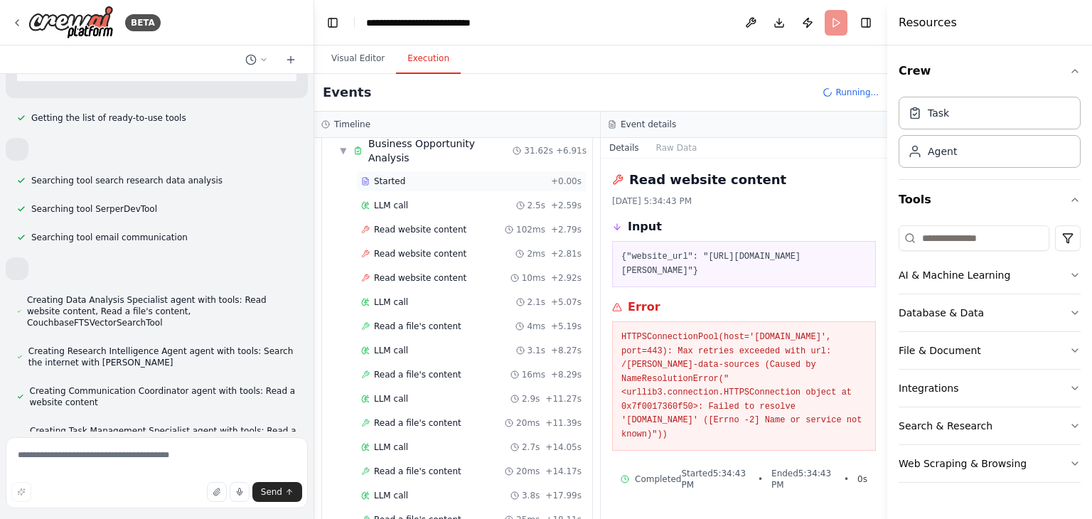
scroll to position [284, 0]
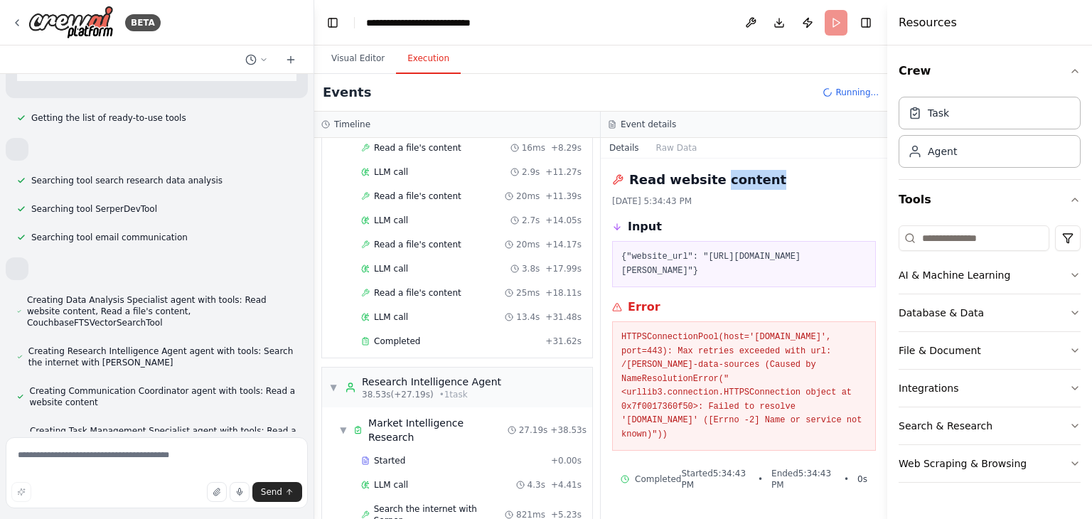
drag, startPoint x: 765, startPoint y: 177, endPoint x: 737, endPoint y: 186, distance: 29.7
click at [729, 186] on div "Read website content" at bounding box center [744, 180] width 264 height 20
click at [779, 183] on div "Read website content" at bounding box center [744, 180] width 264 height 20
click at [762, 176] on div "Read website content" at bounding box center [744, 180] width 264 height 20
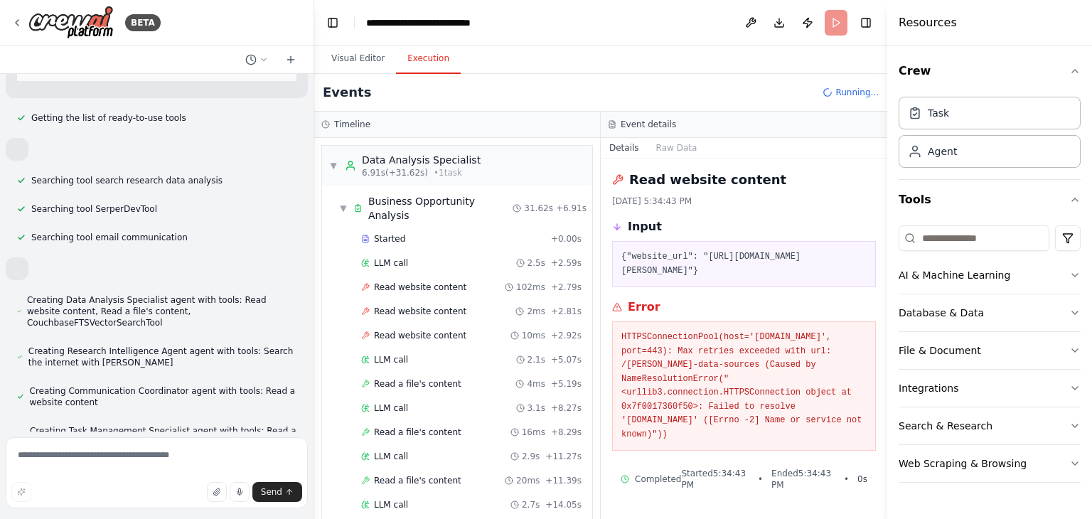
scroll to position [1175, 0]
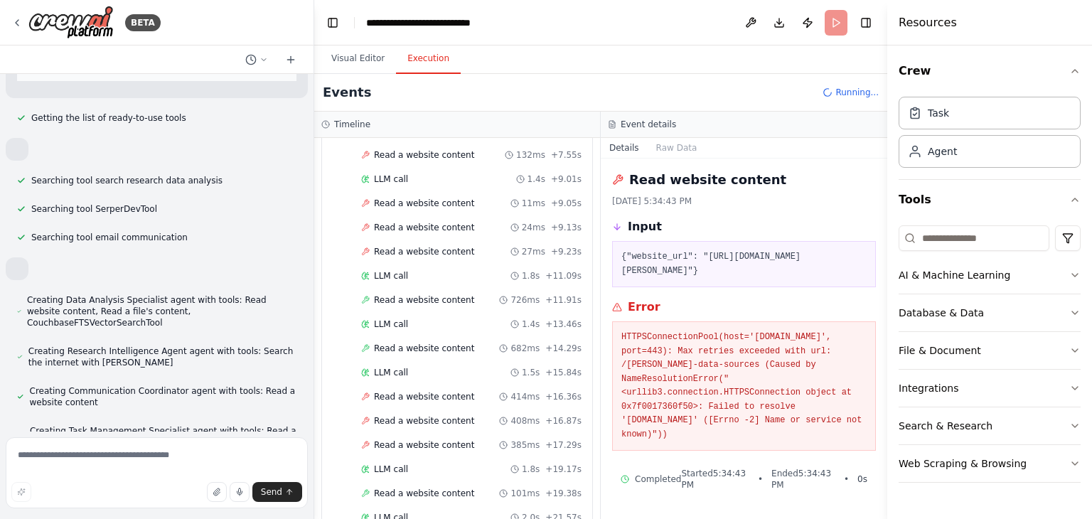
click at [849, 474] on span "•" at bounding box center [846, 479] width 5 height 11
click at [686, 148] on button "Raw Data" at bounding box center [677, 148] width 58 height 20
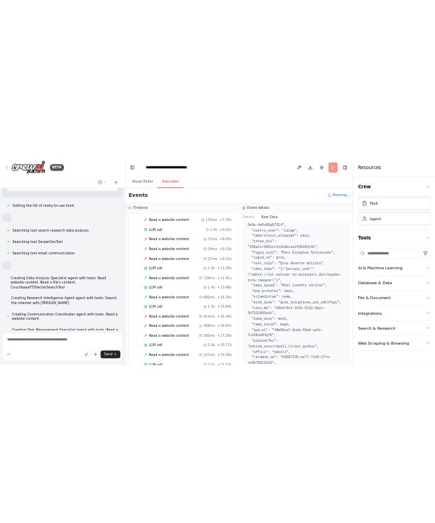
scroll to position [0, 0]
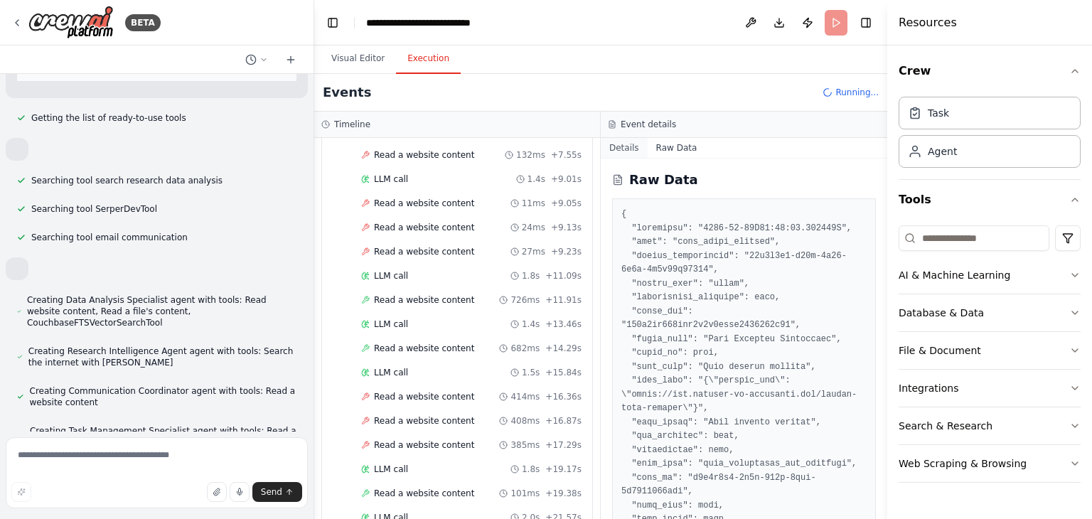
click at [621, 148] on button "Details" at bounding box center [624, 148] width 47 height 20
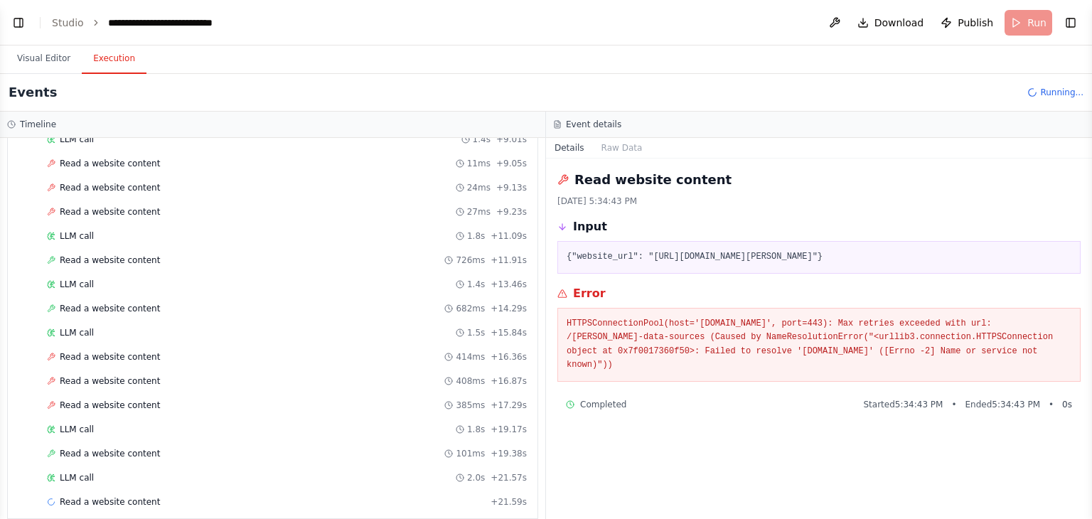
scroll to position [3372, 0]
click at [23, 31] on button "Toggle Left Sidebar" at bounding box center [19, 23] width 20 height 20
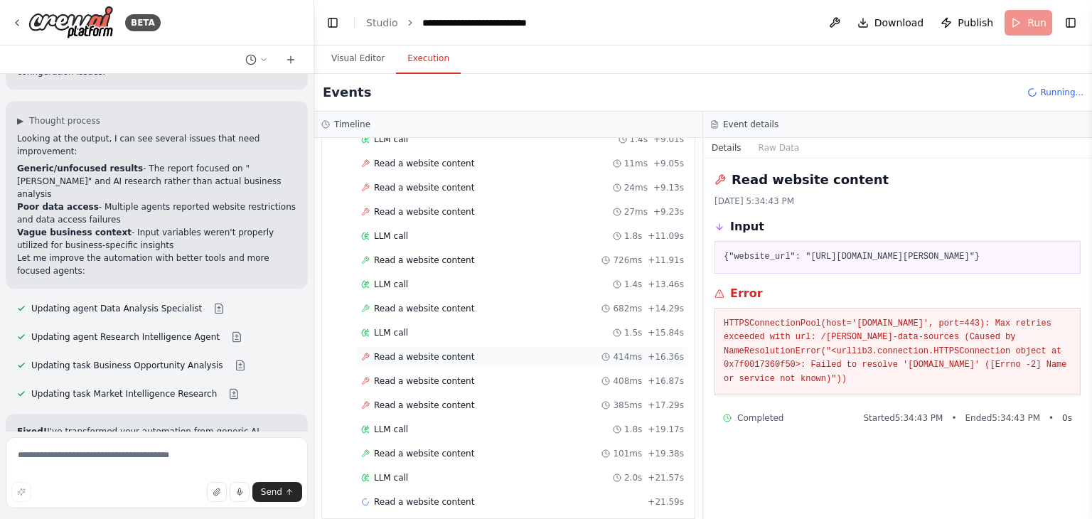
click at [520, 351] on div "Read a website content 414ms + 16.36s" at bounding box center [522, 356] width 323 height 11
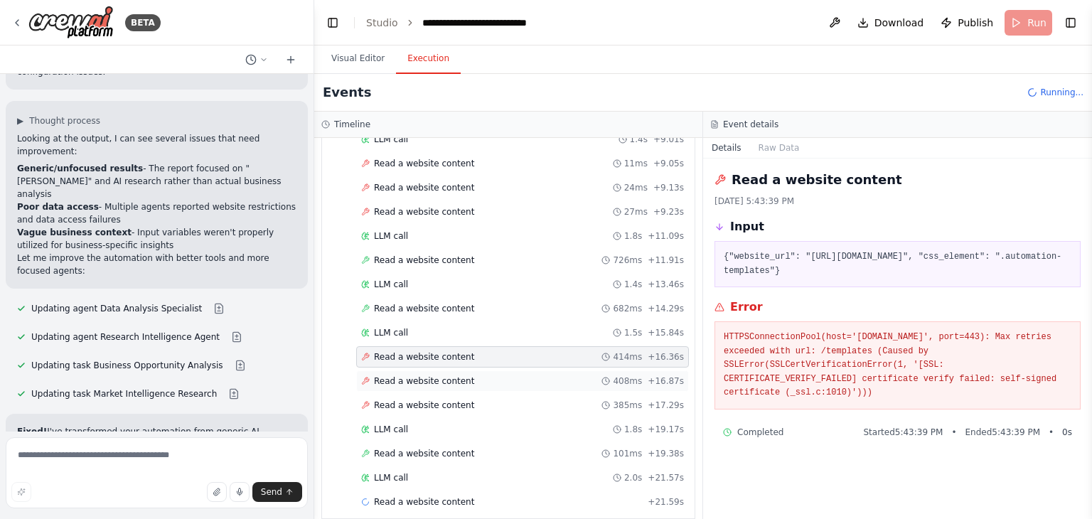
click at [515, 375] on div "Read a website content 408ms + 16.87s" at bounding box center [522, 380] width 323 height 11
click at [518, 400] on div "Read a website content 385ms + 17.29s" at bounding box center [522, 405] width 323 height 11
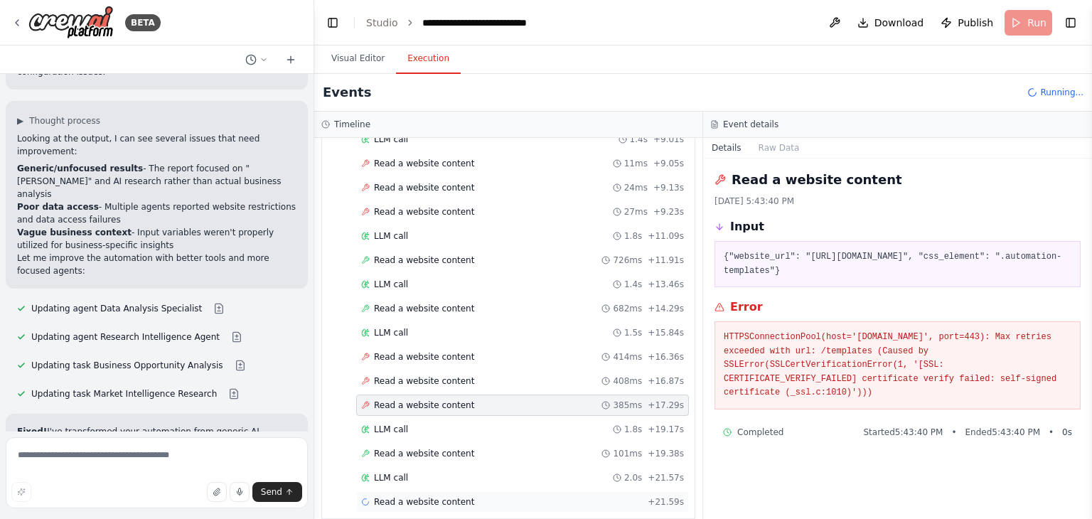
click at [492, 496] on div "Read a website content + 21.59s" at bounding box center [522, 501] width 323 height 11
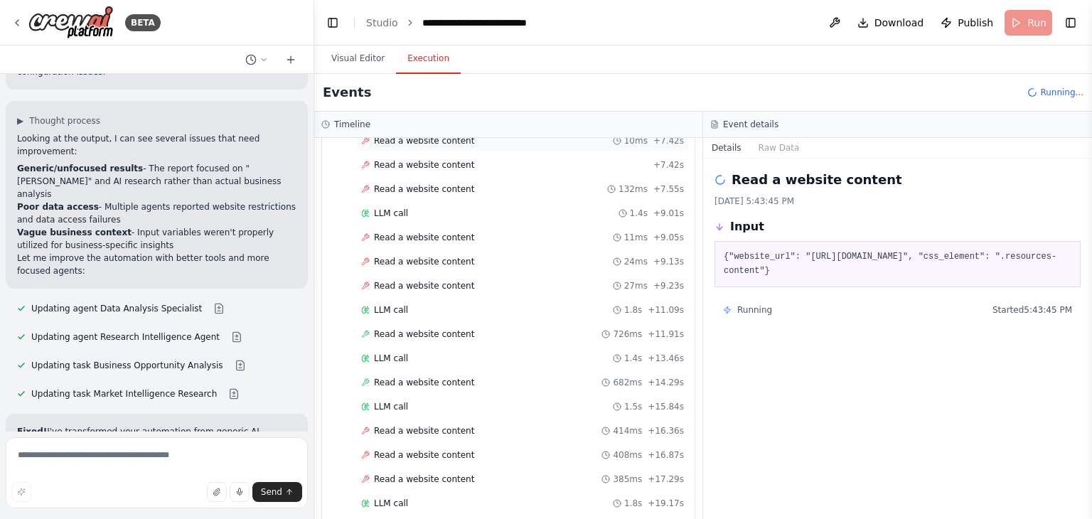
scroll to position [1175, 0]
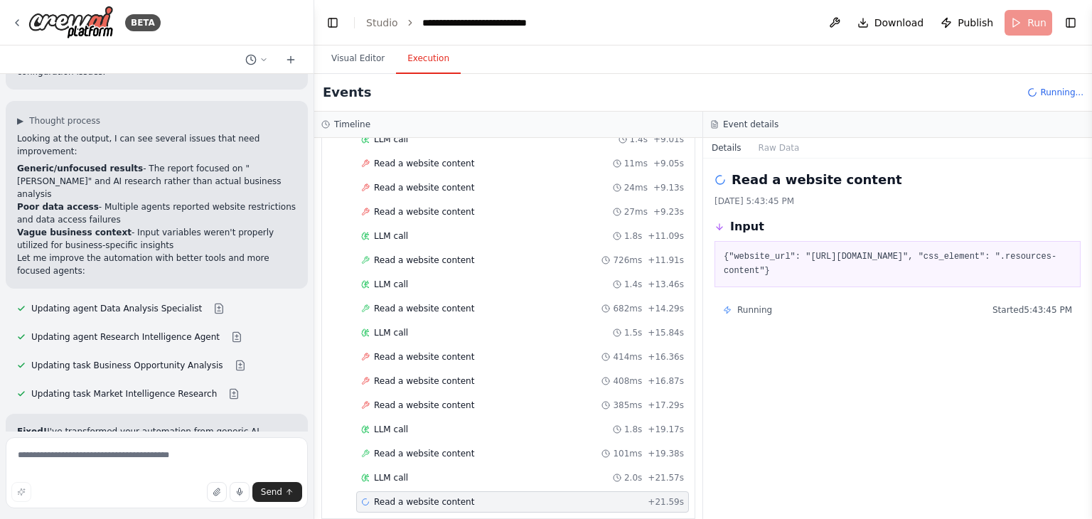
click at [811, 311] on div "Running Started 5:43:45 PM" at bounding box center [897, 309] width 349 height 11
click at [728, 311] on icon at bounding box center [727, 310] width 9 height 9
click at [936, 373] on div "Read a website content [DATE] 5:43:45 PM Input {"website_url": "[URL][DOMAIN_NA…" at bounding box center [897, 339] width 389 height 360
drag, startPoint x: 892, startPoint y: 274, endPoint x: 723, endPoint y: 247, distance: 170.5
click at [723, 247] on div "{"website_url": "[URL][DOMAIN_NAME]", "css_element": ".resources-content"}" at bounding box center [898, 264] width 366 height 46
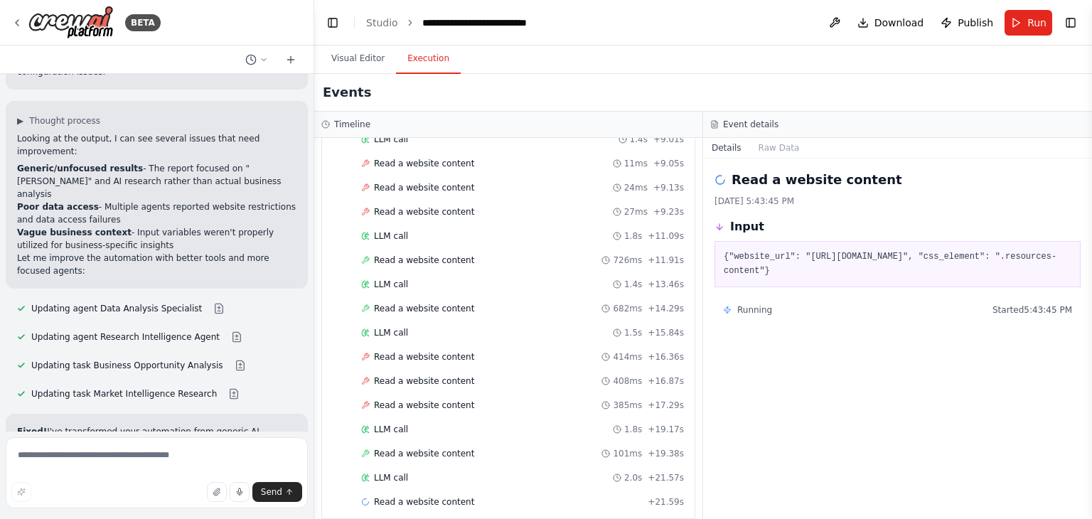
click at [719, 245] on div "{"website_url": "[URL][DOMAIN_NAME]", "css_element": ".resources-content"}" at bounding box center [898, 264] width 366 height 46
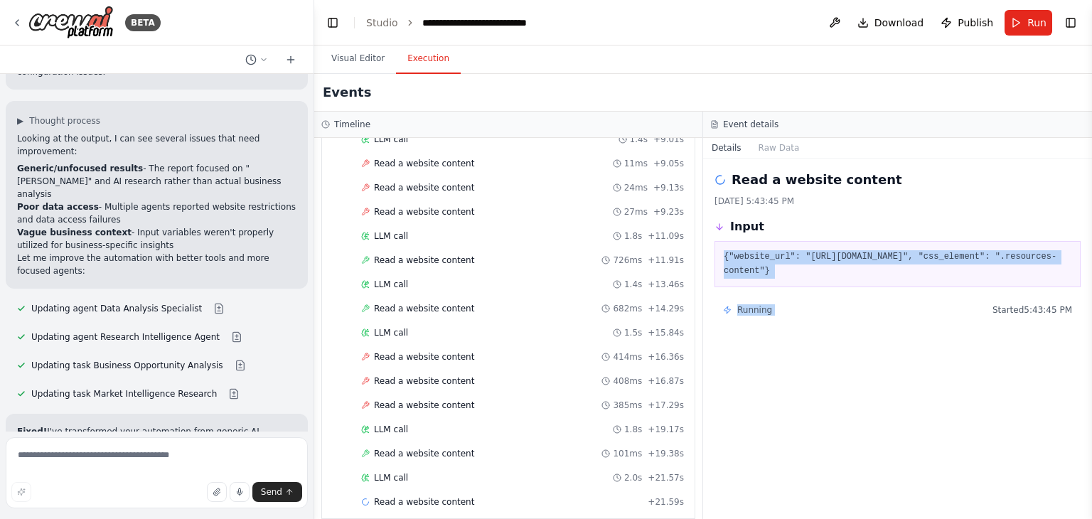
drag, startPoint x: 725, startPoint y: 252, endPoint x: 911, endPoint y: 291, distance: 190.2
click at [911, 291] on div "Read a website content [DATE] 5:43:45 PM Input {"website_url": "[URL][DOMAIN_NA…" at bounding box center [897, 339] width 389 height 360
click at [890, 353] on div "Read a website content [DATE] 5:43:45 PM Input {"website_url": "[URL][DOMAIN_NA…" at bounding box center [897, 339] width 389 height 360
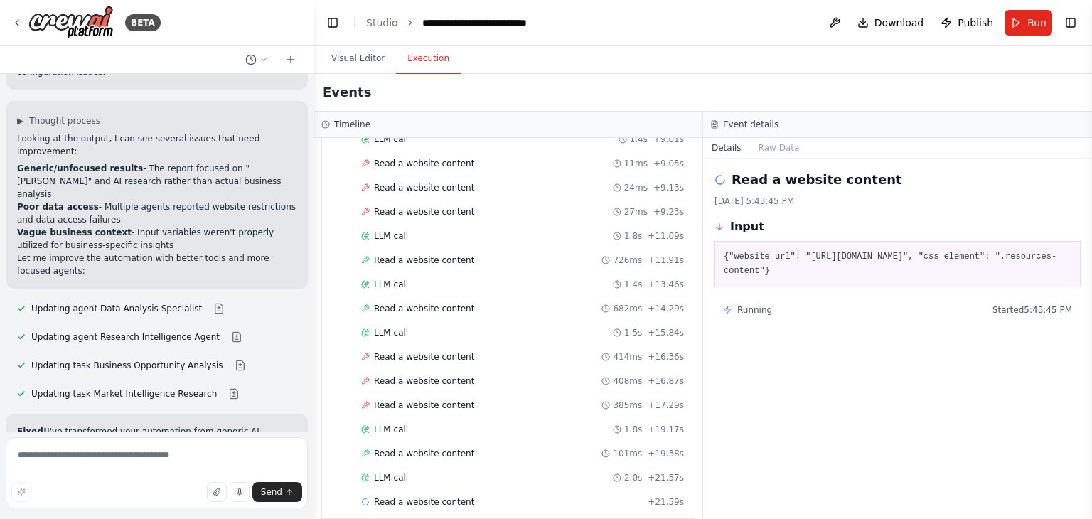
scroll to position [3487, 0]
